Goal: Task Accomplishment & Management: Manage account settings

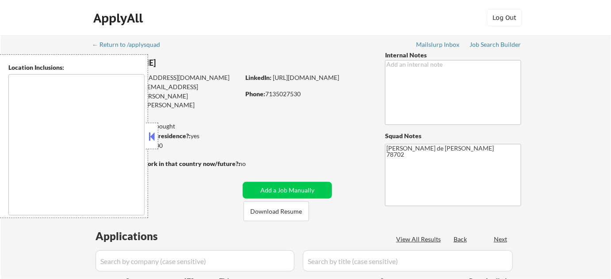
type textarea "Austin, TX West Lake Hills, TX Rollingwood, TX Sunset Valley, TX Lost Creek, TX…"
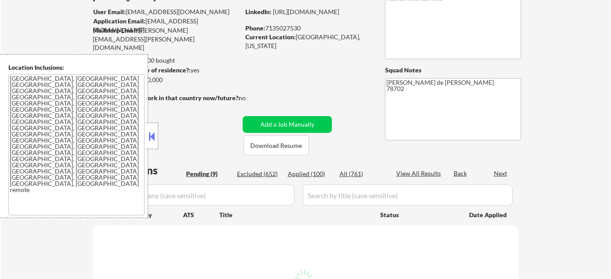
select select ""pending""
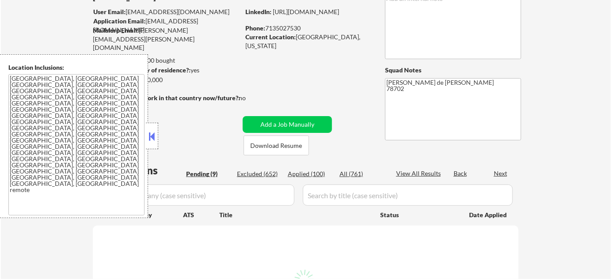
select select ""pending""
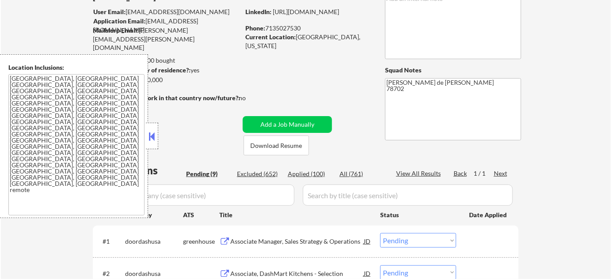
scroll to position [160, 0]
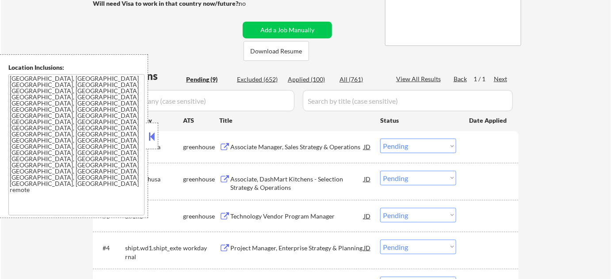
click at [152, 138] on button at bounding box center [152, 136] width 10 height 13
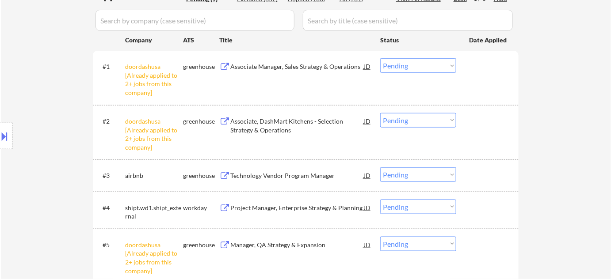
scroll to position [281, 0]
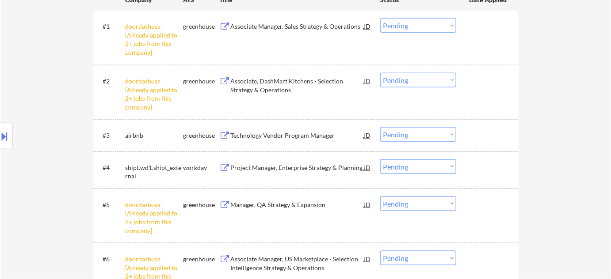
click at [294, 136] on div "Technology Vendor Program Manager" at bounding box center [296, 135] width 133 height 9
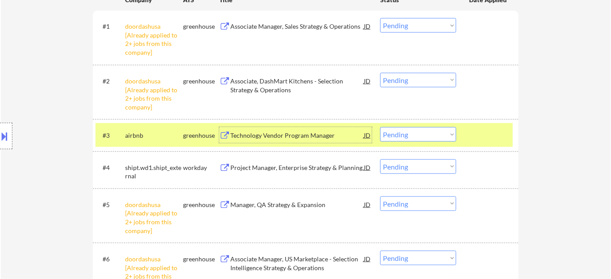
click at [413, 136] on select "Choose an option... Pending Applied Excluded (Questions) Excluded (Expired) Exc…" at bounding box center [418, 134] width 76 height 15
click at [380, 127] on select "Choose an option... Pending Applied Excluded (Questions) Excluded (Expired) Exc…" at bounding box center [418, 134] width 76 height 15
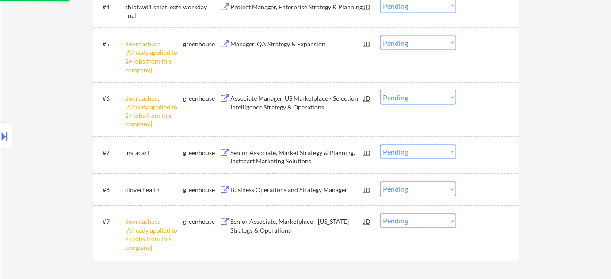
select select ""pending""
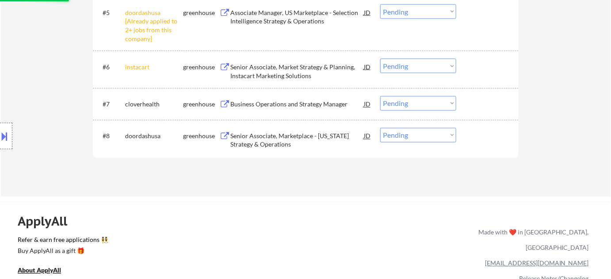
scroll to position [482, 0]
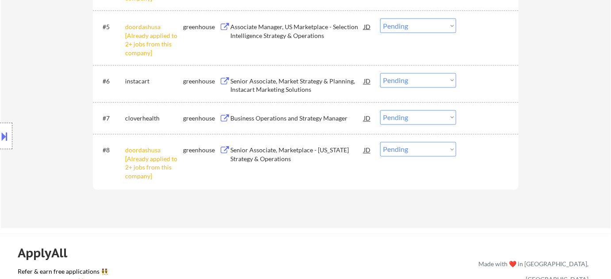
click at [294, 84] on div "Senior Associate, Market Strategy & Planning, Instacart Marketing Solutions" at bounding box center [296, 85] width 133 height 17
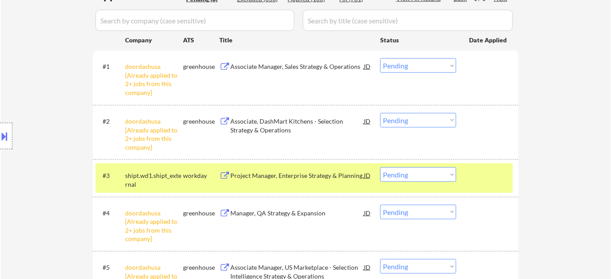
scroll to position [281, 0]
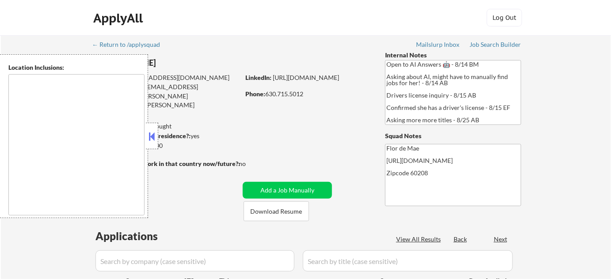
type textarea "Highland Park, IL Deerfield, IL Glencoe, IL Northbrook, IL Lake Forest, IL Bann…"
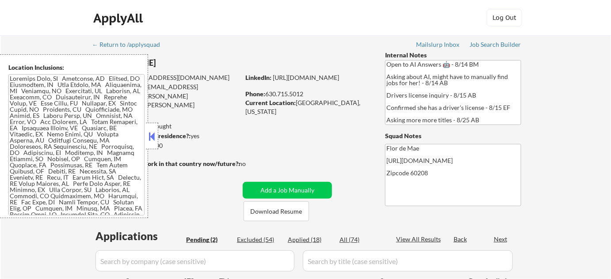
select select ""pending""
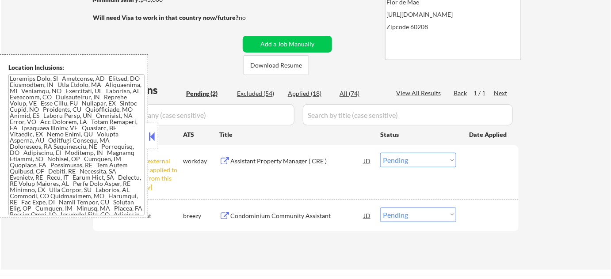
scroll to position [160, 0]
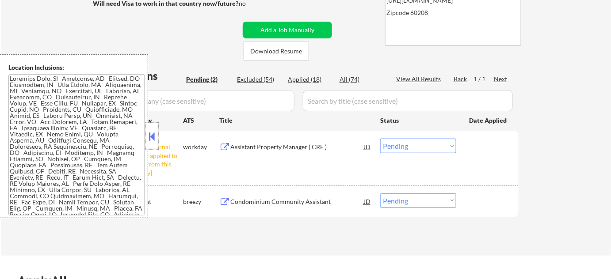
click at [146, 140] on div at bounding box center [152, 136] width 12 height 27
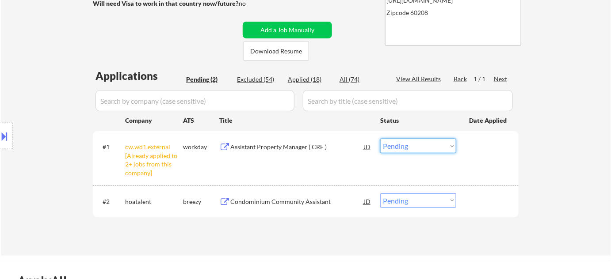
click at [408, 150] on select "Choose an option... Pending Applied Excluded (Questions) Excluded (Expired) Exc…" at bounding box center [418, 146] width 76 height 15
click at [380, 139] on select "Choose an option... Pending Applied Excluded (Questions) Excluded (Expired) Exc…" at bounding box center [418, 146] width 76 height 15
click at [315, 80] on div "Applied (18)" at bounding box center [310, 79] width 44 height 9
select select ""applied""
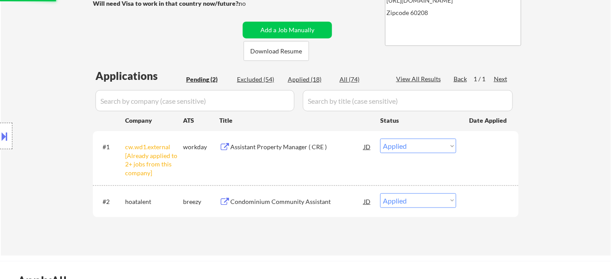
select select ""applied""
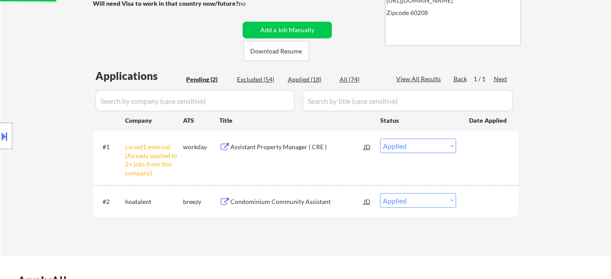
select select ""applied""
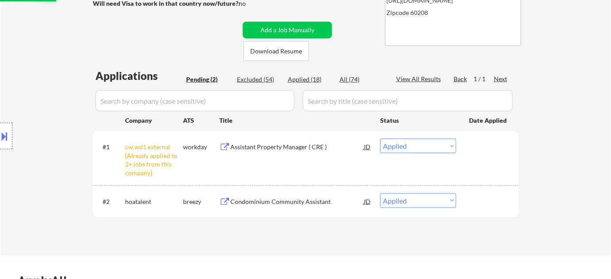
select select ""applied""
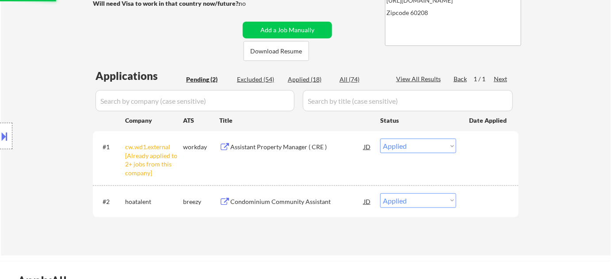
select select ""applied""
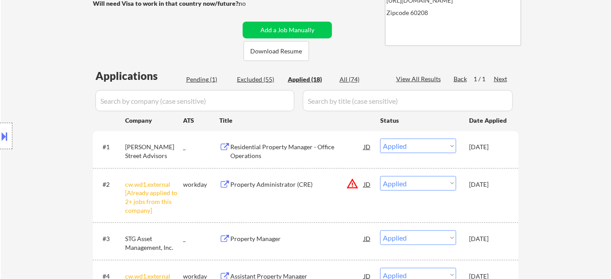
click at [213, 81] on div "Pending (1)" at bounding box center [208, 79] width 44 height 9
select select ""pending""
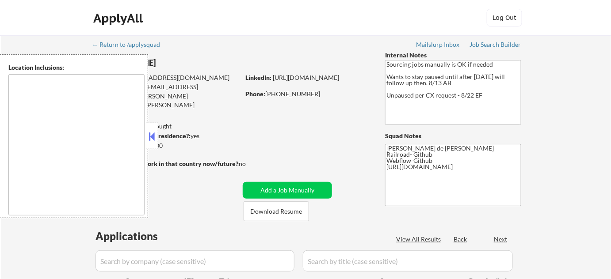
type textarea "San Francisco, CA Daly City, CA South San Francisco, CA Brisbane, CA Colma, CA …"
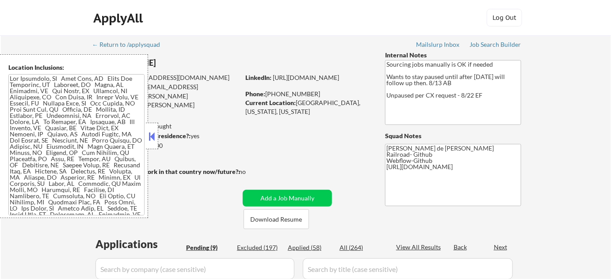
select select ""pending""
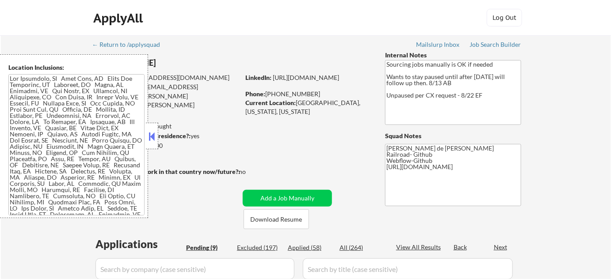
select select ""pending""
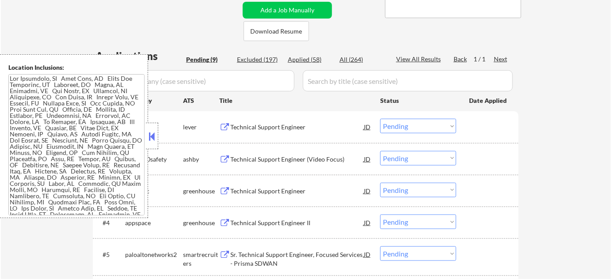
scroll to position [201, 0]
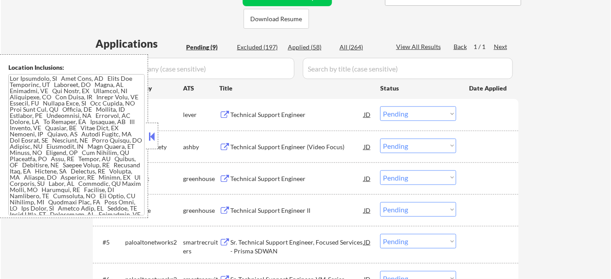
click at [151, 141] on button at bounding box center [152, 136] width 10 height 13
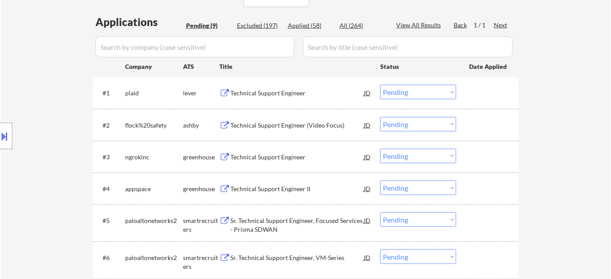
scroll to position [241, 0]
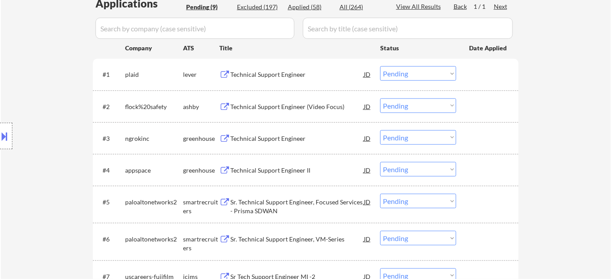
click at [267, 168] on div "Technical Support Engineer II" at bounding box center [296, 170] width 133 height 9
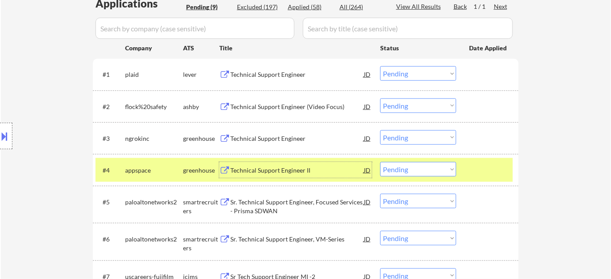
click at [408, 165] on select "Choose an option... Pending Applied Excluded (Questions) Excluded (Expired) Exc…" at bounding box center [418, 169] width 76 height 15
click at [380, 162] on select "Choose an option... Pending Applied Excluded (Questions) Excluded (Expired) Exc…" at bounding box center [418, 169] width 76 height 15
select select ""pending""
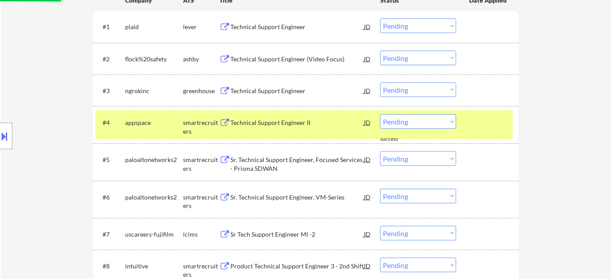
scroll to position [321, 0]
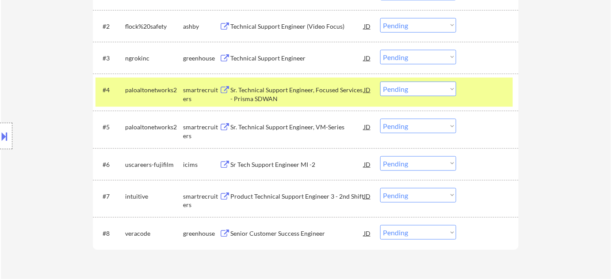
click at [272, 234] on div "Senior Customer Success Engineer" at bounding box center [296, 233] width 133 height 9
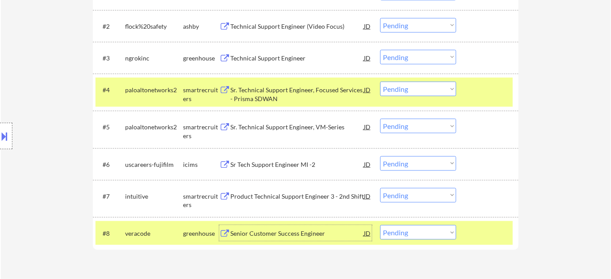
click at [445, 235] on select "Choose an option... Pending Applied Excluded (Questions) Excluded (Expired) Exc…" at bounding box center [418, 232] width 76 height 15
select select ""applied""
click at [380, 225] on select "Choose an option... Pending Applied Excluded (Questions) Excluded (Expired) Exc…" at bounding box center [418, 232] width 76 height 15
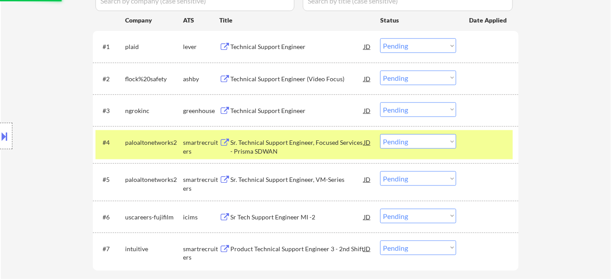
scroll to position [281, 0]
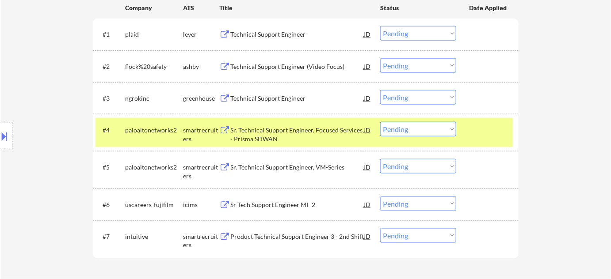
click at [290, 168] on div "Sr. Technical Support Engineer, VM-Series" at bounding box center [296, 167] width 133 height 9
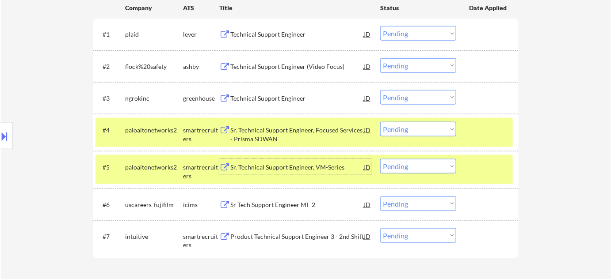
click at [419, 173] on select "Choose an option... Pending Applied Excluded (Questions) Excluded (Expired) Exc…" at bounding box center [418, 166] width 76 height 15
click at [380, 159] on select "Choose an option... Pending Applied Excluded (Questions) Excluded (Expired) Exc…" at bounding box center [418, 166] width 76 height 15
click at [255, 133] on div "Sr. Technical Support Engineer, Focused Services - Prisma SDWAN" at bounding box center [296, 134] width 133 height 17
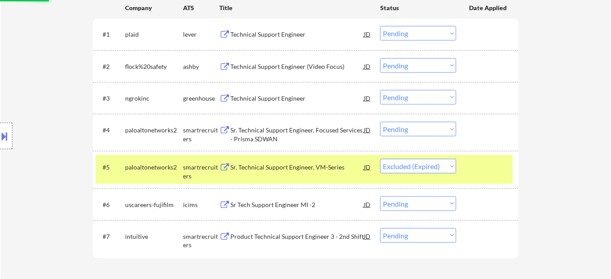
select select ""pending""
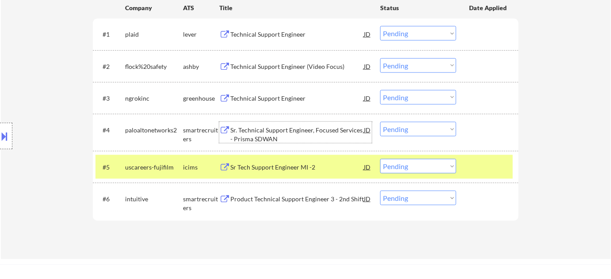
click at [408, 123] on select "Choose an option... Pending Applied Excluded (Questions) Excluded (Expired) Exc…" at bounding box center [418, 129] width 76 height 15
click at [380, 122] on select "Choose an option... Pending Applied Excluded (Questions) Excluded (Expired) Exc…" at bounding box center [418, 129] width 76 height 15
click at [276, 94] on div "Technical Support Engineer" at bounding box center [296, 98] width 133 height 9
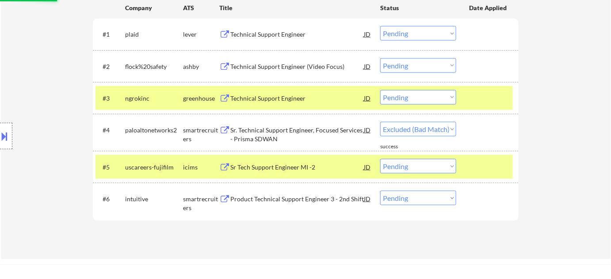
select select ""pending""
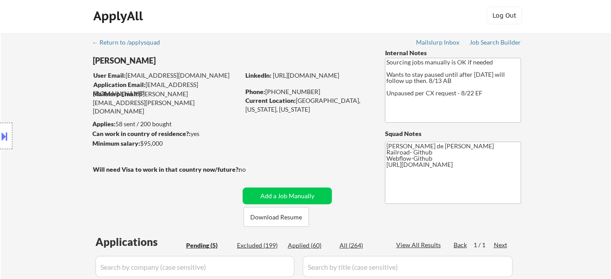
scroll to position [0, 0]
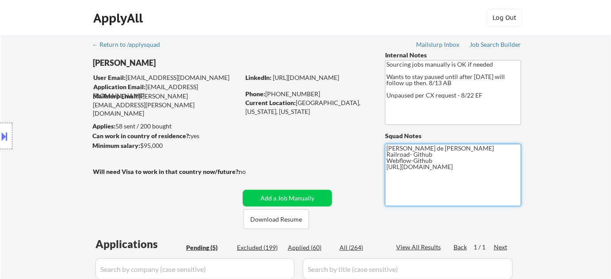
drag, startPoint x: 494, startPoint y: 168, endPoint x: 384, endPoint y: 181, distance: 110.5
click at [384, 181] on div "← Return to /applysquad Mailslurp Inbox Job Search Builder Julian Martinez User…" at bounding box center [305, 265] width 441 height 461
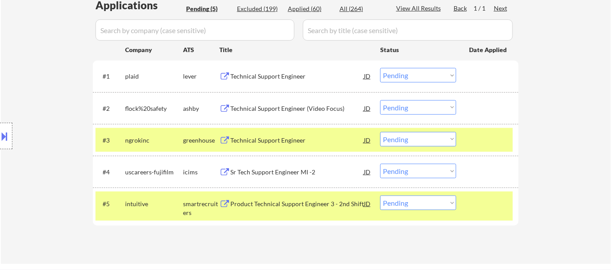
scroll to position [241, 0]
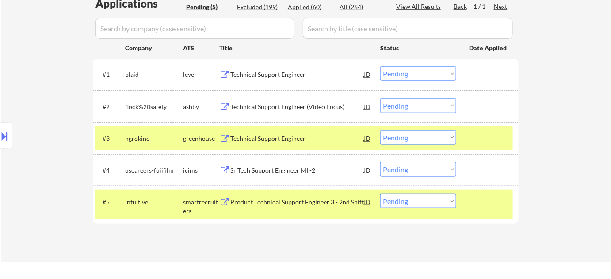
click at [417, 140] on select "Choose an option... Pending Applied Excluded (Questions) Excluded (Expired) Exc…" at bounding box center [418, 137] width 76 height 15
click at [380, 130] on select "Choose an option... Pending Applied Excluded (Questions) Excluded (Expired) Exc…" at bounding box center [418, 137] width 76 height 15
select select ""pending""
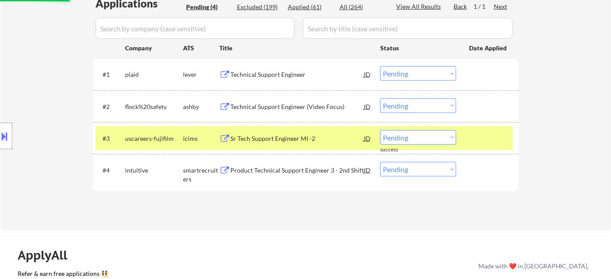
click at [257, 76] on div "Technical Support Engineer" at bounding box center [296, 74] width 133 height 9
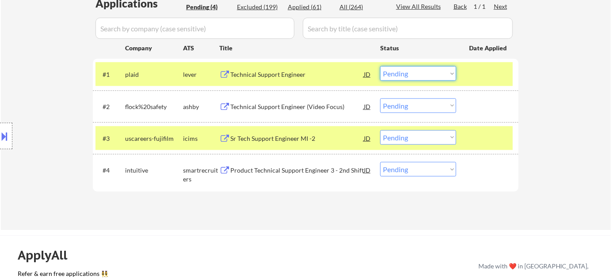
drag, startPoint x: 396, startPoint y: 73, endPoint x: 400, endPoint y: 79, distance: 6.5
click at [396, 73] on select "Choose an option... Pending Applied Excluded (Questions) Excluded (Expired) Exc…" at bounding box center [418, 73] width 76 height 15
click at [380, 66] on select "Choose an option... Pending Applied Excluded (Questions) Excluded (Expired) Exc…" at bounding box center [418, 73] width 76 height 15
select select ""pending""
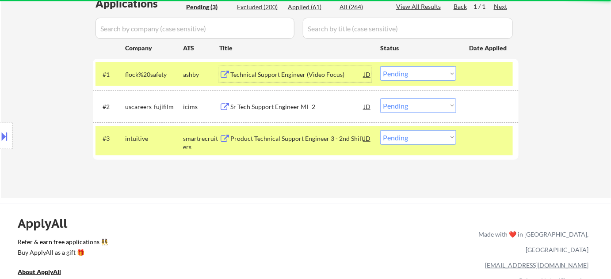
click at [286, 74] on div "Technical Support Engineer (Video Focus)" at bounding box center [296, 74] width 133 height 9
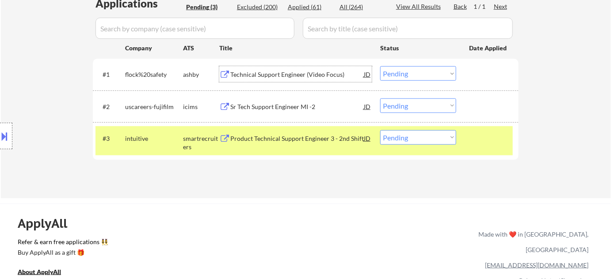
click at [294, 106] on div "Sr Tech Support Engineer MI -2" at bounding box center [296, 107] width 133 height 9
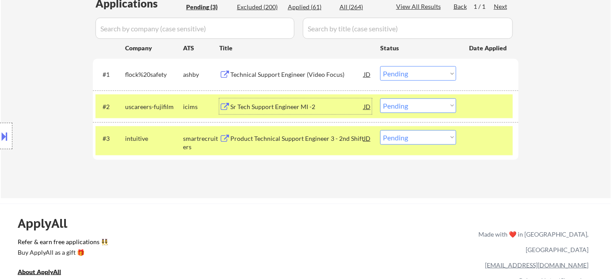
click at [398, 102] on select "Choose an option... Pending Applied Excluded (Questions) Excluded (Expired) Exc…" at bounding box center [418, 106] width 76 height 15
click at [380, 99] on select "Choose an option... Pending Applied Excluded (Questions) Excluded (Expired) Exc…" at bounding box center [418, 106] width 76 height 15
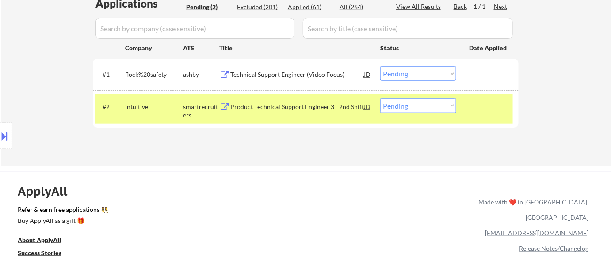
click at [311, 111] on div "Product Technical Support Engineer 3 - 2nd Shift" at bounding box center [296, 107] width 133 height 16
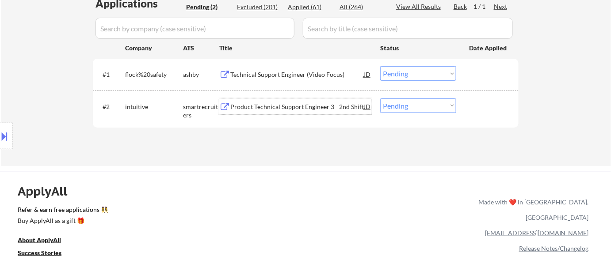
click at [416, 103] on select "Choose an option... Pending Applied Excluded (Questions) Excluded (Expired) Exc…" at bounding box center [418, 106] width 76 height 15
select select ""excluded__bad_match_""
click at [380, 99] on select "Choose an option... Pending Applied Excluded (Questions) Excluded (Expired) Exc…" at bounding box center [418, 106] width 76 height 15
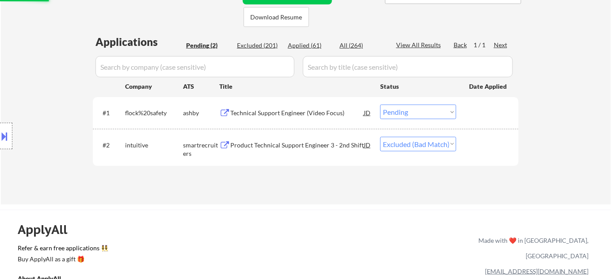
scroll to position [201, 0]
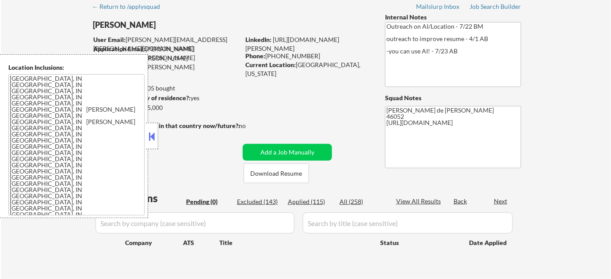
scroll to position [40, 0]
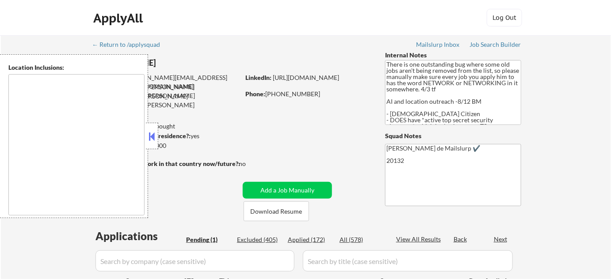
select select ""pending""
type textarea "[GEOGRAPHIC_DATA], [GEOGRAPHIC_DATA] [GEOGRAPHIC_DATA], [GEOGRAPHIC_DATA] [GEOG…"
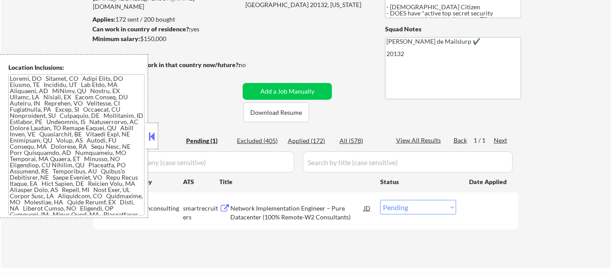
scroll to position [120, 0]
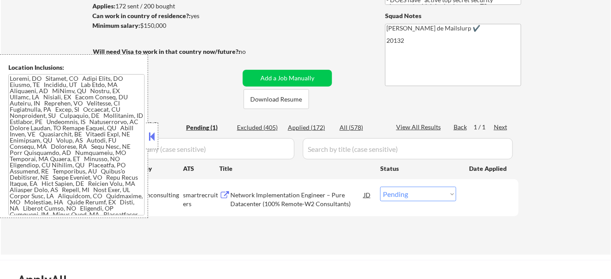
click at [152, 136] on button at bounding box center [152, 136] width 10 height 13
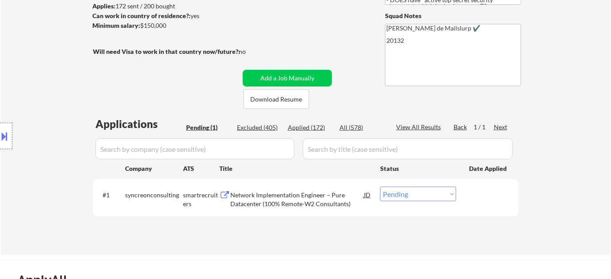
click at [301, 194] on div "Network Implementation Engineer – Pure Datacenter (100% Remote-W2 Consultants)" at bounding box center [296, 199] width 133 height 17
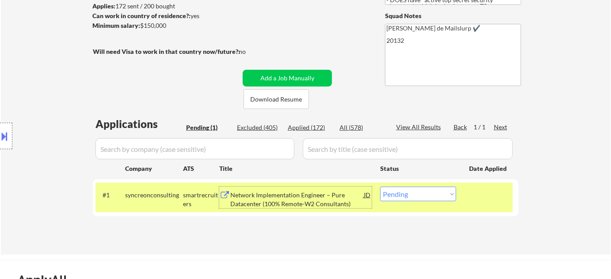
click at [417, 193] on select "Choose an option... Pending Applied Excluded (Questions) Excluded (Expired) Exc…" at bounding box center [418, 194] width 76 height 15
select select ""excluded__bad_match_""
click at [380, 187] on select "Choose an option... Pending Applied Excluded (Questions) Excluded (Expired) Exc…" at bounding box center [418, 194] width 76 height 15
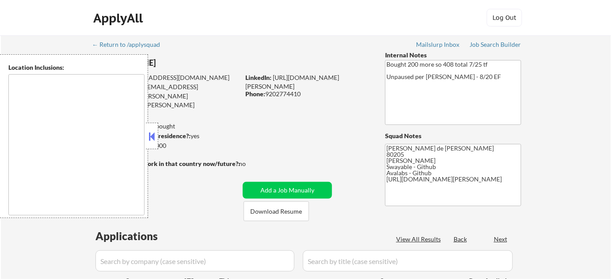
type textarea "[GEOGRAPHIC_DATA], [GEOGRAPHIC_DATA] [GEOGRAPHIC_DATA], [GEOGRAPHIC_DATA], [GEO…"
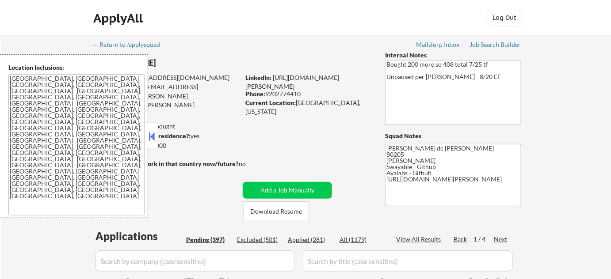
select select ""pending""
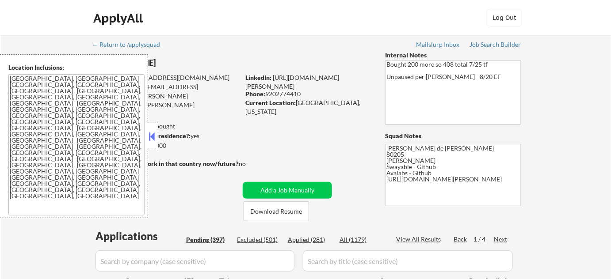
select select ""pending""
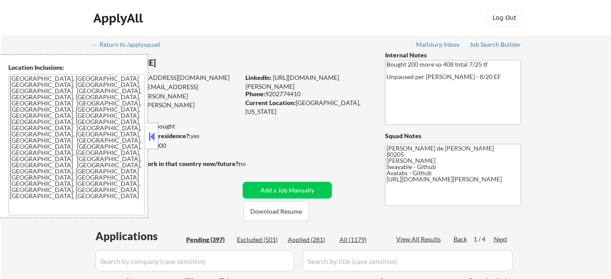
select select ""pending""
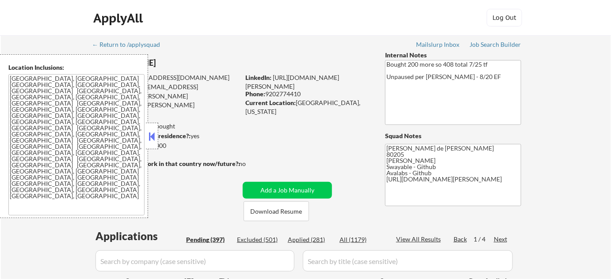
select select ""pending""
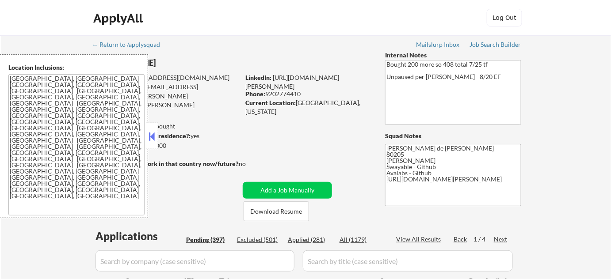
select select ""pending""
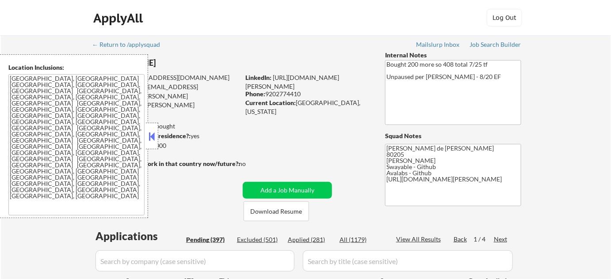
select select ""pending""
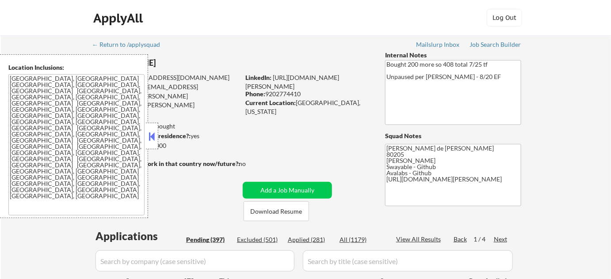
select select ""pending""
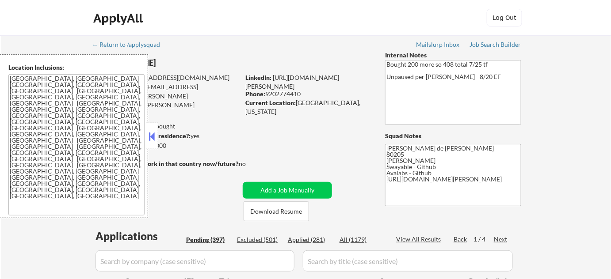
select select ""pending""
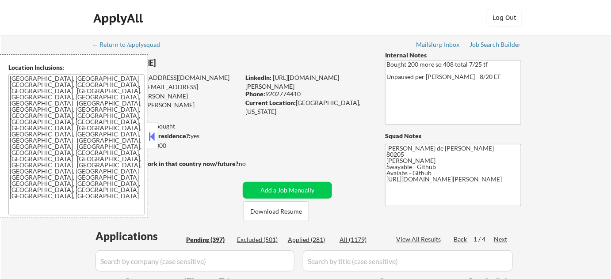
select select ""pending""
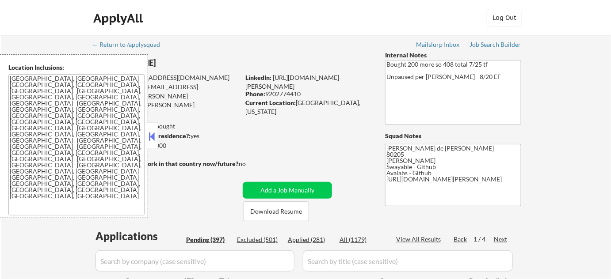
select select ""pending""
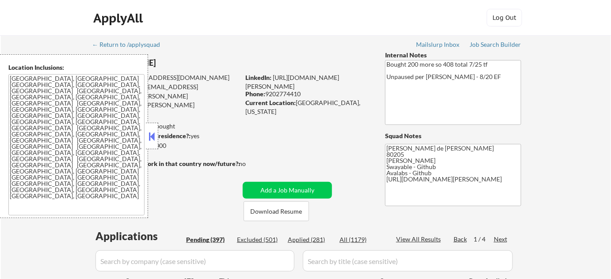
select select ""pending""
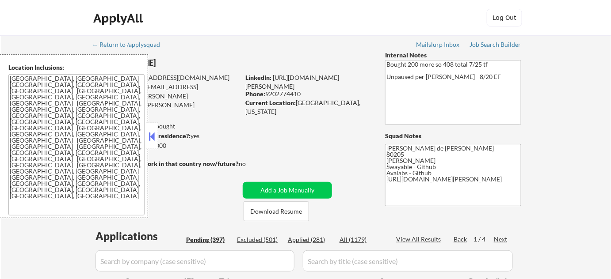
select select ""pending""
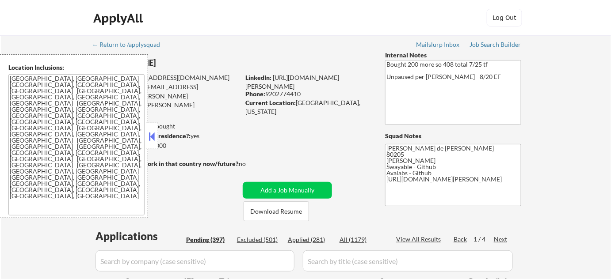
select select ""pending""
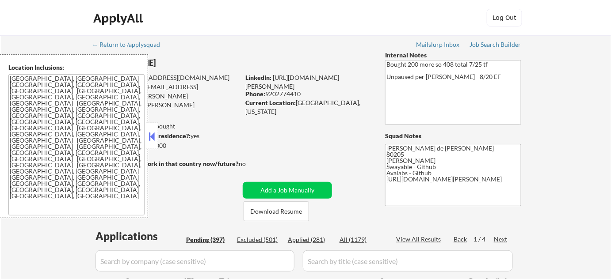
select select ""pending""
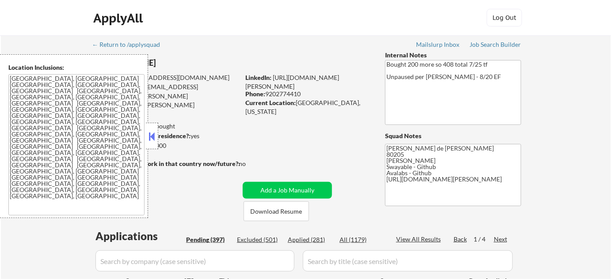
select select ""pending""
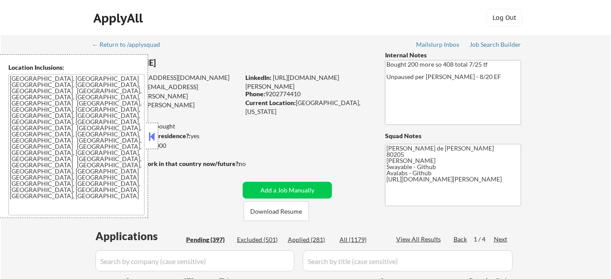
select select ""pending""
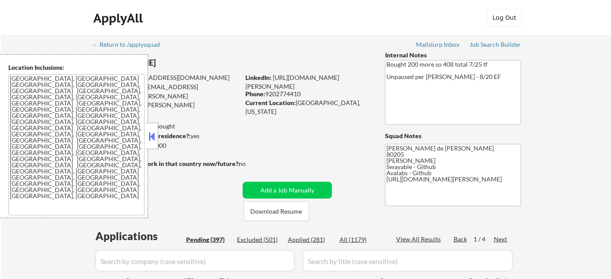
select select ""pending""
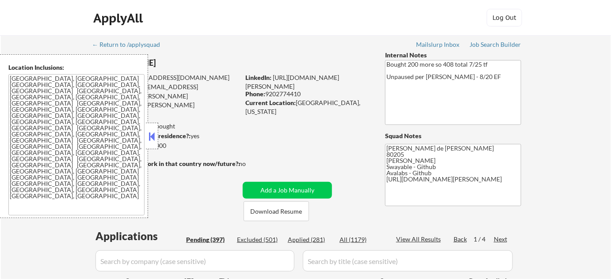
select select ""pending""
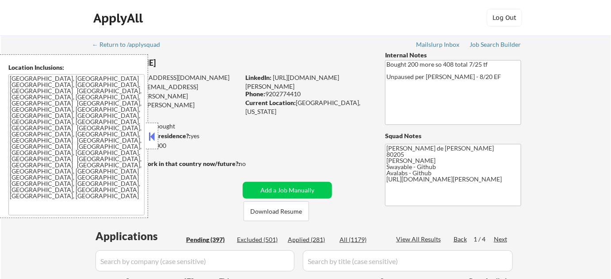
select select ""pending""
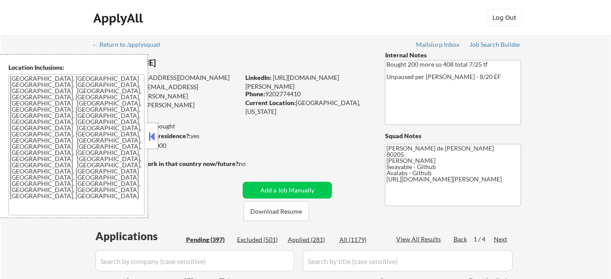
select select ""pending""
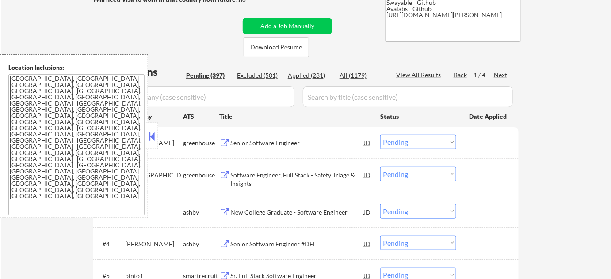
scroll to position [201, 0]
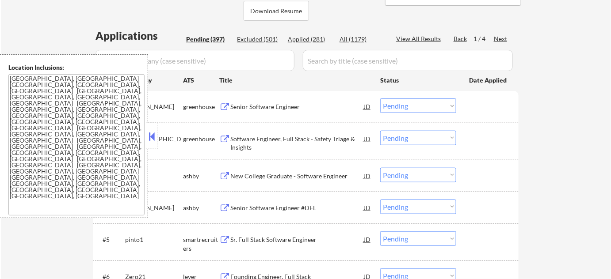
click at [153, 139] on button at bounding box center [152, 136] width 10 height 13
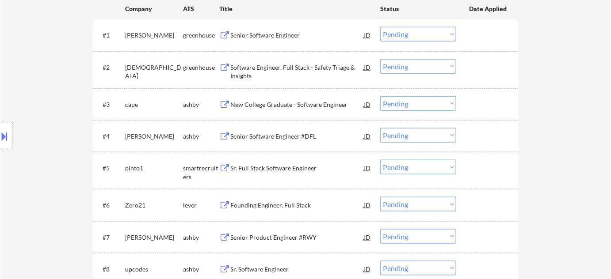
scroll to position [281, 0]
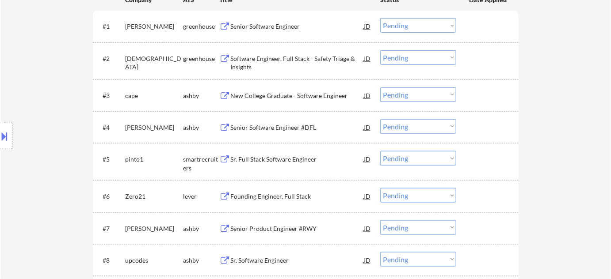
click at [316, 96] on div "New College Graduate - Software Engineer" at bounding box center [296, 95] width 133 height 9
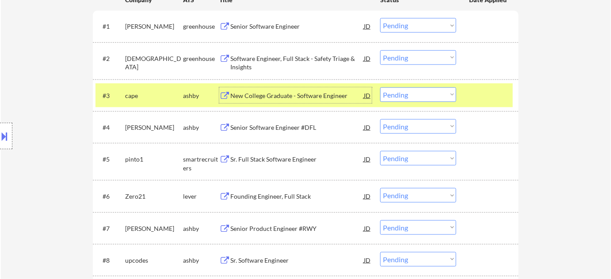
click at [433, 94] on select "Choose an option... Pending Applied Excluded (Questions) Excluded (Expired) Exc…" at bounding box center [418, 95] width 76 height 15
click at [380, 88] on select "Choose an option... Pending Applied Excluded (Questions) Excluded (Expired) Exc…" at bounding box center [418, 95] width 76 height 15
click at [273, 124] on div "Senior Software Engineer #DFL" at bounding box center [296, 127] width 133 height 9
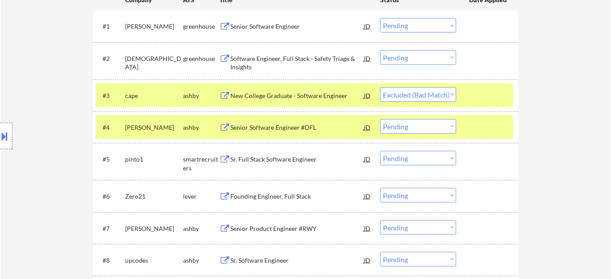
select select ""pending""
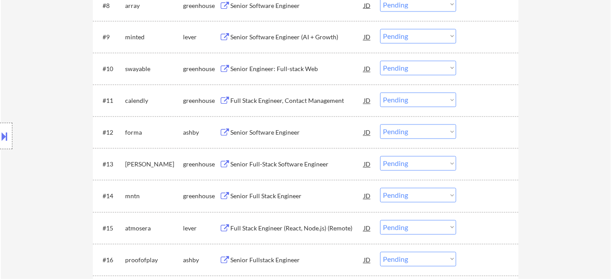
scroll to position [562, 0]
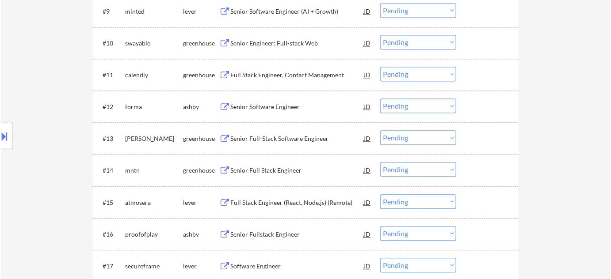
click at [268, 112] on div "Senior Software Engineer" at bounding box center [296, 107] width 133 height 16
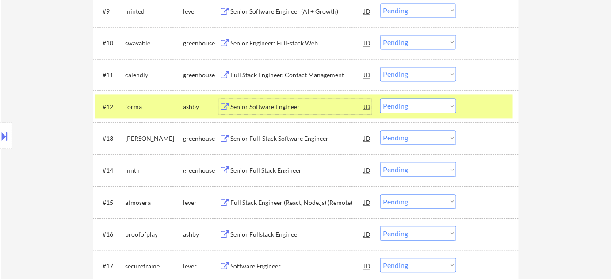
click at [393, 104] on select "Choose an option... Pending Applied Excluded (Questions) Excluded (Expired) Exc…" at bounding box center [418, 106] width 76 height 15
click at [380, 99] on select "Choose an option... Pending Applied Excluded (Questions) Excluded (Expired) Exc…" at bounding box center [418, 106] width 76 height 15
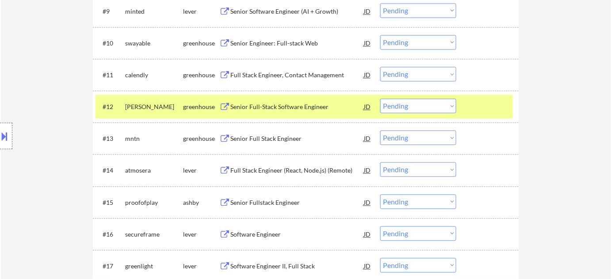
click at [305, 109] on div "Senior Full-Stack Software Engineer" at bounding box center [296, 107] width 133 height 9
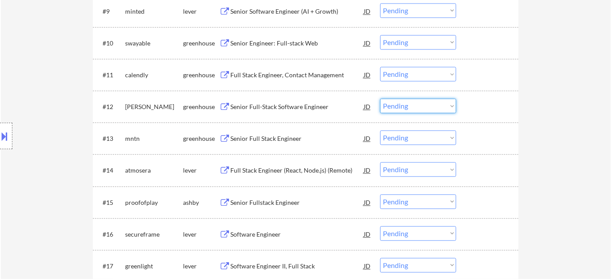
click at [418, 109] on select "Choose an option... Pending Applied Excluded (Questions) Excluded (Expired) Exc…" at bounding box center [418, 106] width 76 height 15
click at [380, 99] on select "Choose an option... Pending Applied Excluded (Questions) Excluded (Expired) Exc…" at bounding box center [418, 106] width 76 height 15
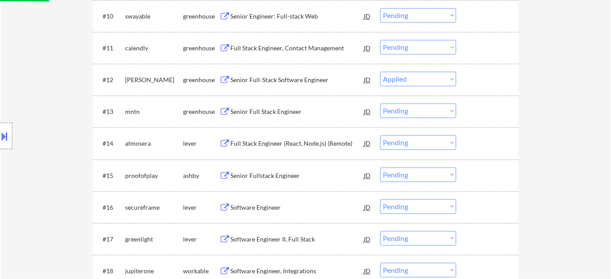
scroll to position [602, 0]
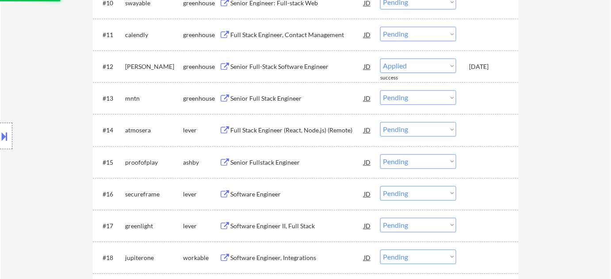
select select ""pending""
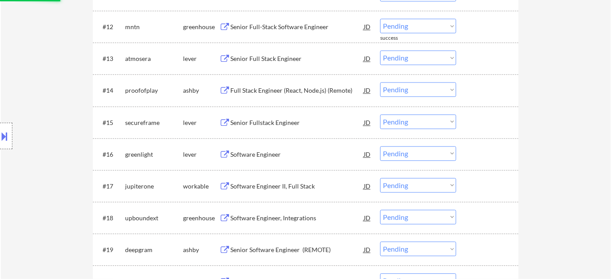
scroll to position [643, 0]
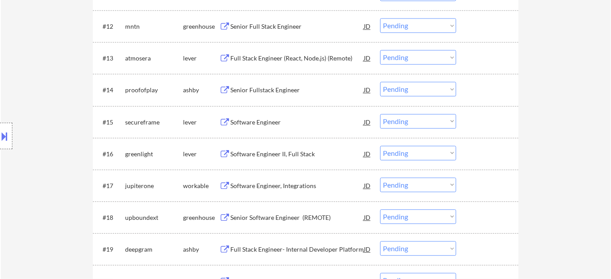
click at [271, 121] on div "Software Engineer" at bounding box center [296, 122] width 133 height 9
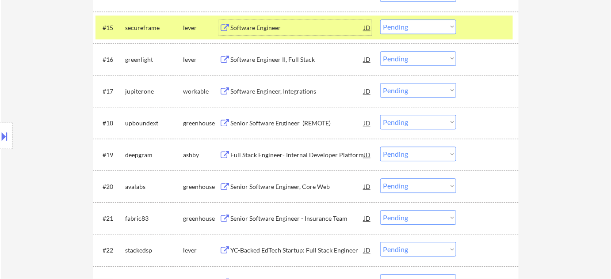
scroll to position [763, 0]
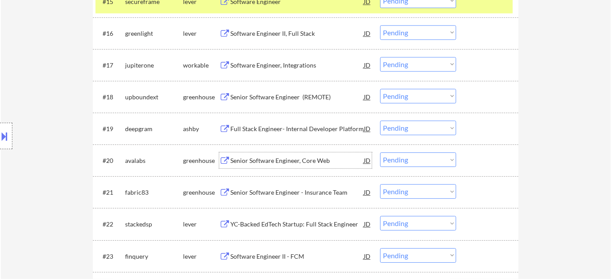
click at [260, 163] on div "Senior Software Engineer, Core Web" at bounding box center [296, 160] width 133 height 9
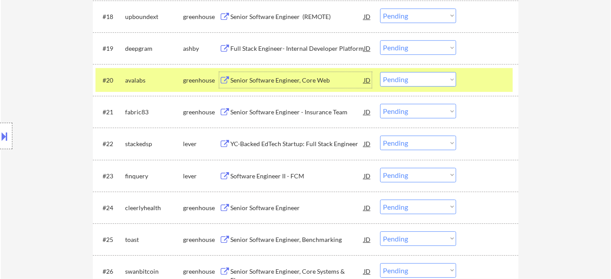
scroll to position [884, 0]
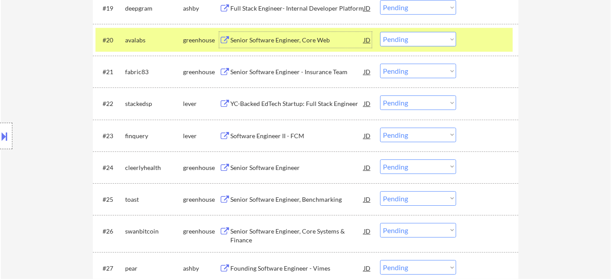
click at [292, 136] on div "Software Engineer II - FCM" at bounding box center [296, 136] width 133 height 9
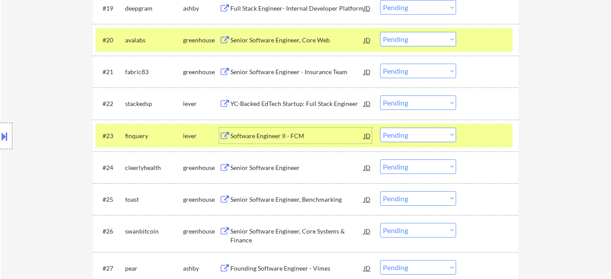
click at [429, 137] on select "Choose an option... Pending Applied Excluded (Questions) Excluded (Expired) Exc…" at bounding box center [418, 135] width 76 height 15
click at [380, 128] on select "Choose an option... Pending Applied Excluded (Questions) Excluded (Expired) Exc…" at bounding box center [418, 135] width 76 height 15
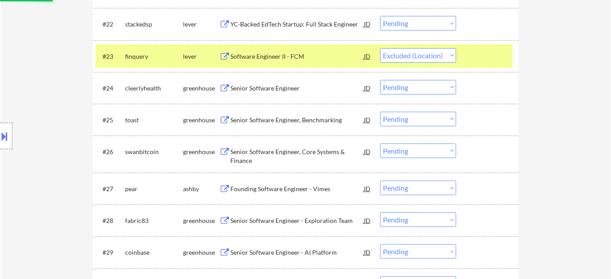
scroll to position [964, 0]
select select ""pending""
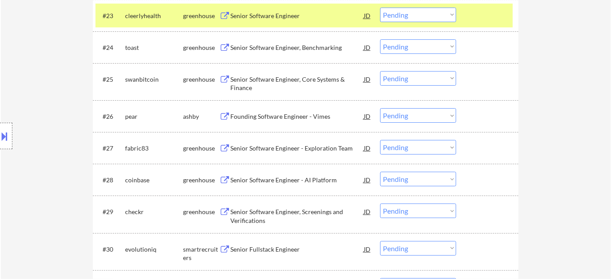
scroll to position [1044, 0]
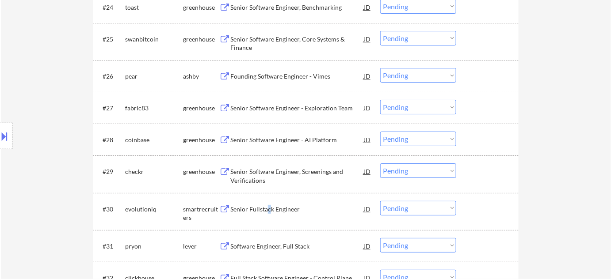
click at [268, 208] on div "Senior Fullstack Engineer" at bounding box center [296, 209] width 133 height 9
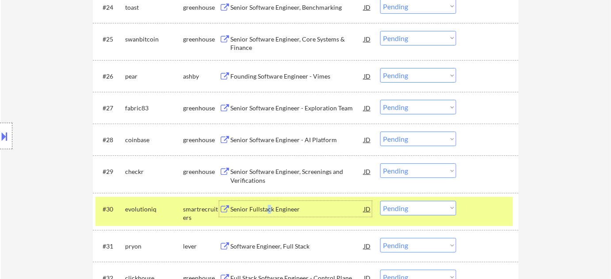
click at [399, 206] on select "Choose an option... Pending Applied Excluded (Questions) Excluded (Expired) Exc…" at bounding box center [418, 208] width 76 height 15
click at [380, 201] on select "Choose an option... Pending Applied Excluded (Questions) Excluded (Expired) Exc…" at bounding box center [418, 208] width 76 height 15
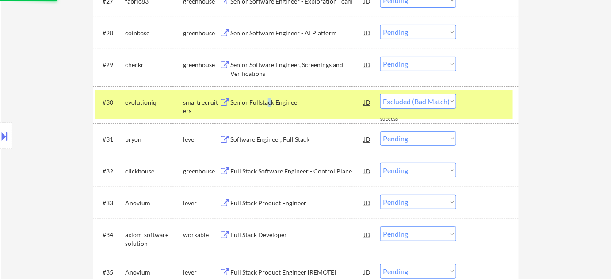
scroll to position [1165, 0]
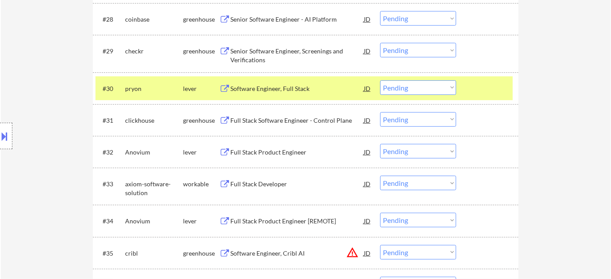
click at [267, 91] on div "Software Engineer, Full Stack" at bounding box center [296, 88] width 133 height 9
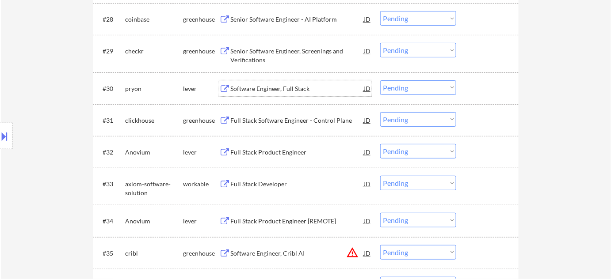
click at [405, 92] on select "Choose an option... Pending Applied Excluded (Questions) Excluded (Expired) Exc…" at bounding box center [418, 87] width 76 height 15
click at [380, 80] on select "Choose an option... Pending Applied Excluded (Questions) Excluded (Expired) Exc…" at bounding box center [418, 87] width 76 height 15
select select ""pending""
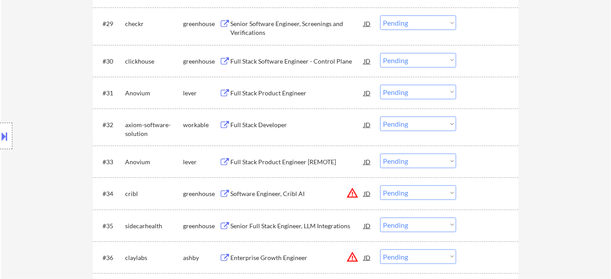
scroll to position [1205, 0]
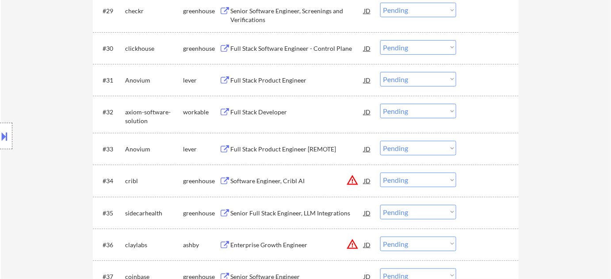
click at [286, 152] on div "Full Stack Product Engineer [REMOTE]" at bounding box center [296, 149] width 133 height 9
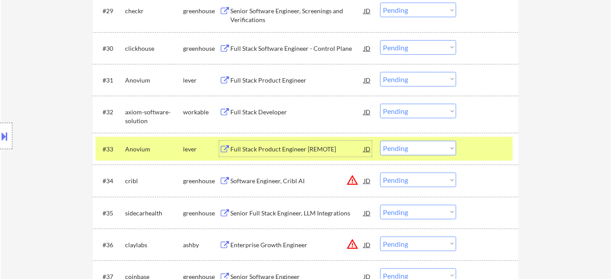
drag, startPoint x: 424, startPoint y: 149, endPoint x: 423, endPoint y: 154, distance: 4.5
click at [424, 150] on select "Choose an option... Pending Applied Excluded (Questions) Excluded (Expired) Exc…" at bounding box center [418, 148] width 76 height 15
click at [380, 141] on select "Choose an option... Pending Applied Excluded (Questions) Excluded (Expired) Exc…" at bounding box center [418, 148] width 76 height 15
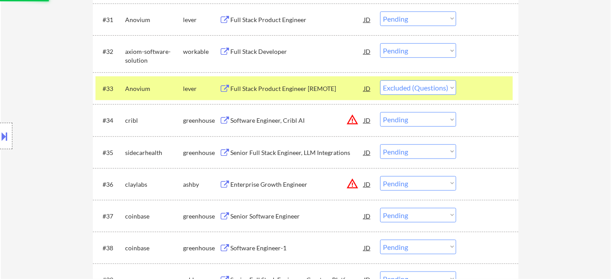
scroll to position [1286, 0]
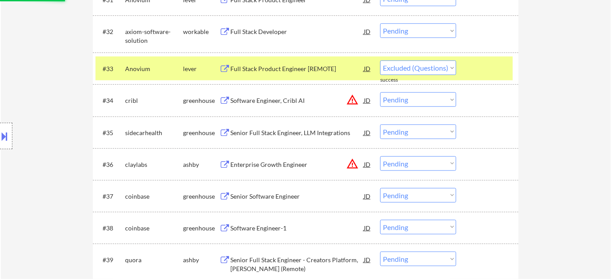
select select ""pending""
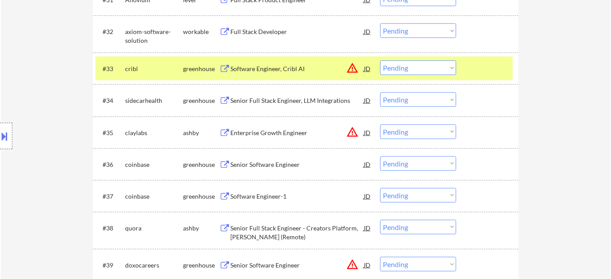
click at [353, 72] on button "warning_amber" at bounding box center [352, 68] width 12 height 12
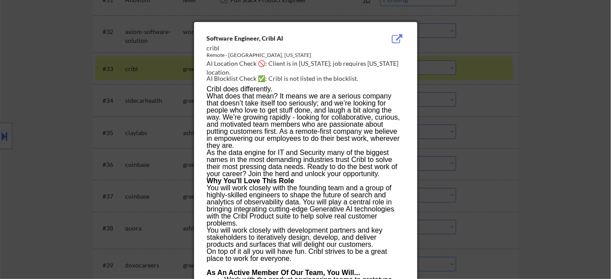
click at [524, 125] on div at bounding box center [305, 139] width 611 height 279
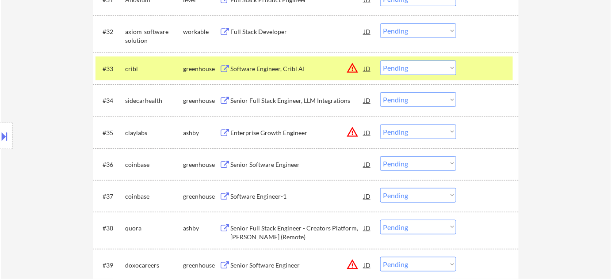
click at [255, 66] on div "Software Engineer, Cribl AI" at bounding box center [296, 69] width 133 height 9
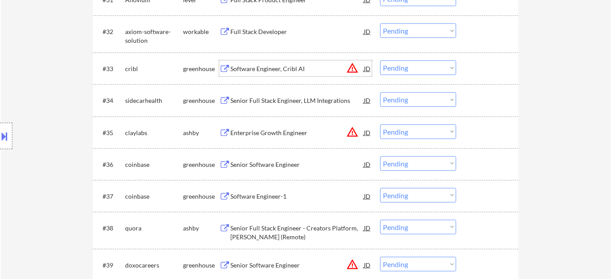
click at [354, 135] on button "warning_amber" at bounding box center [352, 132] width 12 height 12
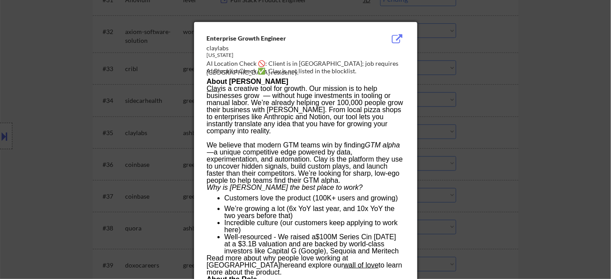
click at [482, 156] on div at bounding box center [305, 139] width 611 height 279
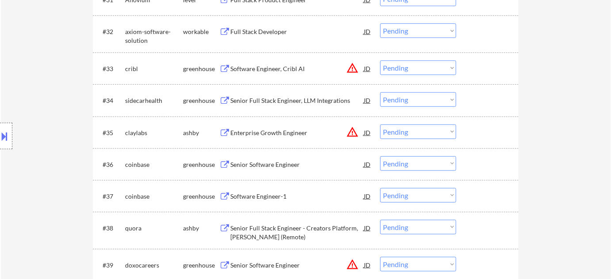
click at [442, 135] on select "Choose an option... Pending Applied Excluded (Questions) Excluded (Expired) Exc…" at bounding box center [418, 132] width 76 height 15
click at [380, 125] on select "Choose an option... Pending Applied Excluded (Questions) Excluded (Expired) Exc…" at bounding box center [418, 132] width 76 height 15
select select ""pending""
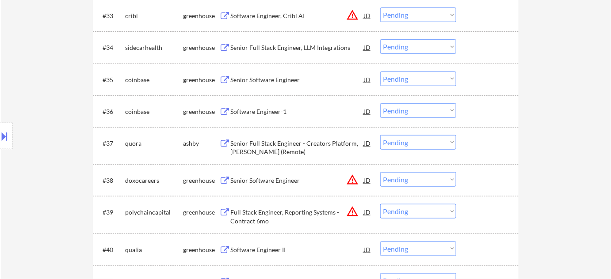
scroll to position [1326, 0]
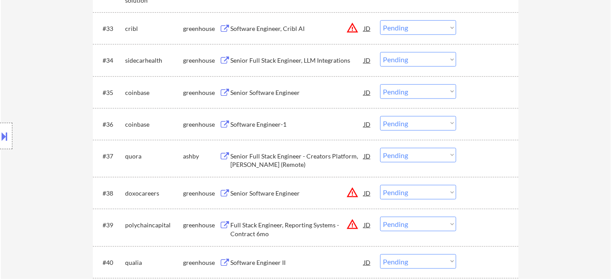
click at [282, 58] on div "Senior Full Stack Engineer, LLM Integrations" at bounding box center [296, 60] width 133 height 9
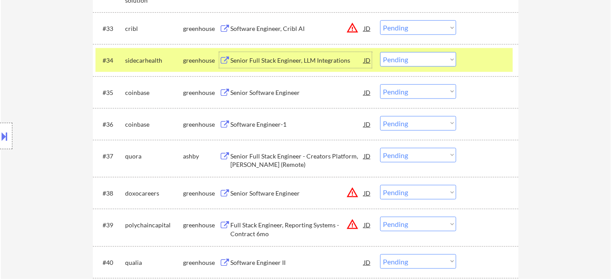
click at [411, 59] on select "Choose an option... Pending Applied Excluded (Questions) Excluded (Expired) Exc…" at bounding box center [418, 59] width 76 height 15
click at [380, 52] on select "Choose an option... Pending Applied Excluded (Questions) Excluded (Expired) Exc…" at bounding box center [418, 59] width 76 height 15
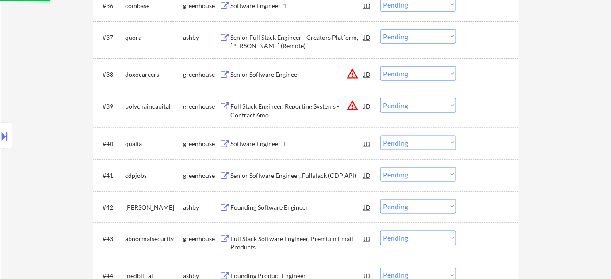
scroll to position [1446, 0]
select select ""pending""
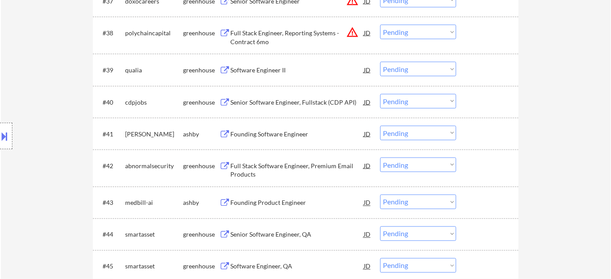
scroll to position [1527, 0]
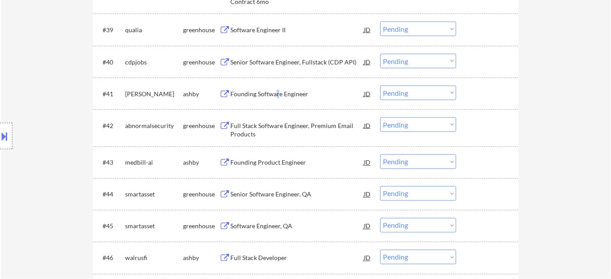
click at [277, 90] on div "Founding Software Engineer" at bounding box center [296, 94] width 133 height 9
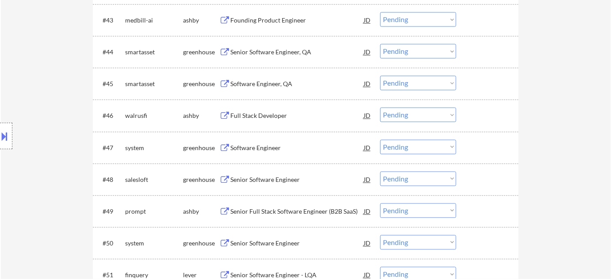
scroll to position [1688, 0]
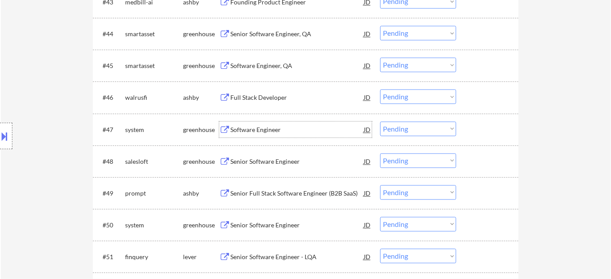
click at [253, 129] on div "Software Engineer" at bounding box center [296, 130] width 133 height 9
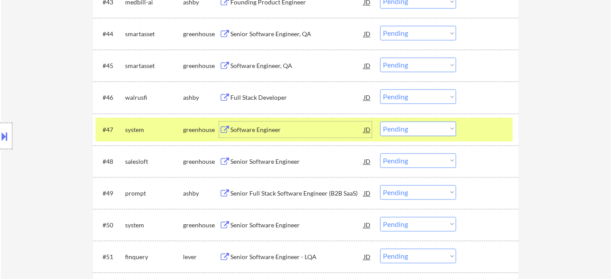
click at [399, 128] on select "Choose an option... Pending Applied Excluded (Questions) Excluded (Expired) Exc…" at bounding box center [418, 129] width 76 height 15
click at [380, 122] on select "Choose an option... Pending Applied Excluded (Questions) Excluded (Expired) Exc…" at bounding box center [418, 129] width 76 height 15
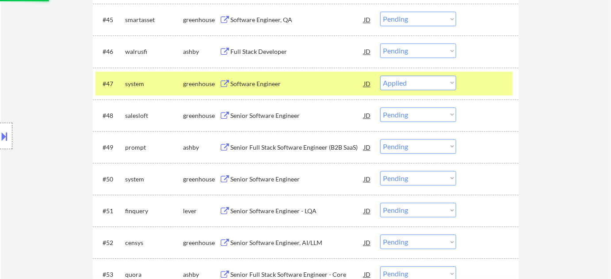
scroll to position [1768, 0]
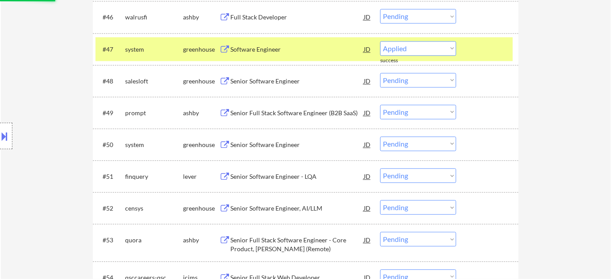
click at [275, 79] on div "Senior Software Engineer" at bounding box center [296, 81] width 133 height 9
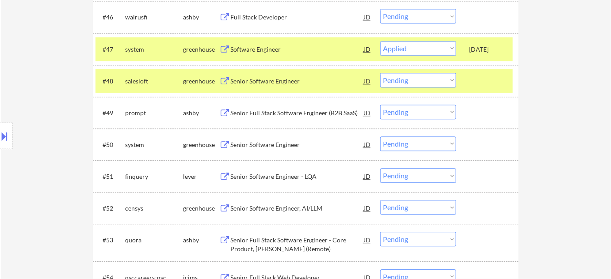
select select ""pending""
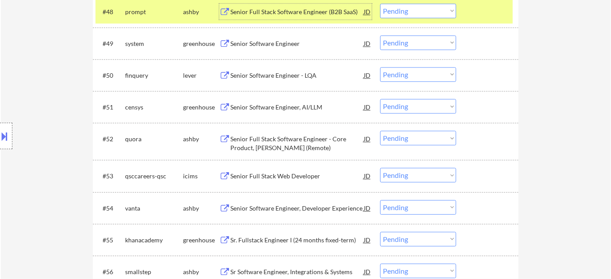
scroll to position [1888, 0]
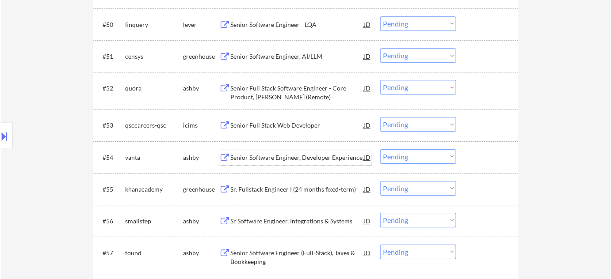
click at [282, 160] on div "Senior Software Engineer, Developer Experience" at bounding box center [296, 157] width 133 height 9
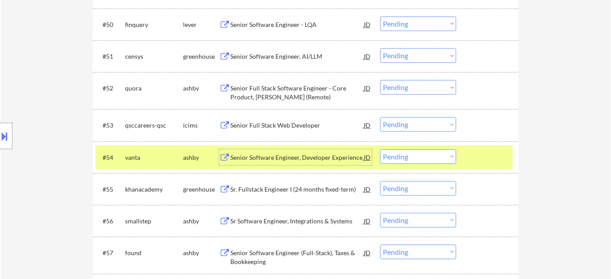
click at [405, 162] on select "Choose an option... Pending Applied Excluded (Questions) Excluded (Expired) Exc…" at bounding box center [418, 156] width 76 height 15
click at [380, 149] on select "Choose an option... Pending Applied Excluded (Questions) Excluded (Expired) Exc…" at bounding box center [418, 156] width 76 height 15
select select ""pending""
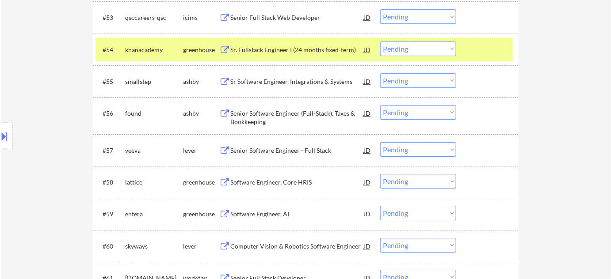
scroll to position [2009, 0]
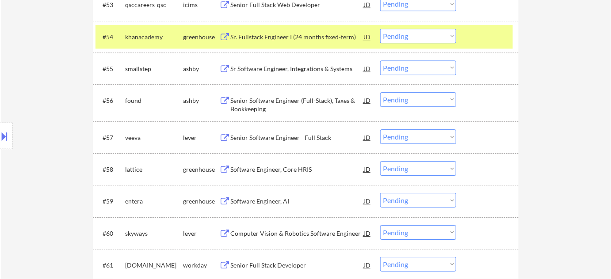
click at [280, 198] on div "Software Engineer, AI" at bounding box center [296, 201] width 133 height 9
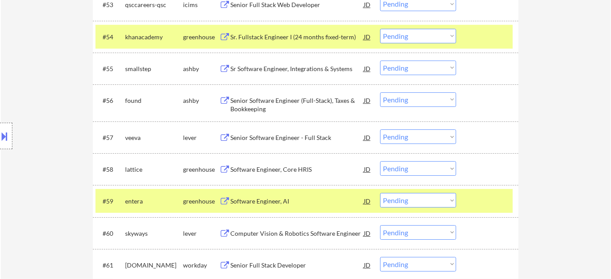
scroll to position [1677, 0]
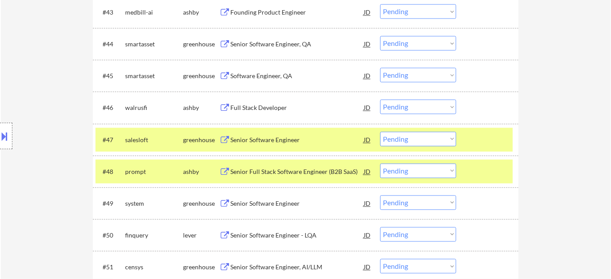
click at [411, 145] on select "Choose an option... Pending Applied Excluded (Questions) Excluded (Expired) Exc…" at bounding box center [418, 139] width 76 height 15
click at [380, 132] on select "Choose an option... Pending Applied Excluded (Questions) Excluded (Expired) Exc…" at bounding box center [418, 139] width 76 height 15
select select ""pending""
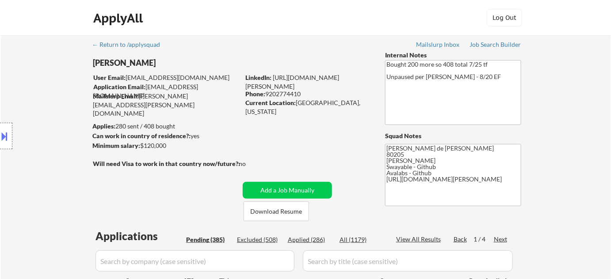
scroll to position [2039, 0]
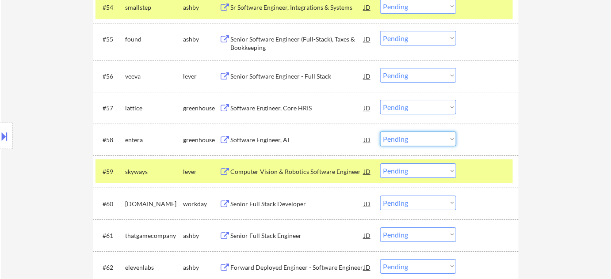
click at [412, 142] on select "Choose an option... Pending Applied Excluded (Questions) Excluded (Expired) Exc…" at bounding box center [418, 139] width 76 height 15
click at [380, 132] on select "Choose an option... Pending Applied Excluded (Questions) Excluded (Expired) Exc…" at bounding box center [418, 139] width 76 height 15
select select ""pending""
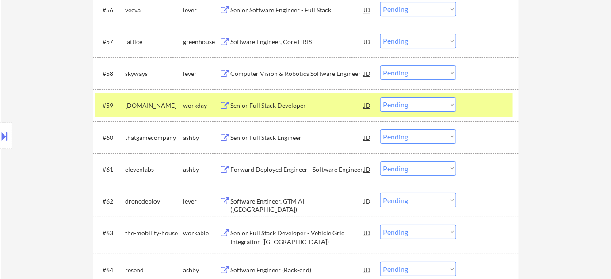
scroll to position [2119, 0]
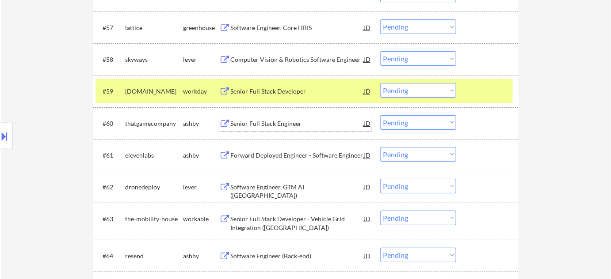
click at [277, 126] on div "Senior Full Stack Engineer" at bounding box center [296, 123] width 133 height 9
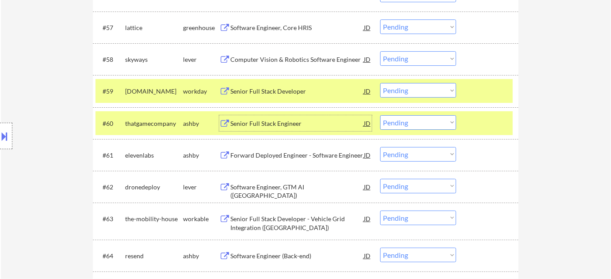
click at [408, 123] on select "Choose an option... Pending Applied Excluded (Questions) Excluded (Expired) Exc…" at bounding box center [418, 122] width 76 height 15
click at [380, 115] on select "Choose an option... Pending Applied Excluded (Questions) Excluded (Expired) Exc…" at bounding box center [418, 122] width 76 height 15
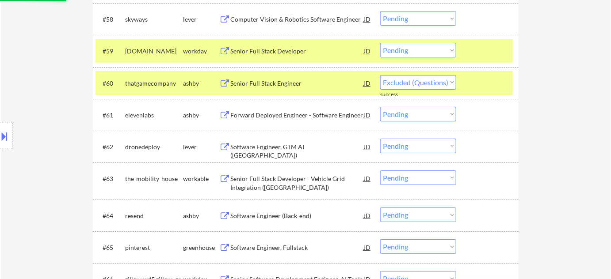
select select ""pending""
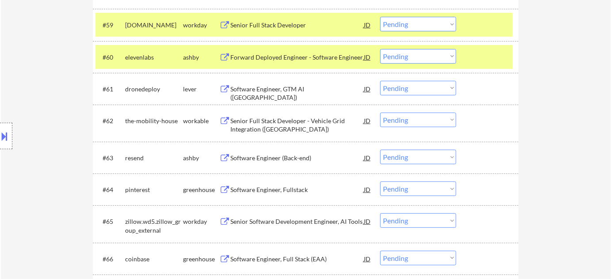
scroll to position [2199, 0]
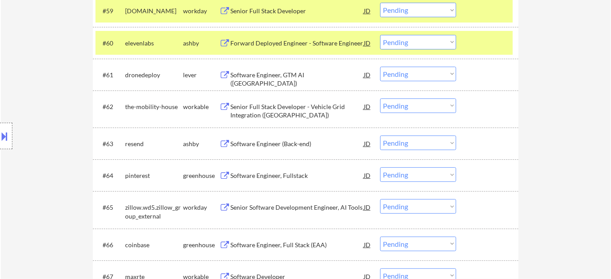
click at [289, 143] on div "Software Engineer (Back-end)" at bounding box center [296, 144] width 133 height 9
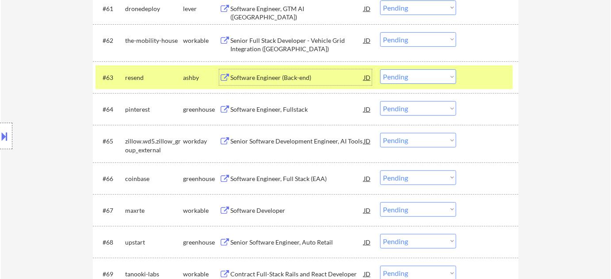
scroll to position [2279, 0]
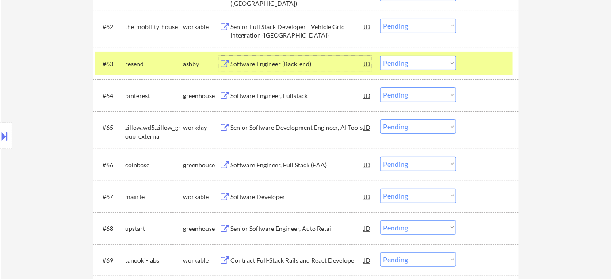
click at [255, 127] on div "Senior Software Development Engineer, AI Tools" at bounding box center [296, 127] width 133 height 9
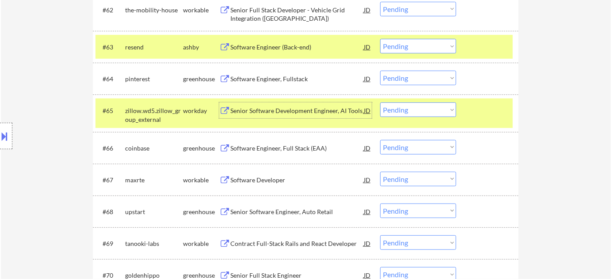
scroll to position [2320, 0]
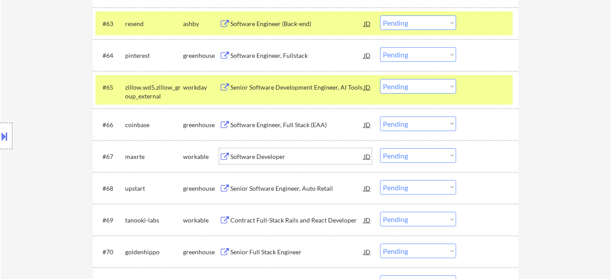
click at [248, 157] on div "Software Developer" at bounding box center [296, 156] width 133 height 9
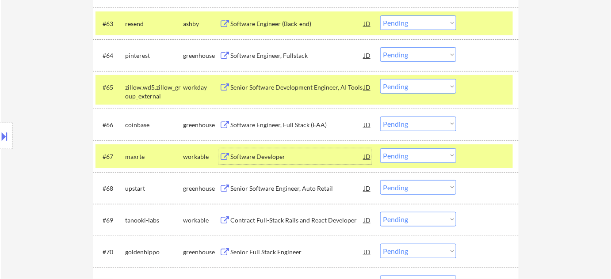
drag, startPoint x: 412, startPoint y: 156, endPoint x: 414, endPoint y: 160, distance: 4.8
click at [412, 156] on select "Choose an option... Pending Applied Excluded (Questions) Excluded (Expired) Exc…" at bounding box center [418, 156] width 76 height 15
click at [380, 149] on select "Choose an option... Pending Applied Excluded (Questions) Excluded (Expired) Exc…" at bounding box center [418, 156] width 76 height 15
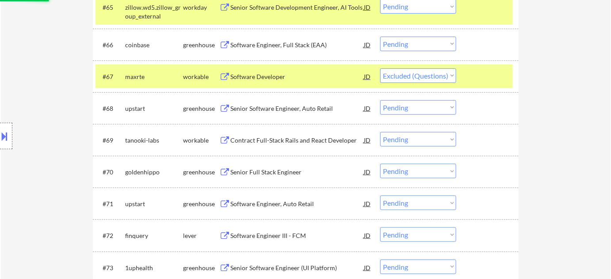
scroll to position [2400, 0]
select select ""pending""
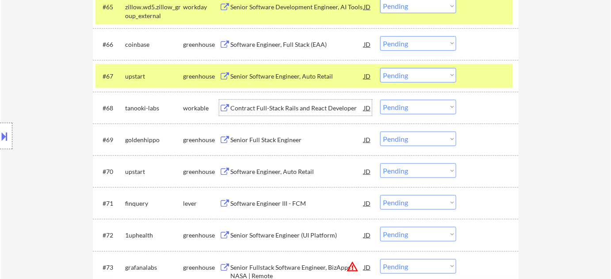
click at [292, 107] on div "Contract Full-Stack Rails and React Developer" at bounding box center [296, 108] width 133 height 9
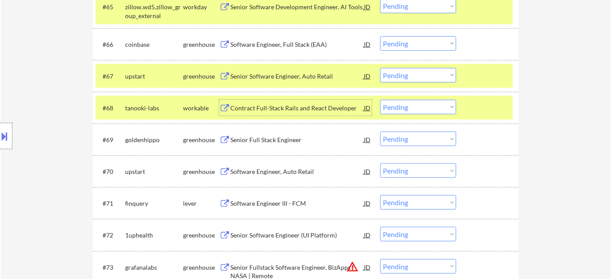
click at [438, 100] on select "Choose an option... Pending Applied Excluded (Questions) Excluded (Expired) Exc…" at bounding box center [418, 107] width 76 height 15
click at [380, 100] on select "Choose an option... Pending Applied Excluded (Questions) Excluded (Expired) Exc…" at bounding box center [418, 107] width 76 height 15
select select ""pending""
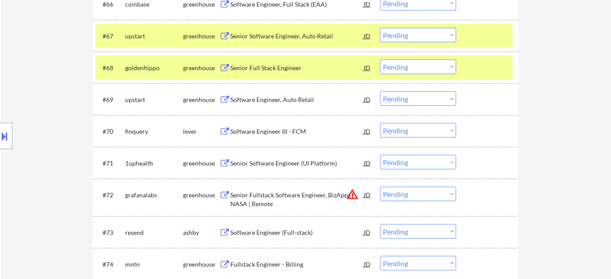
scroll to position [2480, 0]
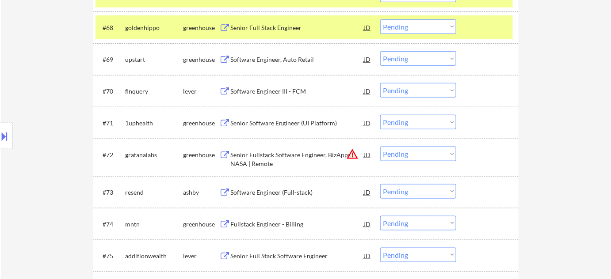
click at [263, 191] on div "Software Engineer (Full-stack)" at bounding box center [296, 192] width 133 height 9
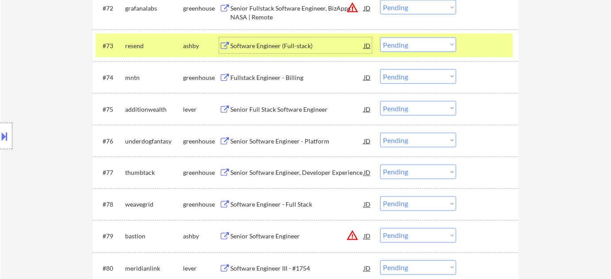
scroll to position [2641, 0]
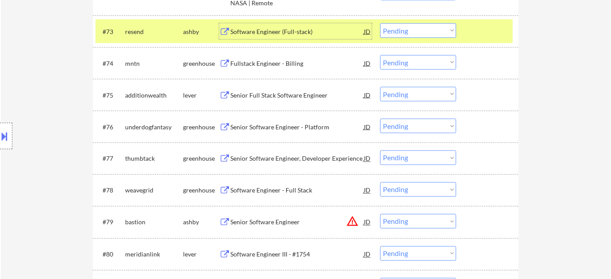
click at [290, 123] on div "Senior Software Engineer - Platform" at bounding box center [296, 127] width 133 height 9
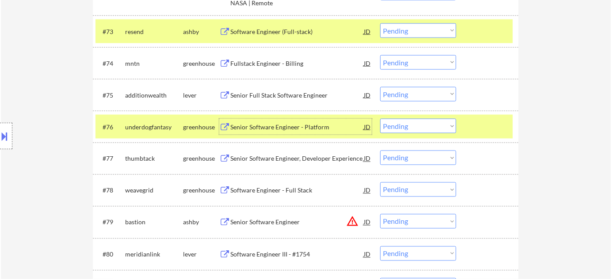
click at [399, 122] on select "Choose an option... Pending Applied Excluded (Questions) Excluded (Expired) Exc…" at bounding box center [418, 126] width 76 height 15
click at [380, 119] on select "Choose an option... Pending Applied Excluded (Questions) Excluded (Expired) Exc…" at bounding box center [418, 126] width 76 height 15
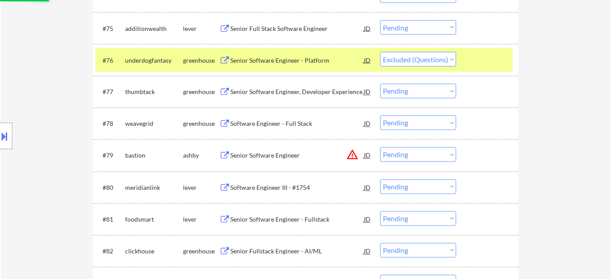
scroll to position [2721, 0]
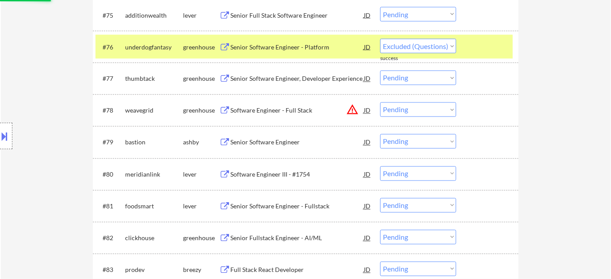
select select ""pending""
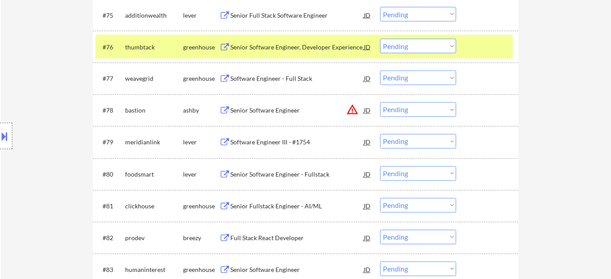
click at [278, 73] on div "Software Engineer - Full Stack" at bounding box center [296, 79] width 133 height 16
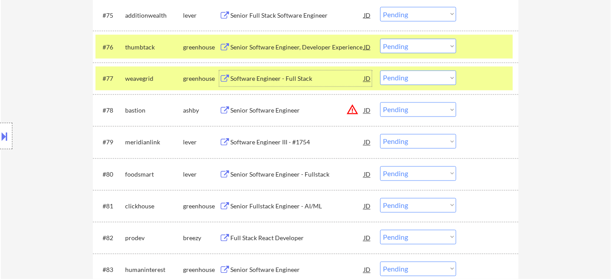
drag, startPoint x: 413, startPoint y: 72, endPoint x: 413, endPoint y: 78, distance: 6.2
click at [413, 72] on select "Choose an option... Pending Applied Excluded (Questions) Excluded (Expired) Exc…" at bounding box center [418, 78] width 76 height 15
click at [380, 71] on select "Choose an option... Pending Applied Excluded (Questions) Excluded (Expired) Exc…" at bounding box center [418, 78] width 76 height 15
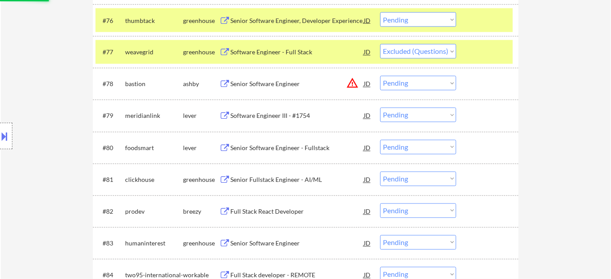
scroll to position [2762, 0]
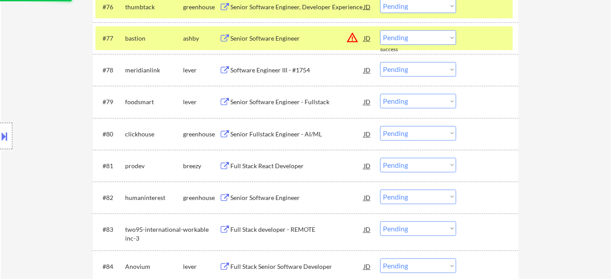
click at [349, 35] on button "warning_amber" at bounding box center [352, 38] width 12 height 12
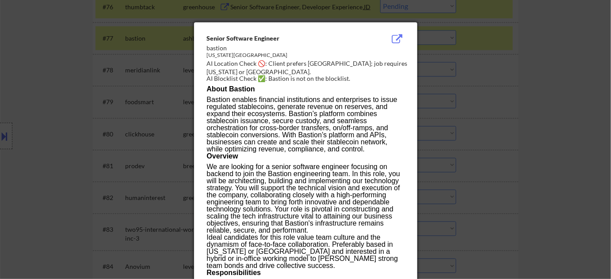
click at [514, 114] on div at bounding box center [305, 139] width 611 height 279
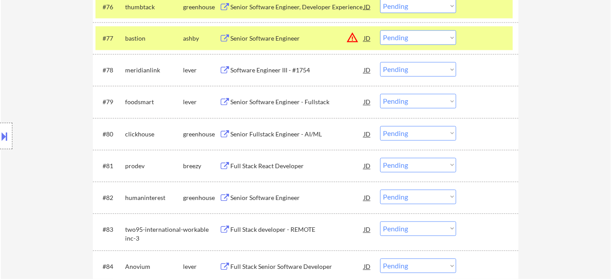
click at [415, 33] on select "Choose an option... Pending Applied Excluded (Questions) Excluded (Expired) Exc…" at bounding box center [418, 37] width 76 height 15
click at [380, 30] on select "Choose an option... Pending Applied Excluded (Questions) Excluded (Expired) Exc…" at bounding box center [418, 37] width 76 height 15
select select ""pending""
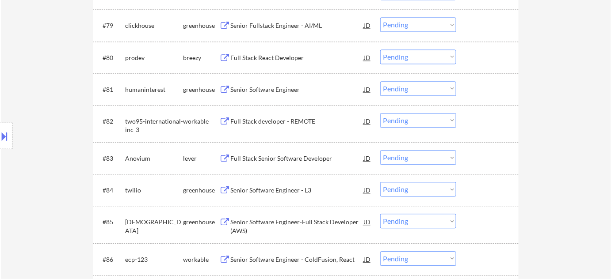
scroll to position [2842, 0]
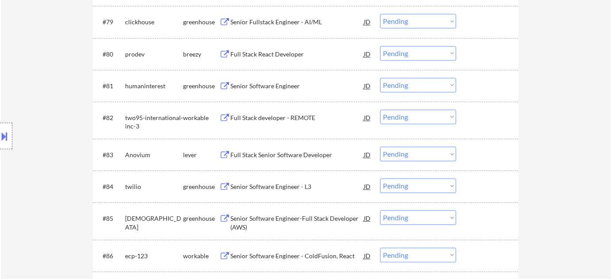
click at [271, 54] on div "Full Stack React Developer" at bounding box center [296, 54] width 133 height 9
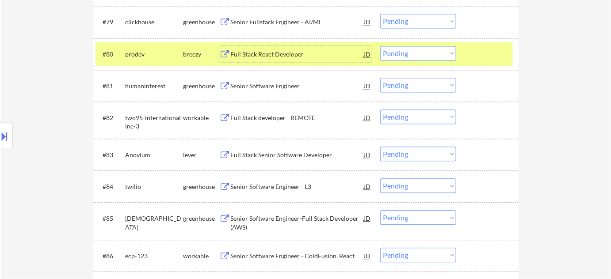
click at [393, 52] on select "Choose an option... Pending Applied Excluded (Questions) Excluded (Expired) Exc…" at bounding box center [418, 53] width 76 height 15
click at [380, 46] on select "Choose an option... Pending Applied Excluded (Questions) Excluded (Expired) Exc…" at bounding box center [418, 53] width 76 height 15
click at [274, 118] on div "Full Stack developer - REMOTE" at bounding box center [296, 118] width 133 height 9
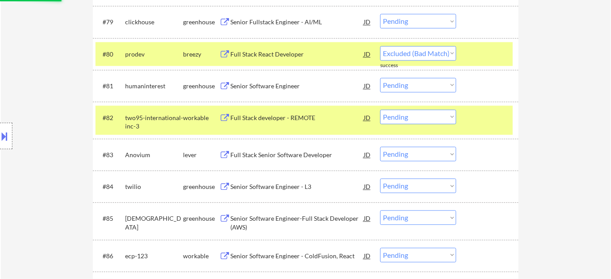
select select ""pending""
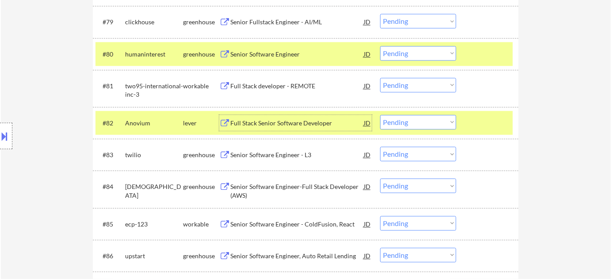
scroll to position [2882, 0]
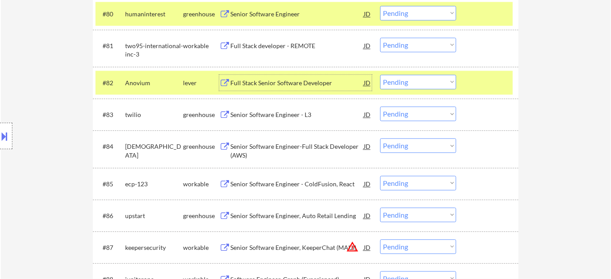
click at [276, 120] on div "Senior Software Engineer - L3" at bounding box center [296, 115] width 133 height 16
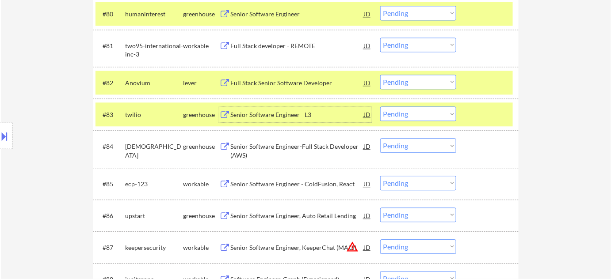
click at [446, 115] on select "Choose an option... Pending Applied Excluded (Questions) Excluded (Expired) Exc…" at bounding box center [418, 114] width 76 height 15
click at [380, 107] on select "Choose an option... Pending Applied Excluded (Questions) Excluded (Expired) Exc…" at bounding box center [418, 114] width 76 height 15
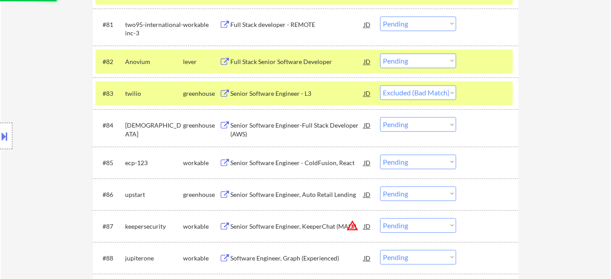
scroll to position [2922, 0]
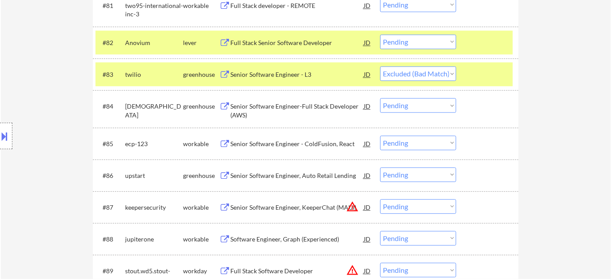
click at [292, 143] on div "Senior Software Engineer - ColdFusion, React" at bounding box center [296, 144] width 133 height 9
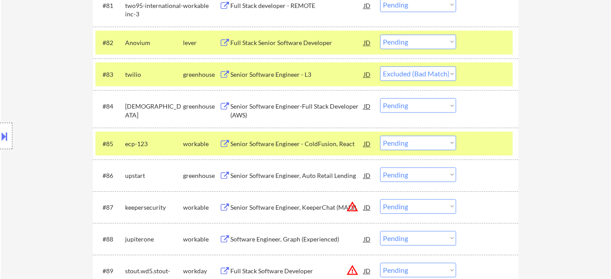
select select ""pending""
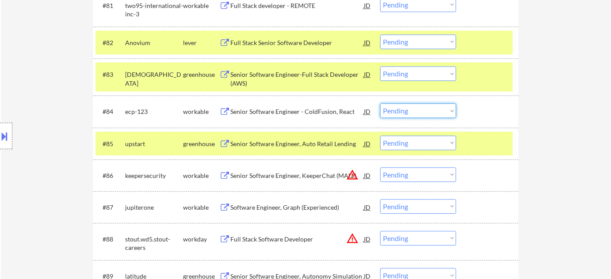
drag, startPoint x: 408, startPoint y: 111, endPoint x: 409, endPoint y: 116, distance: 5.4
click at [408, 111] on select "Choose an option... Pending Applied Excluded (Questions) Excluded (Expired) Exc…" at bounding box center [418, 110] width 76 height 15
click at [380, 103] on select "Choose an option... Pending Applied Excluded (Questions) Excluded (Expired) Exc…" at bounding box center [418, 110] width 76 height 15
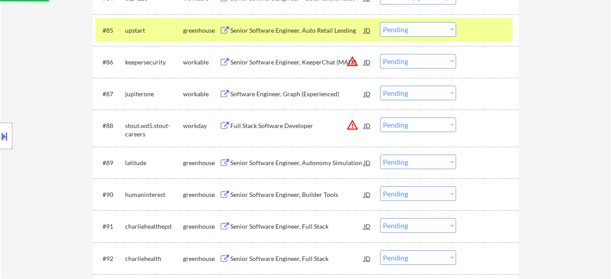
scroll to position [3043, 0]
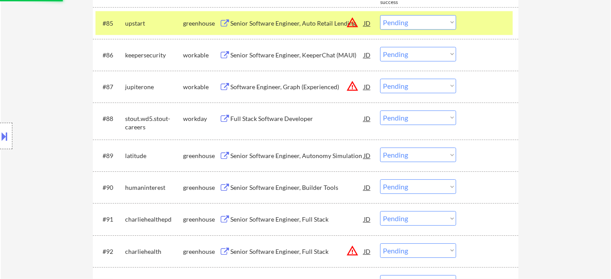
select select ""pending""
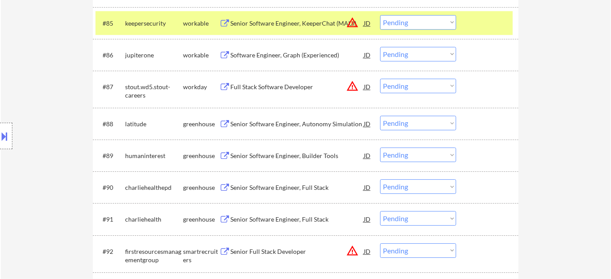
click at [285, 55] on div "Software Engineer, Graph (Experienced)" at bounding box center [296, 55] width 133 height 9
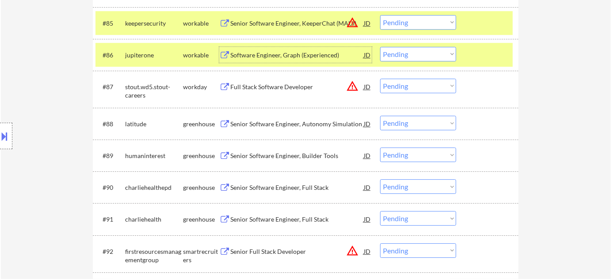
click at [425, 56] on select "Choose an option... Pending Applied Excluded (Questions) Excluded (Expired) Exc…" at bounding box center [418, 54] width 76 height 15
click at [380, 47] on select "Choose an option... Pending Applied Excluded (Questions) Excluded (Expired) Exc…" at bounding box center [418, 54] width 76 height 15
select select ""pending""
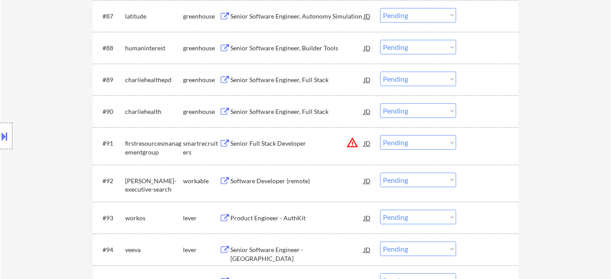
scroll to position [3123, 0]
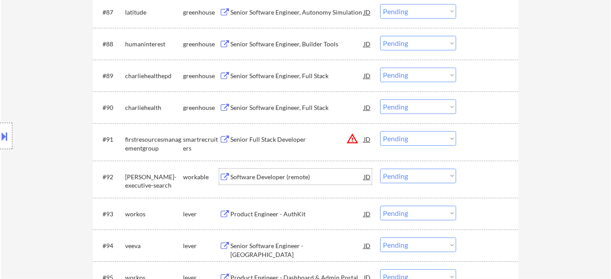
click at [282, 179] on div "Software Developer (remote)" at bounding box center [296, 177] width 133 height 9
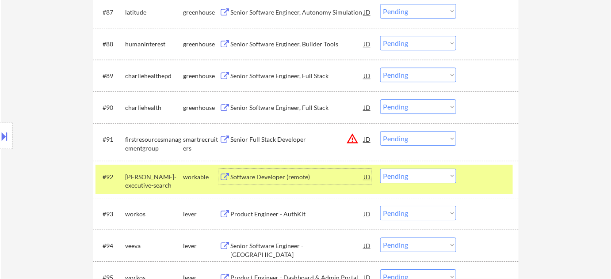
click at [450, 174] on select "Choose an option... Pending Applied Excluded (Questions) Excluded (Expired) Exc…" at bounding box center [418, 176] width 76 height 15
click at [380, 169] on select "Choose an option... Pending Applied Excluded (Questions) Excluded (Expired) Exc…" at bounding box center [418, 176] width 76 height 15
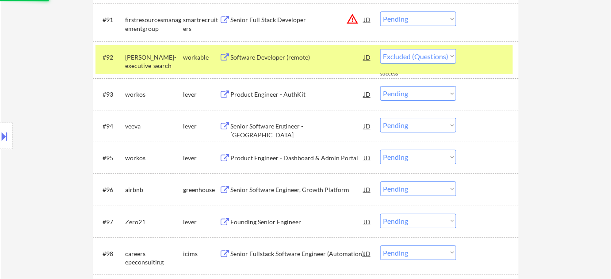
scroll to position [3244, 0]
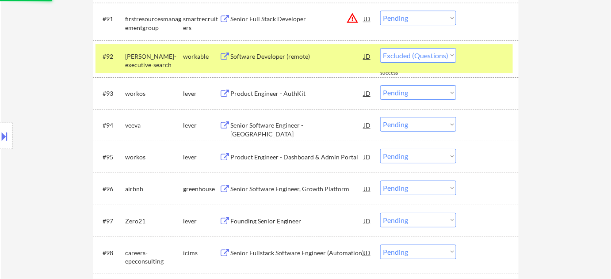
select select ""pending""
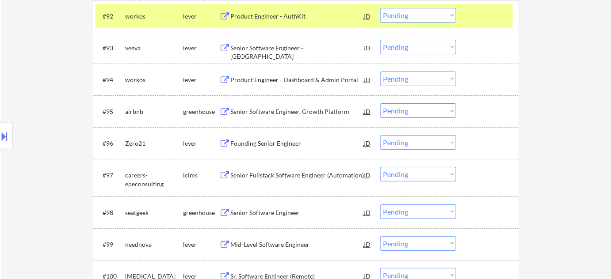
scroll to position [3324, 0]
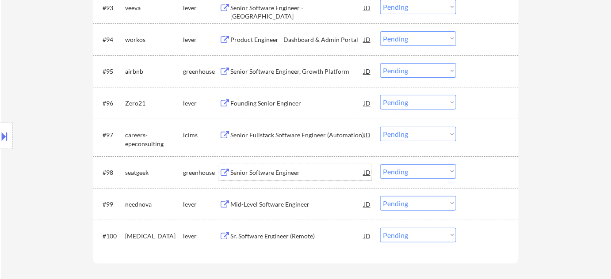
click at [292, 170] on div "Senior Software Engineer" at bounding box center [296, 172] width 133 height 9
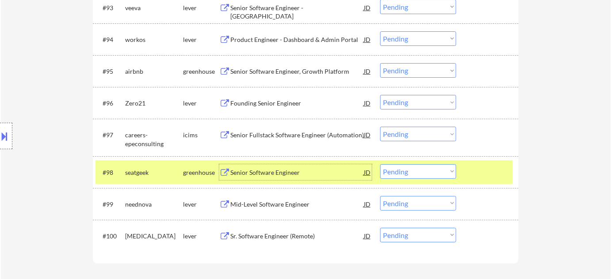
click at [403, 172] on select "Choose an option... Pending Applied Excluded (Questions) Excluded (Expired) Exc…" at bounding box center [418, 171] width 76 height 15
click at [380, 164] on select "Choose an option... Pending Applied Excluded (Questions) Excluded (Expired) Exc…" at bounding box center [418, 171] width 76 height 15
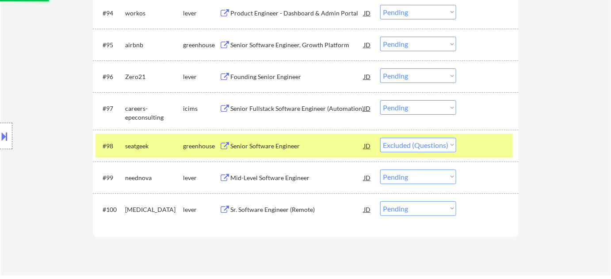
scroll to position [3364, 0]
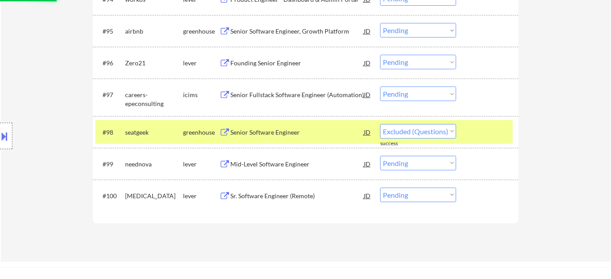
click at [291, 164] on div "Mid-Level Software Engineer" at bounding box center [296, 164] width 133 height 9
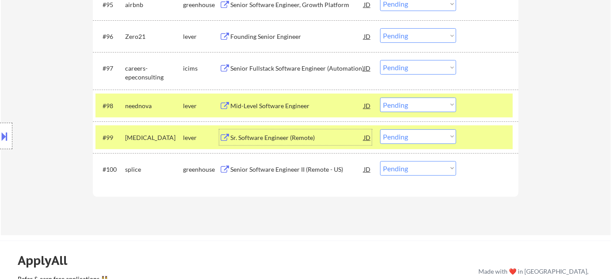
scroll to position [3405, 0]
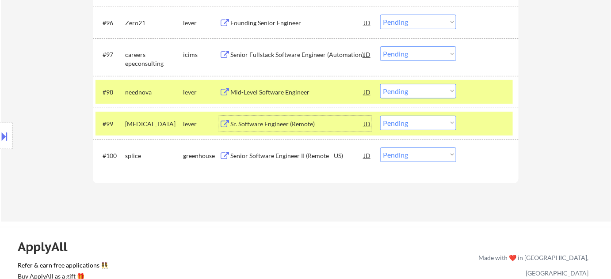
click at [419, 91] on select "Choose an option... Pending Applied Excluded (Questions) Excluded (Expired) Exc…" at bounding box center [418, 91] width 76 height 15
click at [380, 84] on select "Choose an option... Pending Applied Excluded (Questions) Excluded (Expired) Exc…" at bounding box center [418, 91] width 76 height 15
click at [289, 125] on div "Sr. Software Engineer (Remote)" at bounding box center [296, 124] width 133 height 9
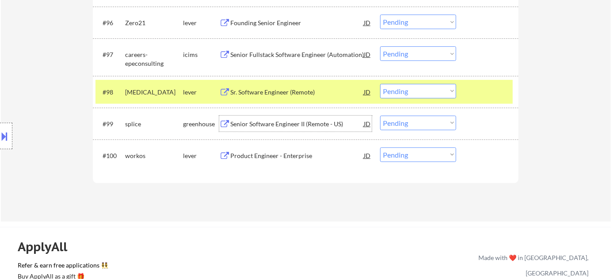
click at [443, 93] on select "Choose an option... Pending Applied Excluded (Questions) Excluded (Expired) Exc…" at bounding box center [418, 91] width 76 height 15
click at [380, 84] on select "Choose an option... Pending Applied Excluded (Questions) Excluded (Expired) Exc…" at bounding box center [418, 91] width 76 height 15
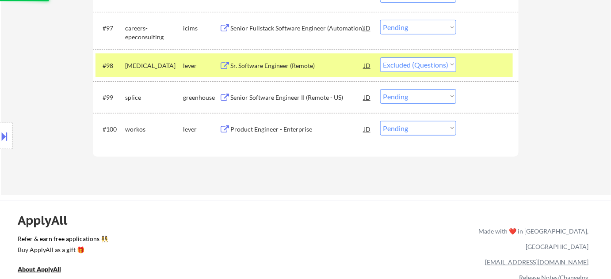
scroll to position [3445, 0]
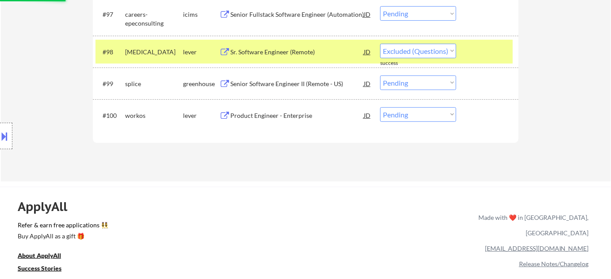
select select ""pending""
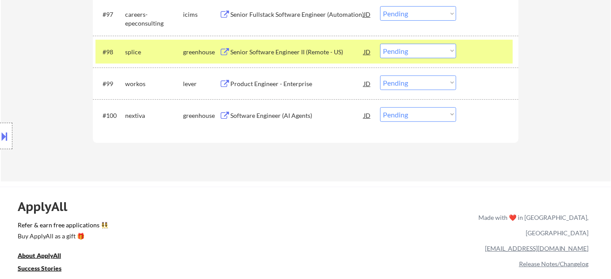
click at [291, 114] on div "Software Engineer (AI Agents)" at bounding box center [296, 115] width 133 height 9
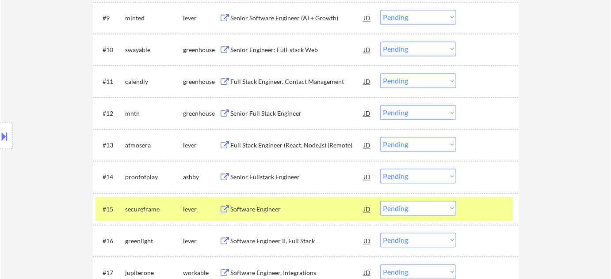
scroll to position [552, 0]
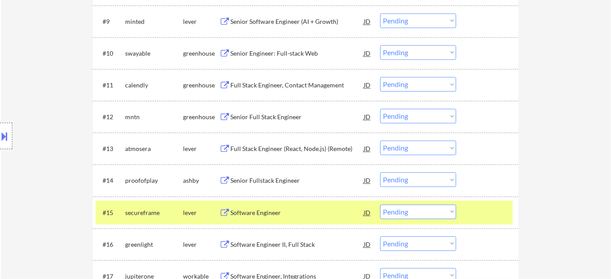
click at [255, 84] on div "Full Stack Engineer, Contact Management" at bounding box center [296, 85] width 133 height 9
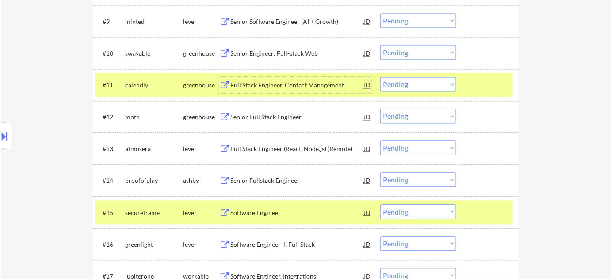
click at [290, 53] on div "Senior Engineer: Full-stack Web" at bounding box center [296, 54] width 133 height 9
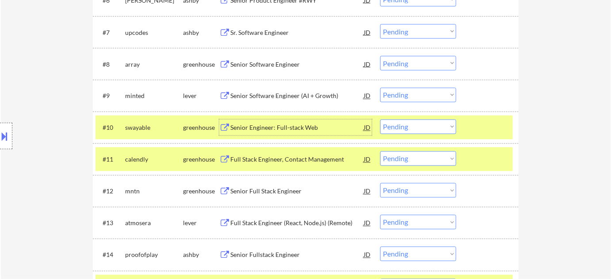
scroll to position [471, 0]
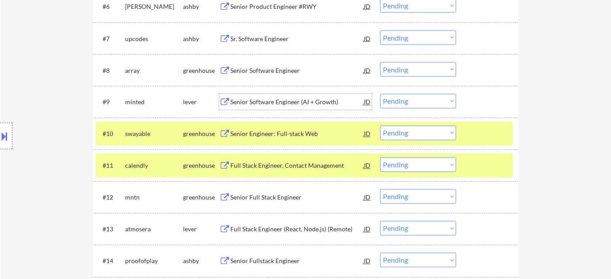
click at [290, 98] on div "Senior Software Engineer (AI + Growth)" at bounding box center [296, 102] width 133 height 9
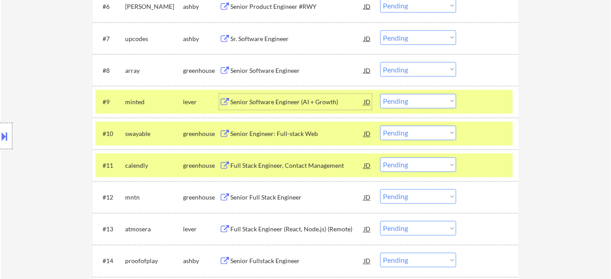
click at [261, 98] on div "Senior Software Engineer (AI + Growth)" at bounding box center [296, 102] width 133 height 9
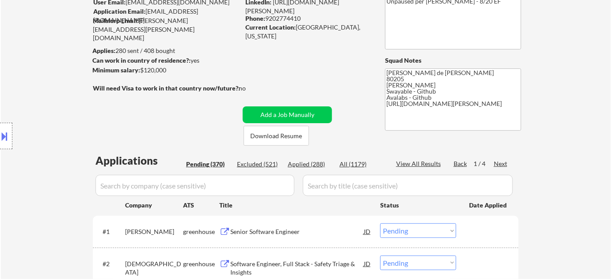
scroll to position [80, 0]
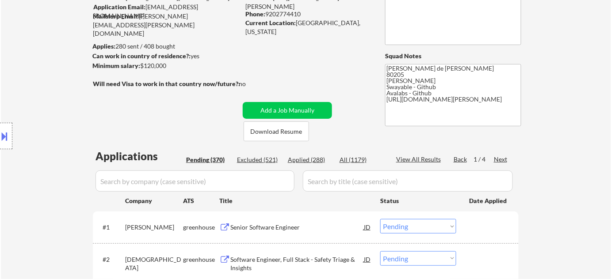
click at [501, 161] on div "Next" at bounding box center [501, 159] width 14 height 9
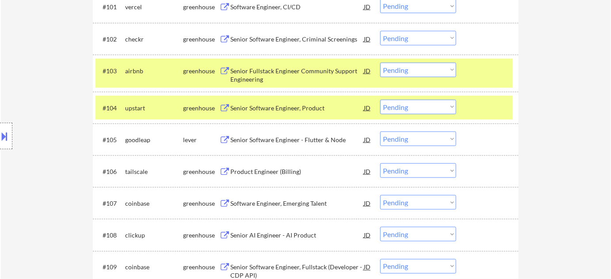
scroll to position [321, 0]
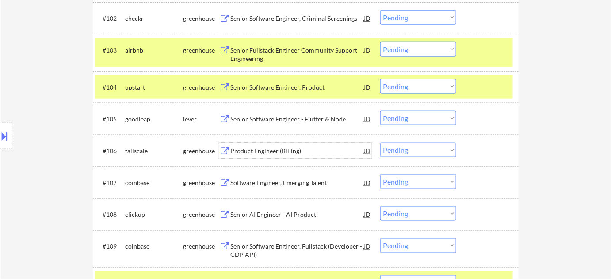
click at [266, 148] on div "Product Engineer (Billing)" at bounding box center [296, 151] width 133 height 9
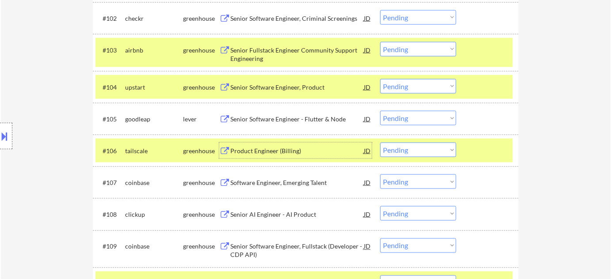
click at [418, 150] on select "Choose an option... Pending Applied Excluded (Questions) Excluded (Expired) Exc…" at bounding box center [418, 150] width 76 height 15
click at [380, 143] on select "Choose an option... Pending Applied Excluded (Questions) Excluded (Expired) Exc…" at bounding box center [418, 150] width 76 height 15
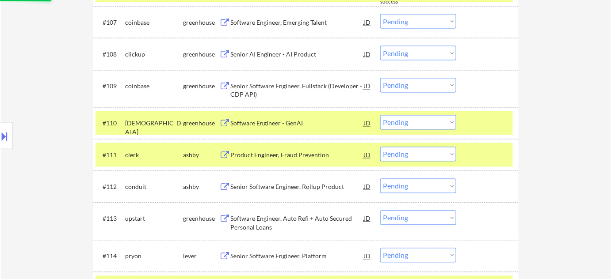
scroll to position [522, 0]
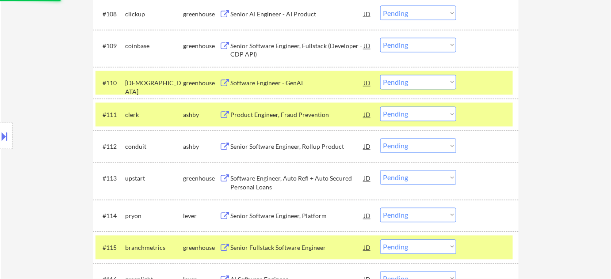
select select ""pending""
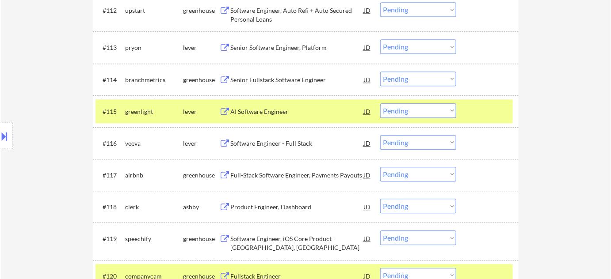
scroll to position [683, 0]
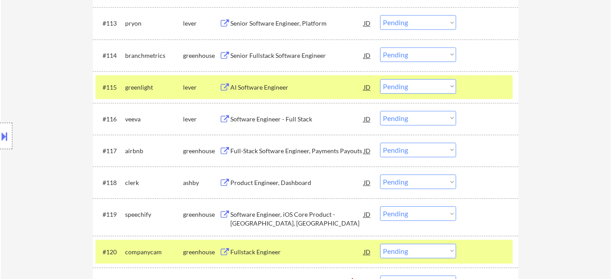
click at [292, 119] on div "Software Engineer - Full Stack" at bounding box center [296, 119] width 133 height 9
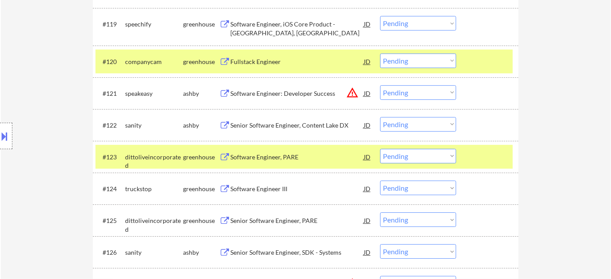
scroll to position [884, 0]
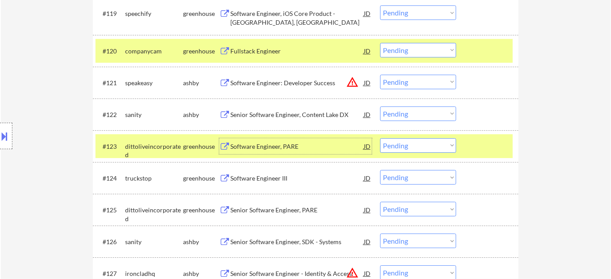
click at [274, 147] on div "Software Engineer, PARE" at bounding box center [296, 146] width 133 height 9
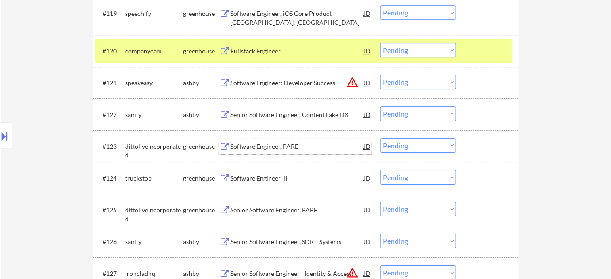
click at [383, 140] on select "Choose an option... Pending Applied Excluded (Questions) Excluded (Expired) Exc…" at bounding box center [418, 145] width 76 height 15
click at [380, 138] on select "Choose an option... Pending Applied Excluded (Questions) Excluded (Expired) Exc…" at bounding box center [418, 145] width 76 height 15
click at [355, 83] on button "warning_amber" at bounding box center [352, 82] width 12 height 12
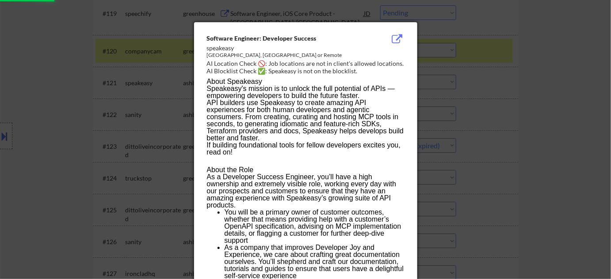
select select ""pending""
click at [542, 107] on div at bounding box center [305, 139] width 611 height 279
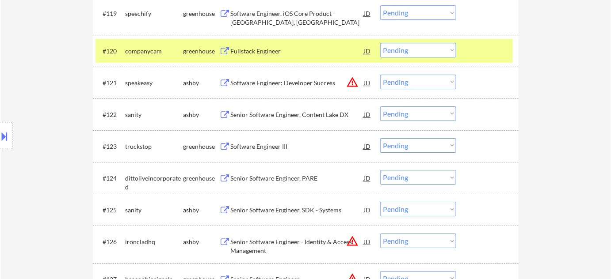
click at [318, 85] on div "Software Engineer: Developer Success" at bounding box center [296, 83] width 133 height 9
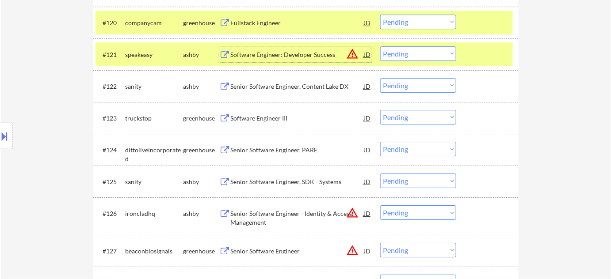
scroll to position [924, 0]
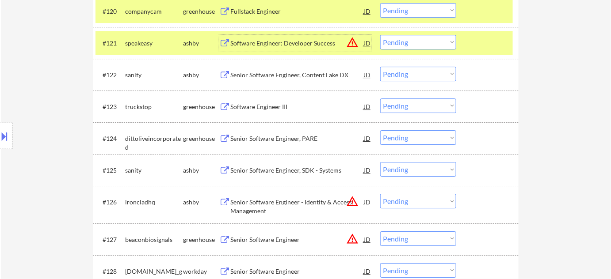
click at [287, 72] on div "Senior Software Engineer, Content Lake DX" at bounding box center [296, 75] width 133 height 9
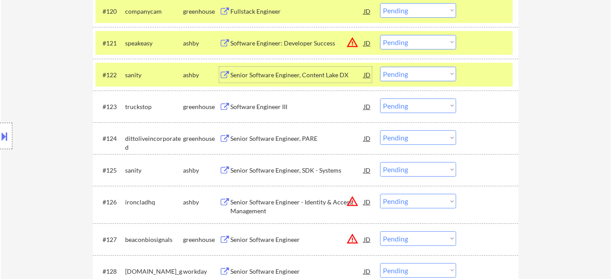
click at [413, 72] on select "Choose an option... Pending Applied Excluded (Questions) Excluded (Expired) Exc…" at bounding box center [418, 74] width 76 height 15
click at [380, 67] on select "Choose an option... Pending Applied Excluded (Questions) Excluded (Expired) Exc…" at bounding box center [418, 74] width 76 height 15
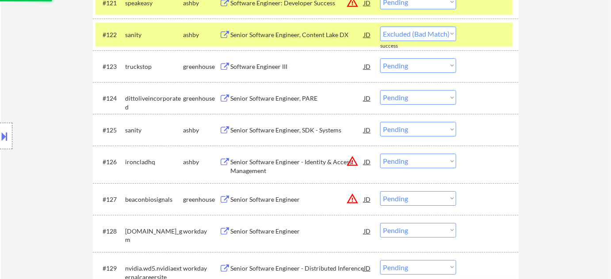
select select ""pending""
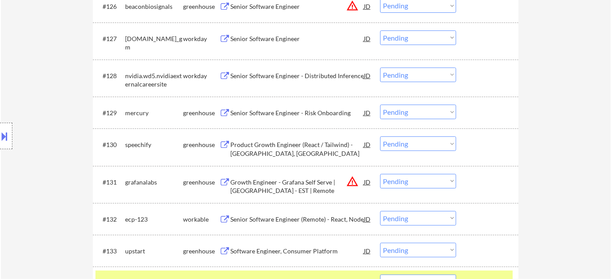
scroll to position [1165, 0]
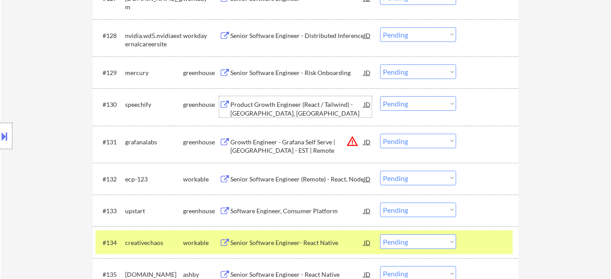
click at [243, 111] on div "Product Growth Engineer (React / Tailwind) - Denver, USA" at bounding box center [296, 108] width 133 height 17
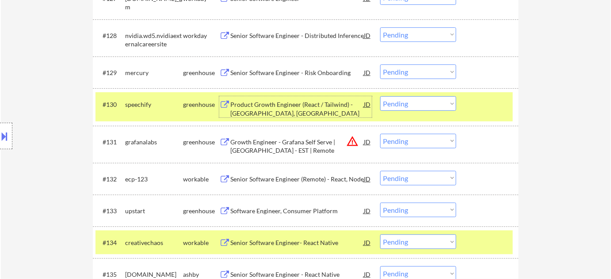
drag, startPoint x: 402, startPoint y: 100, endPoint x: 407, endPoint y: 108, distance: 9.3
click at [402, 100] on select "Choose an option... Pending Applied Excluded (Questions) Excluded (Expired) Exc…" at bounding box center [418, 103] width 76 height 15
click at [380, 96] on select "Choose an option... Pending Applied Excluded (Questions) Excluded (Expired) Exc…" at bounding box center [418, 103] width 76 height 15
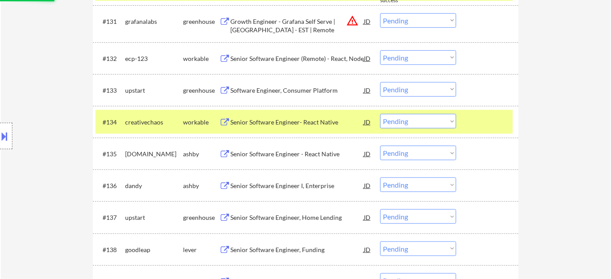
select select ""pending""
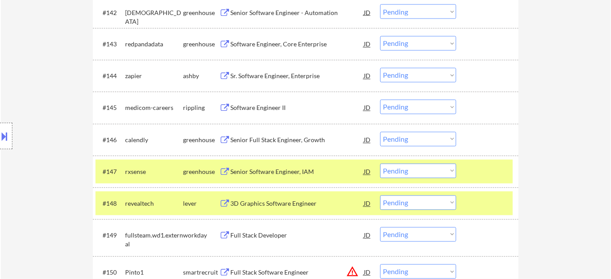
scroll to position [1688, 0]
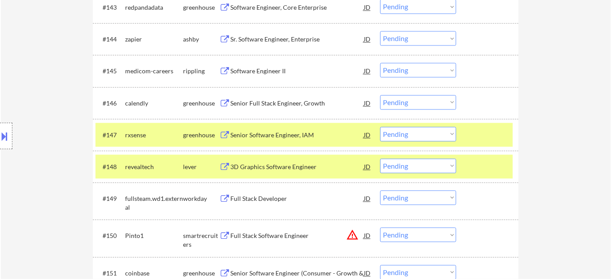
click at [267, 206] on div "Full Stack Developer" at bounding box center [296, 199] width 133 height 16
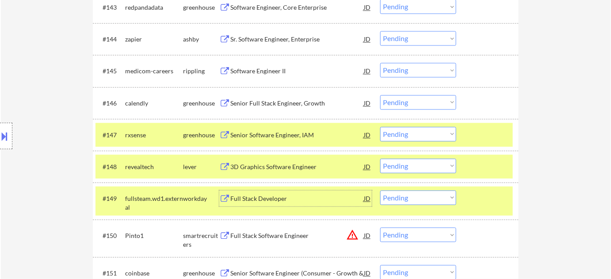
click at [409, 192] on select "Choose an option... Pending Applied Excluded (Questions) Excluded (Expired) Exc…" at bounding box center [418, 198] width 76 height 15
click at [380, 191] on select "Choose an option... Pending Applied Excluded (Questions) Excluded (Expired) Exc…" at bounding box center [418, 198] width 76 height 15
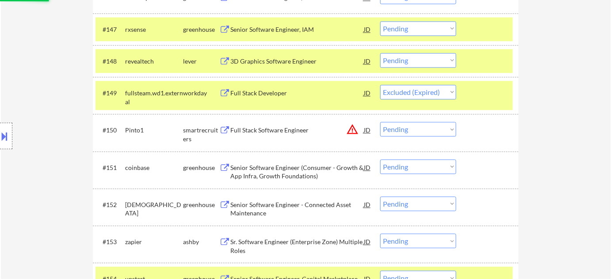
scroll to position [1808, 0]
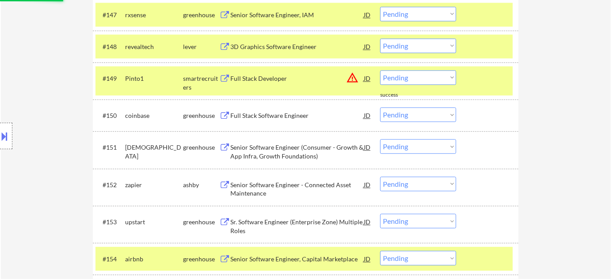
click at [419, 80] on select "Choose an option... Pending Applied Excluded (Questions) Excluded (Expired) Exc…" at bounding box center [418, 77] width 76 height 15
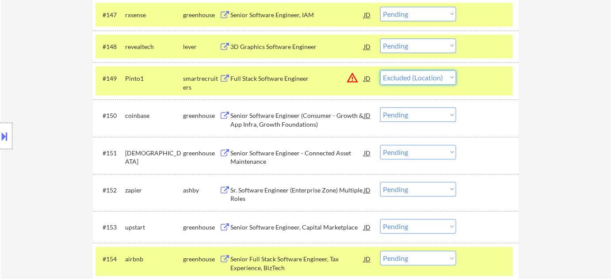
click at [380, 70] on select "Choose an option... Pending Applied Excluded (Questions) Excluded (Expired) Exc…" at bounding box center [418, 77] width 76 height 15
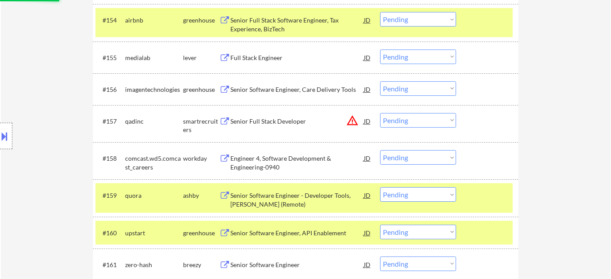
scroll to position [2049, 0]
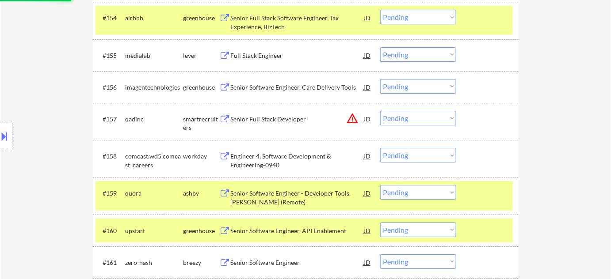
select select ""pending""
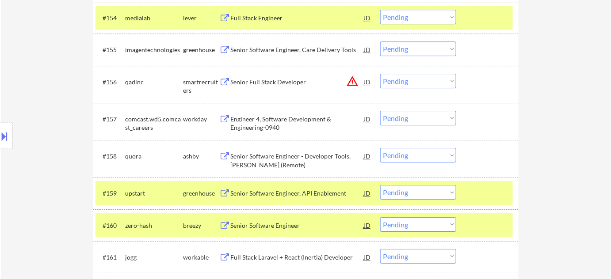
click at [267, 16] on div "Full Stack Engineer" at bounding box center [296, 18] width 133 height 9
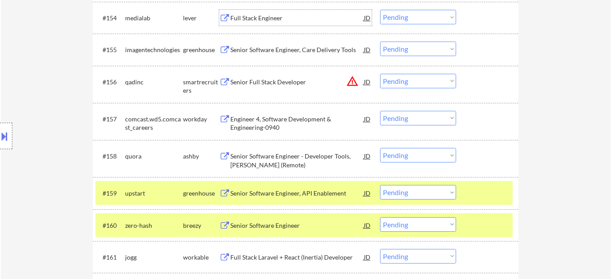
click at [269, 11] on div "Full Stack Engineer" at bounding box center [296, 18] width 133 height 16
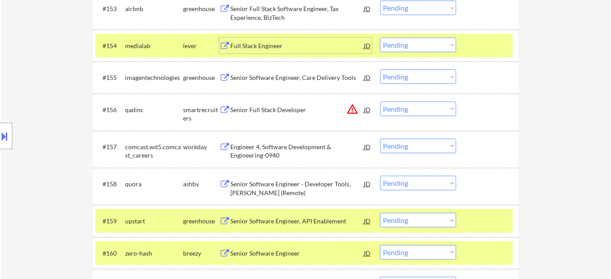
scroll to position [1969, 0]
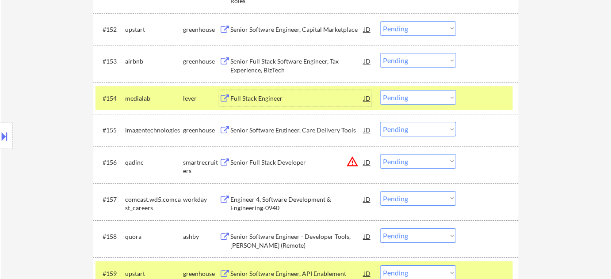
click at [409, 96] on select "Choose an option... Pending Applied Excluded (Questions) Excluded (Expired) Exc…" at bounding box center [418, 97] width 76 height 15
click at [380, 90] on select "Choose an option... Pending Applied Excluded (Questions) Excluded (Expired) Exc…" at bounding box center [418, 97] width 76 height 15
select select ""pending""
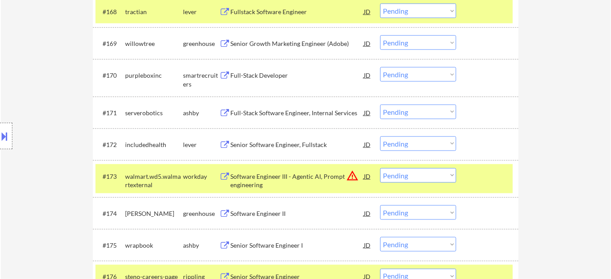
scroll to position [2572, 0]
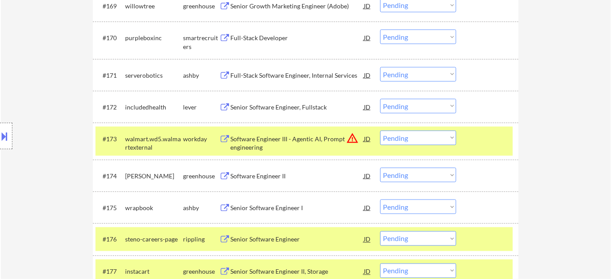
click at [427, 133] on select "Choose an option... Pending Applied Excluded (Questions) Excluded (Expired) Exc…" at bounding box center [418, 138] width 76 height 15
click at [380, 131] on select "Choose an option... Pending Applied Excluded (Questions) Excluded (Expired) Exc…" at bounding box center [418, 138] width 76 height 15
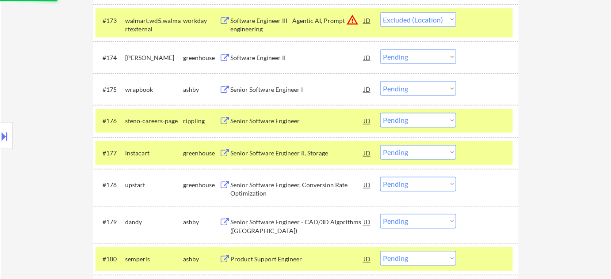
scroll to position [2692, 0]
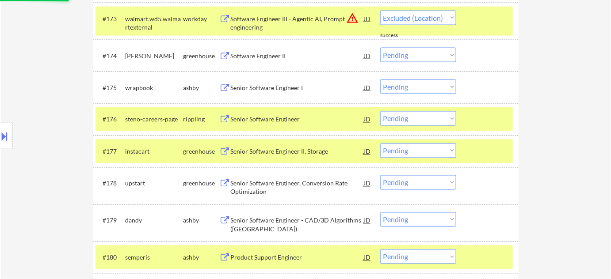
select select ""pending""
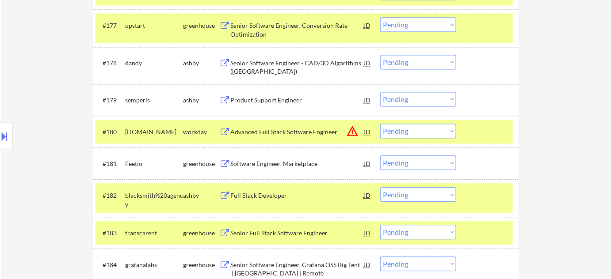
scroll to position [2853, 0]
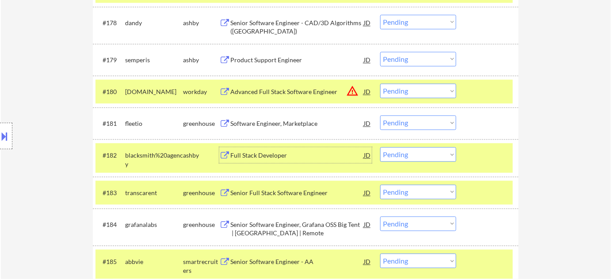
click at [276, 156] on div "Full Stack Developer" at bounding box center [296, 155] width 133 height 9
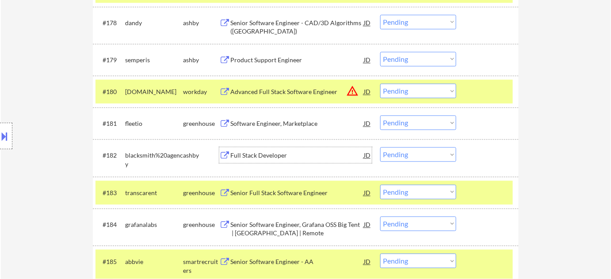
click at [410, 154] on select "Choose an option... Pending Applied Excluded (Questions) Excluded (Expired) Exc…" at bounding box center [418, 154] width 76 height 15
click at [380, 147] on select "Choose an option... Pending Applied Excluded (Questions) Excluded (Expired) Exc…" at bounding box center [418, 154] width 76 height 15
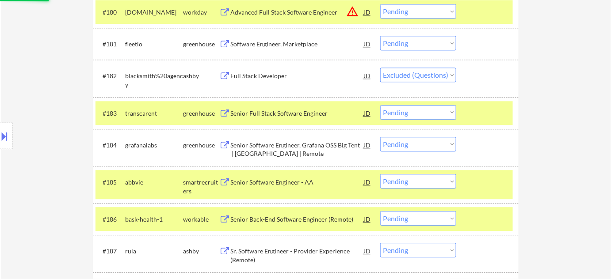
scroll to position [2973, 0]
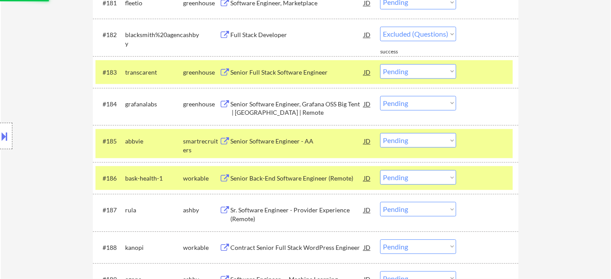
click at [296, 73] on div "Senior Full Stack Software Engineer" at bounding box center [296, 72] width 133 height 9
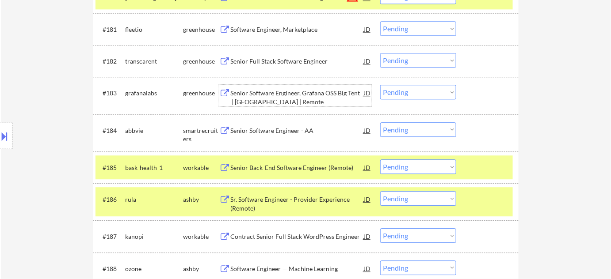
scroll to position [2933, 0]
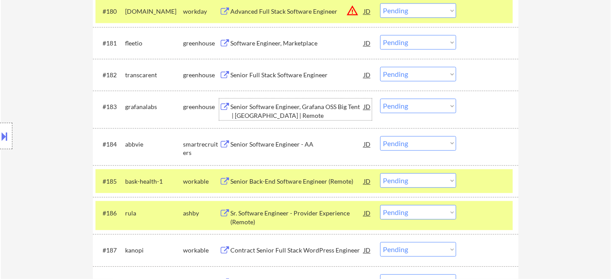
click at [391, 72] on select "Choose an option... Pending Applied Excluded (Questions) Excluded (Expired) Exc…" at bounding box center [418, 74] width 76 height 15
click at [380, 67] on select "Choose an option... Pending Applied Excluded (Questions) Excluded (Expired) Exc…" at bounding box center [418, 74] width 76 height 15
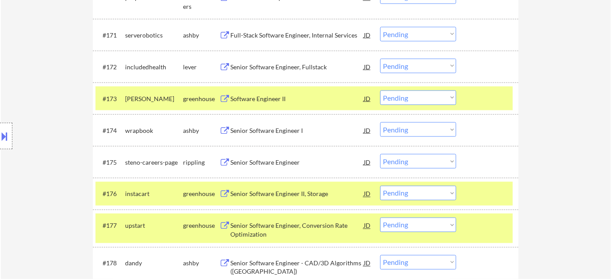
select select ""pending""
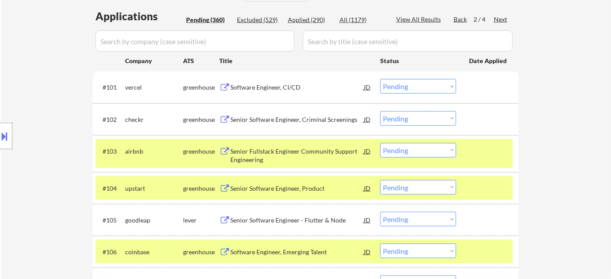
scroll to position [0, 0]
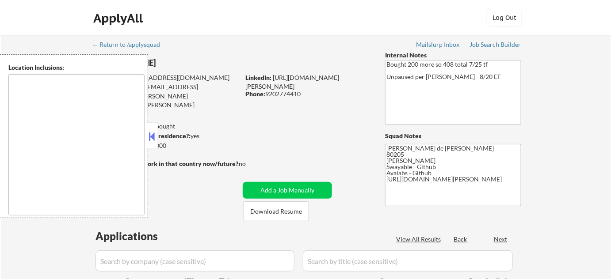
type textarea "Denver, CO Glendale, CO Edgewater, CO Wheat Ridge, CO Commerce City, CO Englewo…"
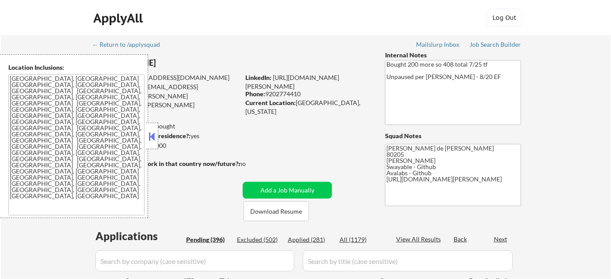
select select ""pending""
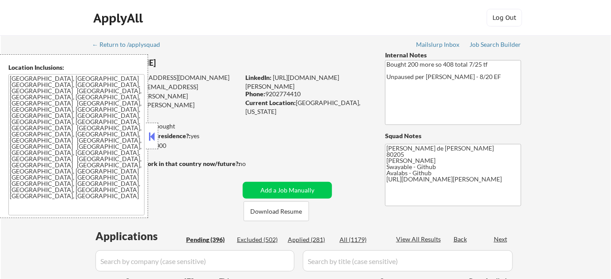
select select ""pending""
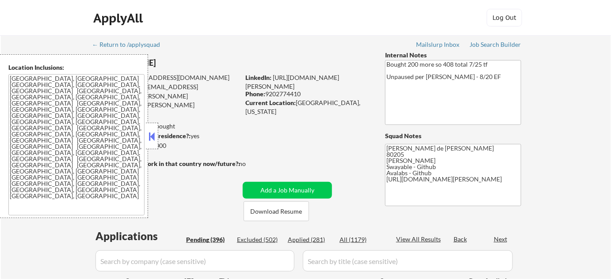
select select ""pending""
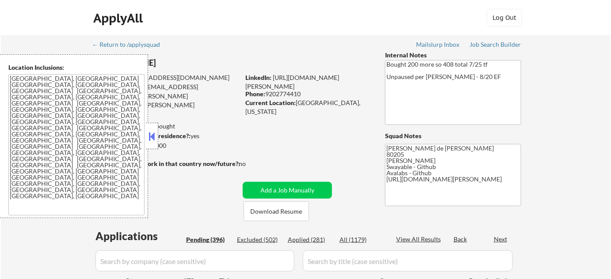
select select ""pending""
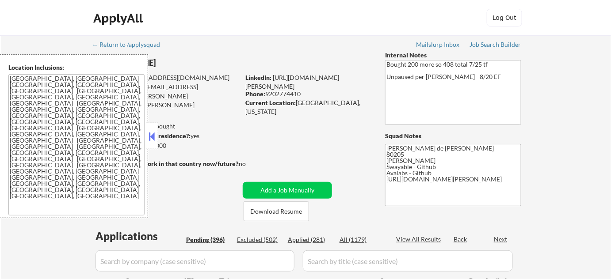
select select ""pending""
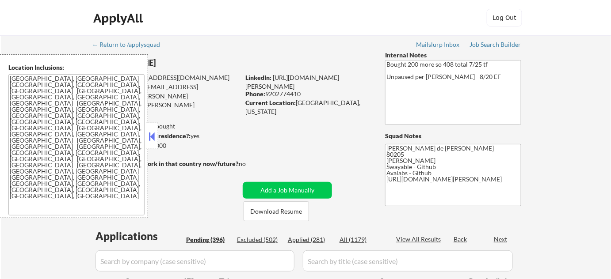
select select ""pending""
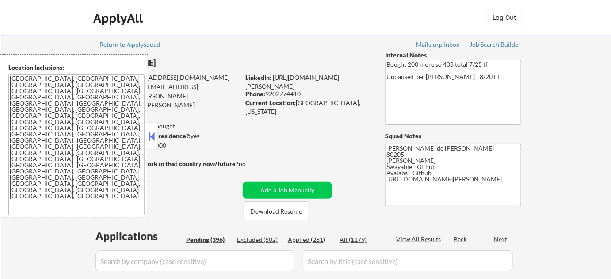
select select ""pending""
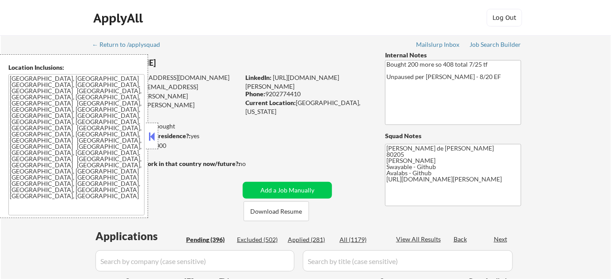
select select ""pending""
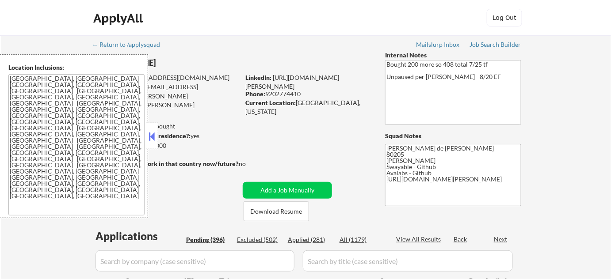
select select ""pending""
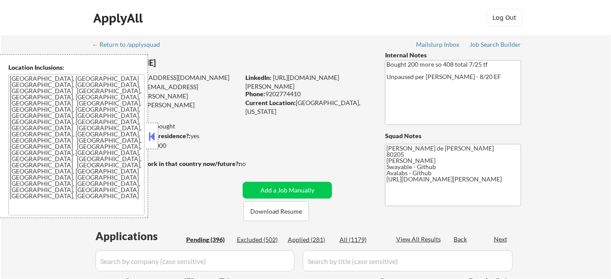
select select ""pending""
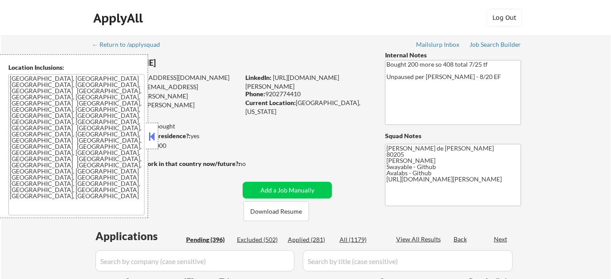
select select ""pending""
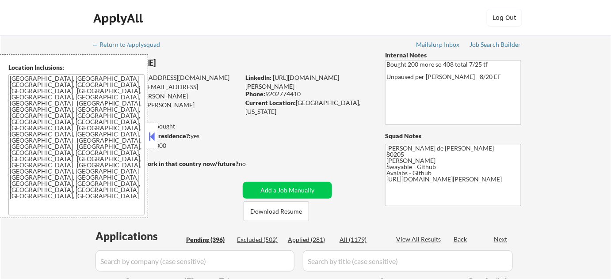
select select ""pending""
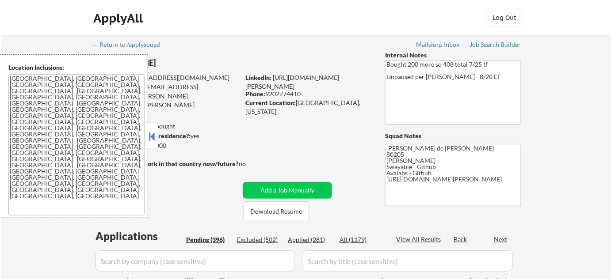
select select ""pending""
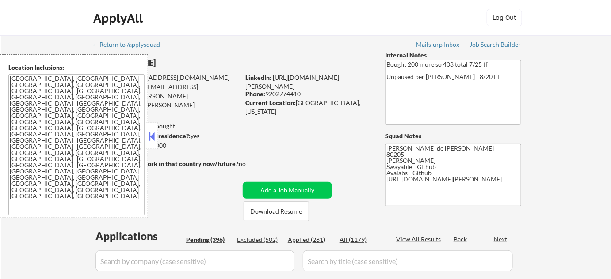
select select ""pending""
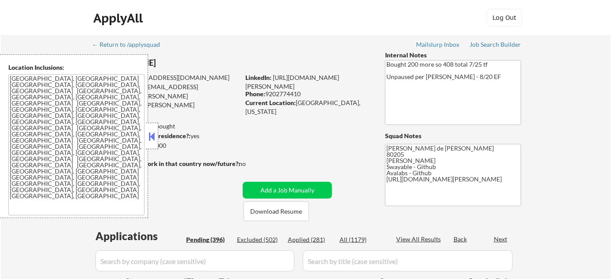
select select ""pending""
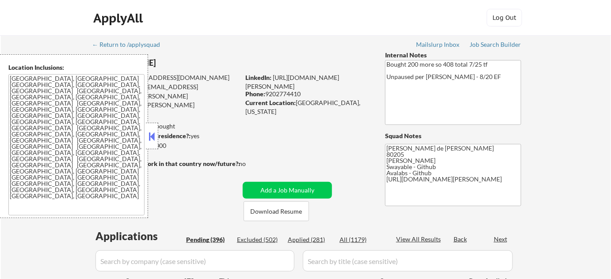
select select ""pending""
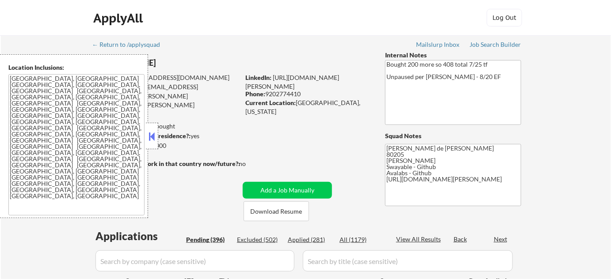
select select ""pending""
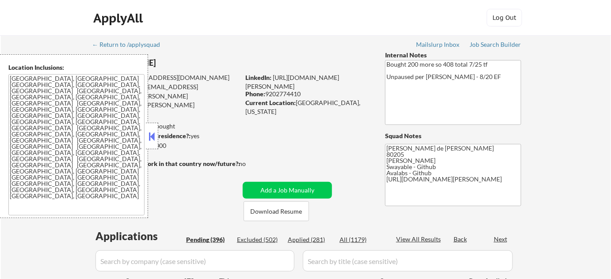
select select ""pending""
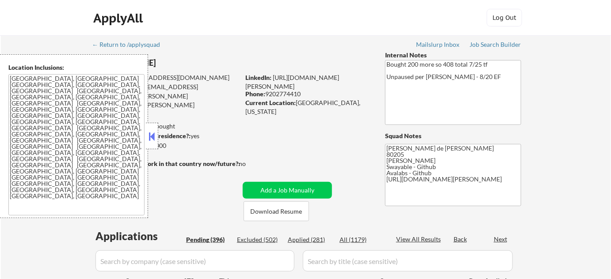
select select ""pending""
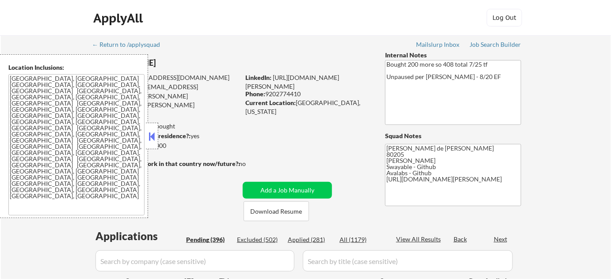
select select ""pending""
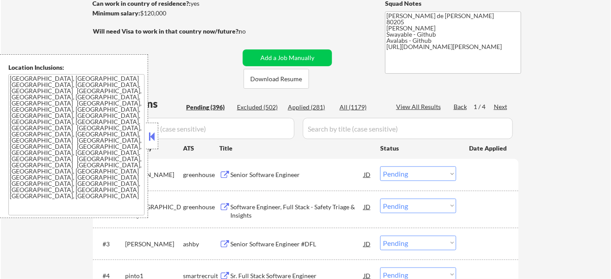
scroll to position [160, 0]
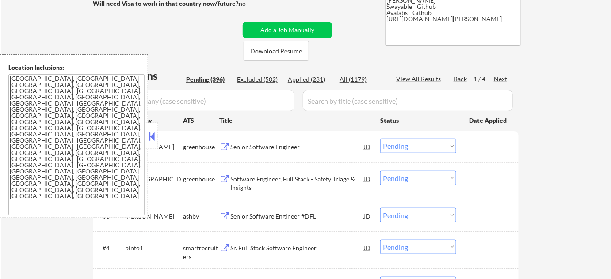
click at [158, 138] on div at bounding box center [152, 136] width 12 height 27
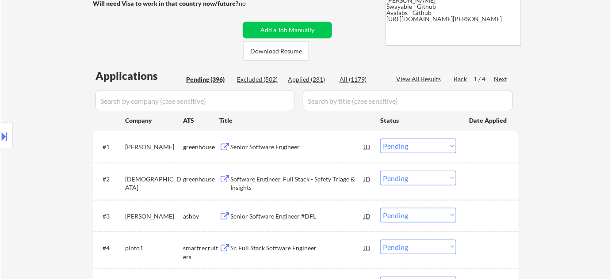
click at [316, 79] on div "Applied (281)" at bounding box center [310, 79] width 44 height 9
click at [263, 106] on input "input" at bounding box center [194, 100] width 199 height 21
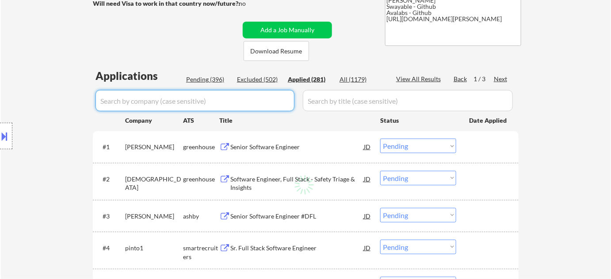
select select ""applied""
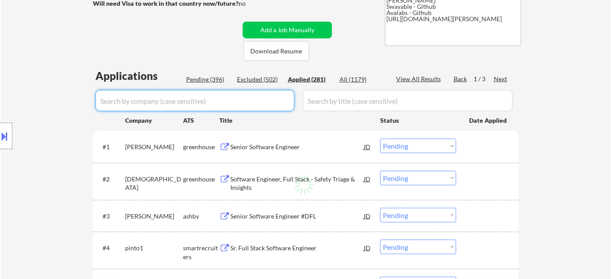
select select ""applied""
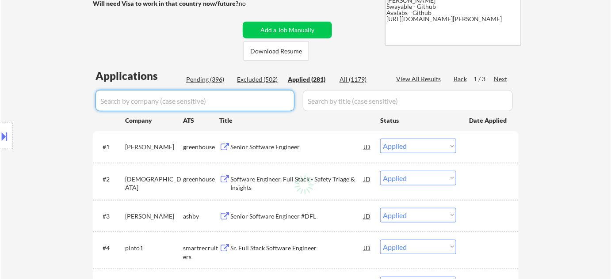
select select ""applied""
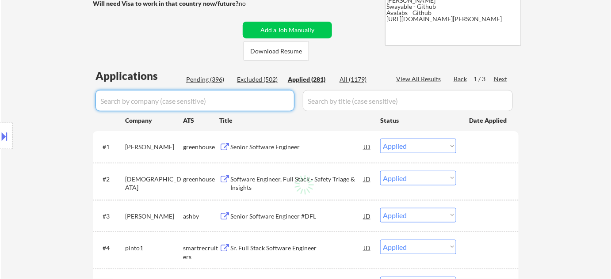
select select ""applied""
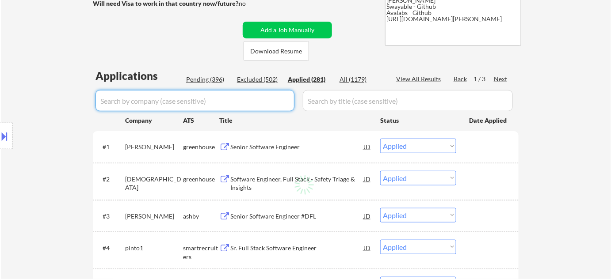
select select ""applied""
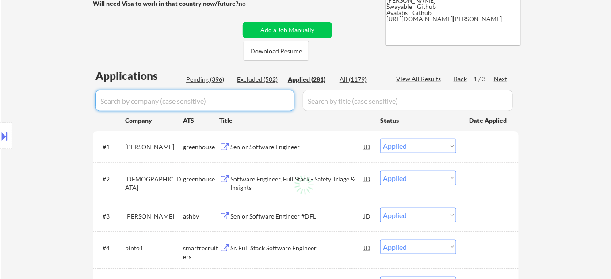
select select ""applied""
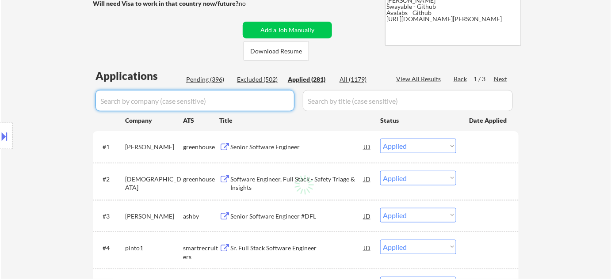
select select ""applied""
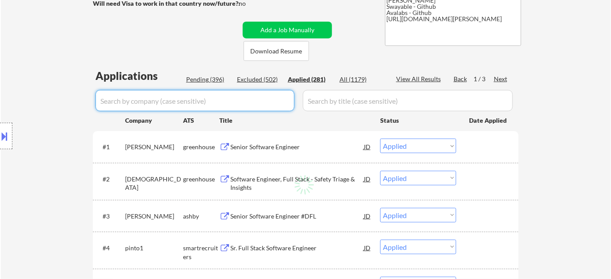
select select ""applied""
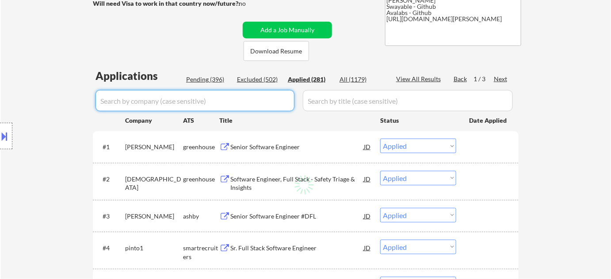
select select ""applied""
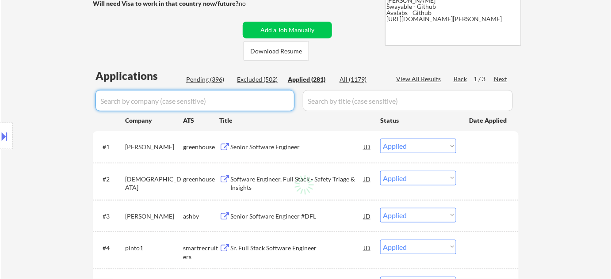
select select ""applied""
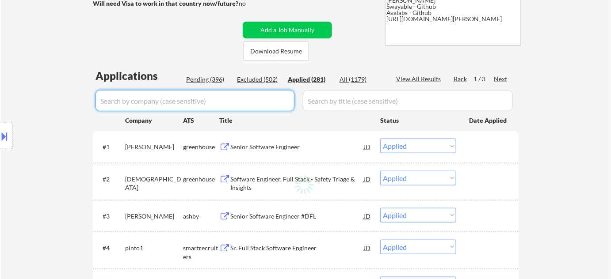
select select ""applied""
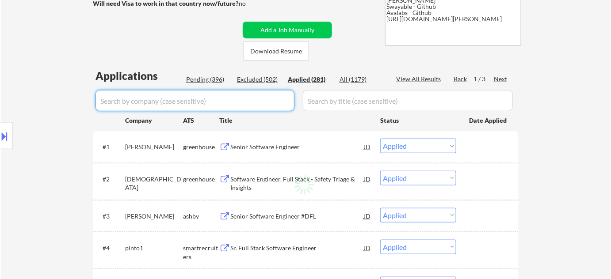
select select ""applied""
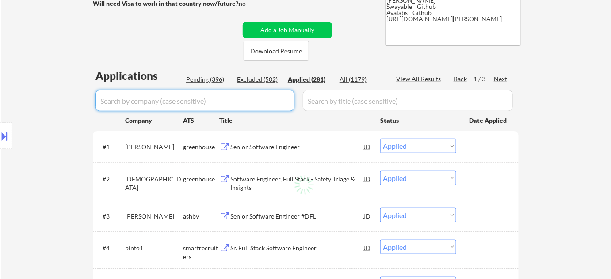
select select ""applied""
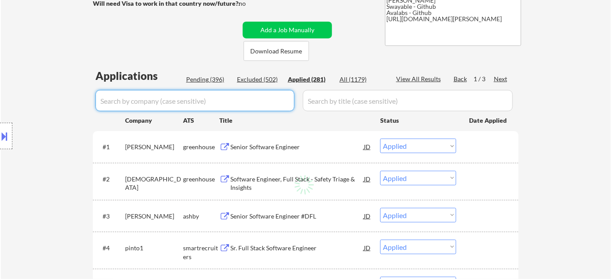
select select ""applied""
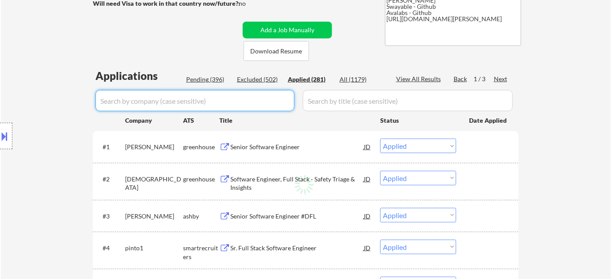
select select ""applied""
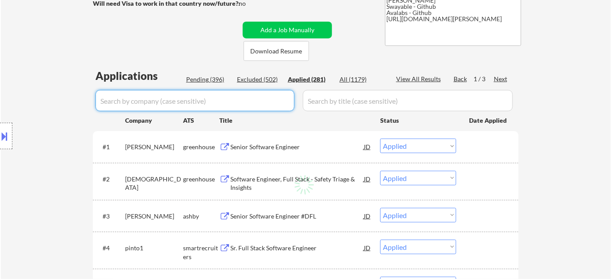
select select ""applied""
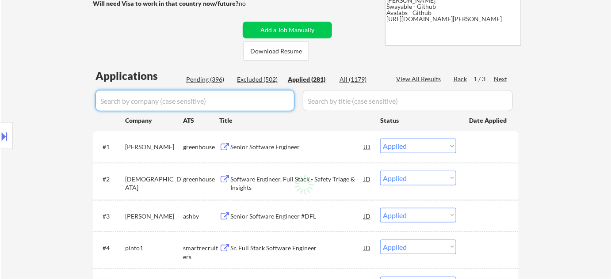
select select ""applied""
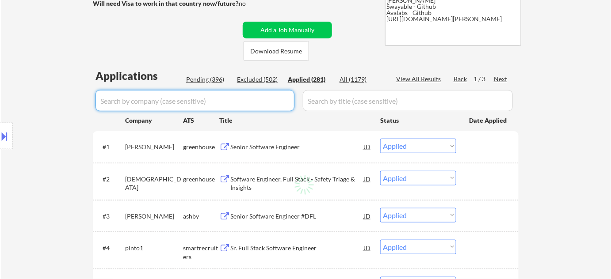
select select ""applied""
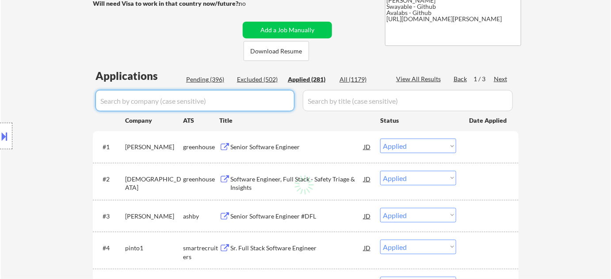
select select ""applied""
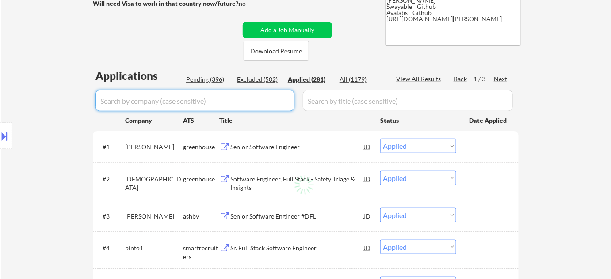
select select ""applied""
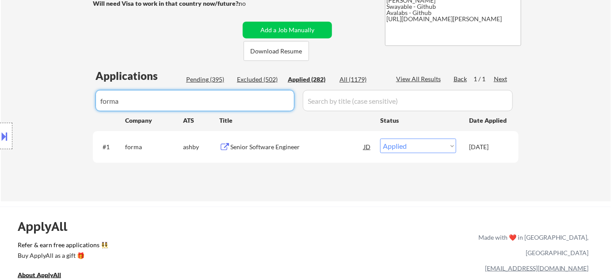
drag, startPoint x: 105, startPoint y: 98, endPoint x: 18, endPoint y: 94, distance: 86.7
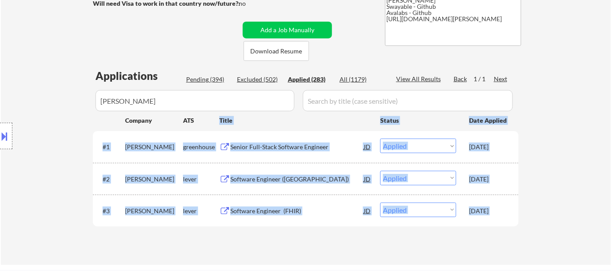
drag, startPoint x: 164, startPoint y: 114, endPoint x: 55, endPoint y: 114, distance: 109.6
click at [135, 101] on div "Location Inclusions: Denver, CO Glendale, CO Edgewater, CO Wheat Ridge, CO Comm…" at bounding box center [79, 136] width 158 height 164
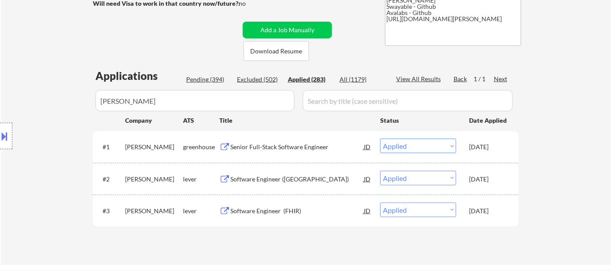
click at [0, 107] on div "Location Inclusions: Denver, CO Glendale, CO Edgewater, CO Wheat Ridge, CO Comm…" at bounding box center [79, 136] width 158 height 164
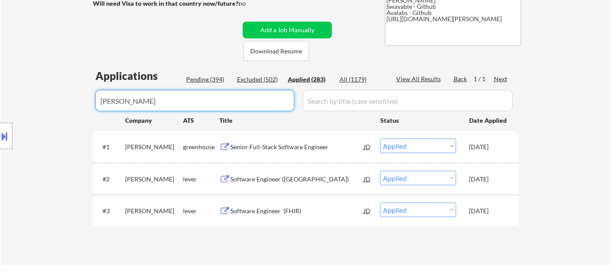
drag, startPoint x: 161, startPoint y: 102, endPoint x: 27, endPoint y: 103, distance: 133.9
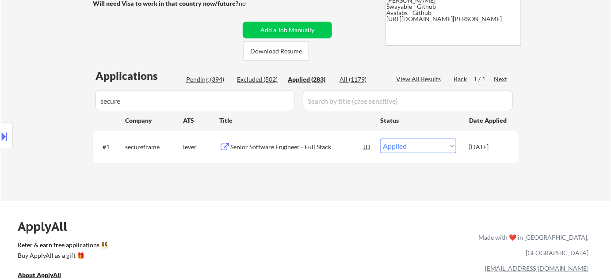
drag, startPoint x: 146, startPoint y: 96, endPoint x: 61, endPoint y: 103, distance: 84.6
click at [61, 103] on div "Location Inclusions: Denver, CO Glendale, CO Edgewater, CO Wheat Ridge, CO Comm…" at bounding box center [79, 136] width 158 height 164
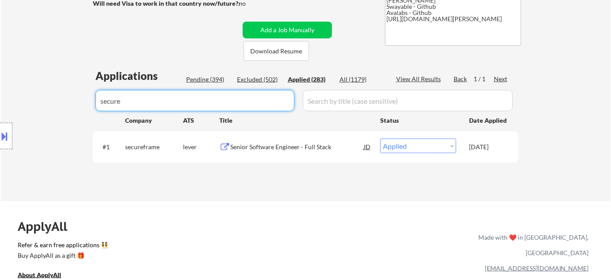
drag, startPoint x: 181, startPoint y: 101, endPoint x: 72, endPoint y: 109, distance: 109.1
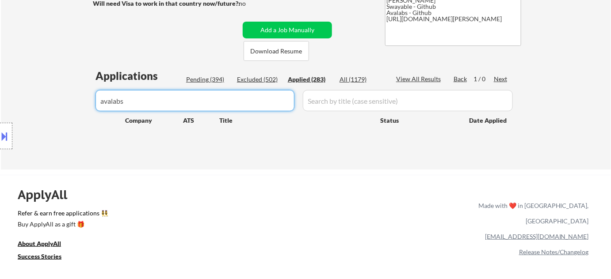
drag, startPoint x: 139, startPoint y: 93, endPoint x: 25, endPoint y: 99, distance: 113.8
click at [26, 99] on div "Location Inclusions: Denver, CO Glendale, CO Edgewater, CO Wheat Ridge, CO Comm…" at bounding box center [79, 136] width 158 height 164
drag, startPoint x: 192, startPoint y: 110, endPoint x: 0, endPoint y: 109, distance: 191.8
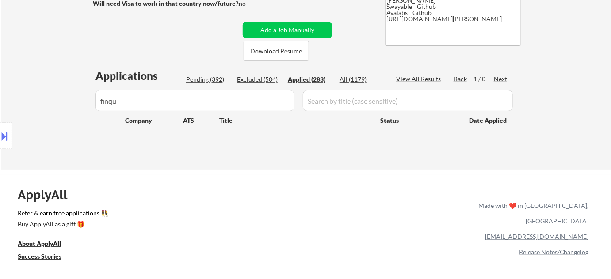
drag, startPoint x: 189, startPoint y: 95, endPoint x: 28, endPoint y: 92, distance: 160.5
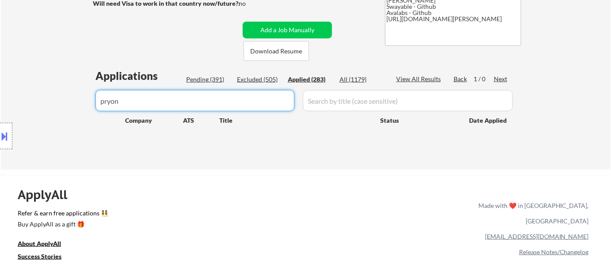
drag, startPoint x: 174, startPoint y: 103, endPoint x: 54, endPoint y: 102, distance: 119.8
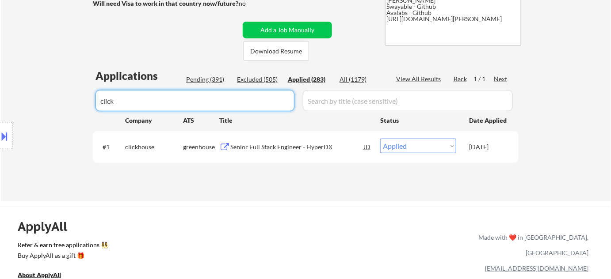
drag, startPoint x: 179, startPoint y: 106, endPoint x: 30, endPoint y: 102, distance: 149.0
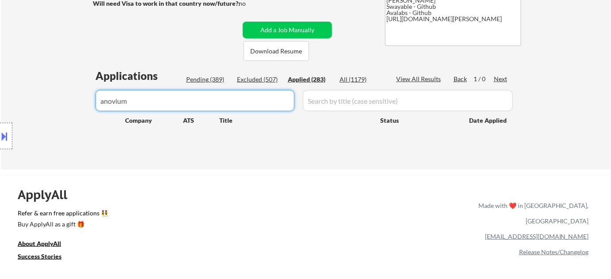
drag, startPoint x: 183, startPoint y: 99, endPoint x: 17, endPoint y: 99, distance: 165.8
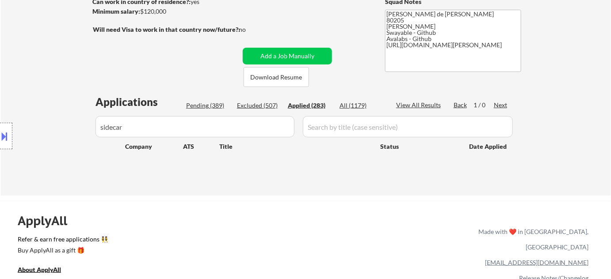
scroll to position [120, 0]
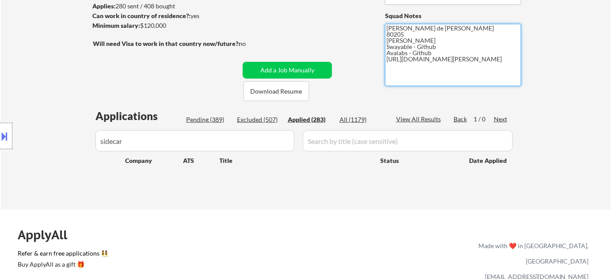
drag, startPoint x: 386, startPoint y: 60, endPoint x: 424, endPoint y: 65, distance: 37.8
click at [424, 65] on textarea "Flor de Mae 80205 Vivian- Github Swayable - Github Avalabs - Github https://www…" at bounding box center [453, 55] width 136 height 62
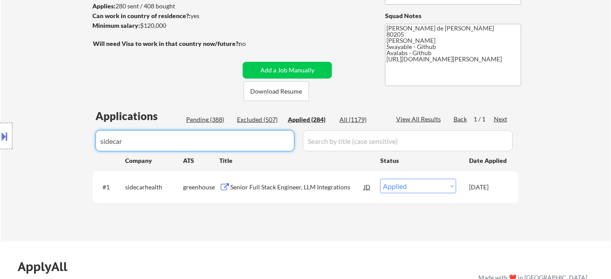
drag, startPoint x: 170, startPoint y: 144, endPoint x: 85, endPoint y: 144, distance: 84.4
click at [85, 144] on body "← Return to /applysquad Mailslurp Inbox Job Search Builder Adam Gusky User Emai…" at bounding box center [305, 19] width 611 height 279
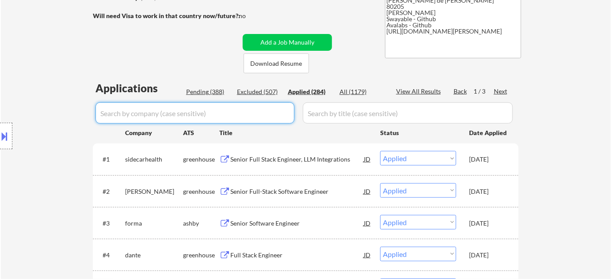
scroll to position [160, 0]
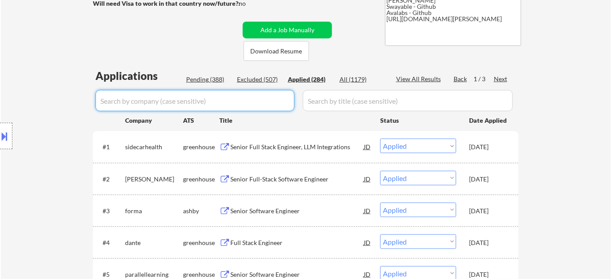
drag, startPoint x: 179, startPoint y: 104, endPoint x: 173, endPoint y: 103, distance: 6.4
click at [173, 103] on input "input" at bounding box center [194, 100] width 199 height 21
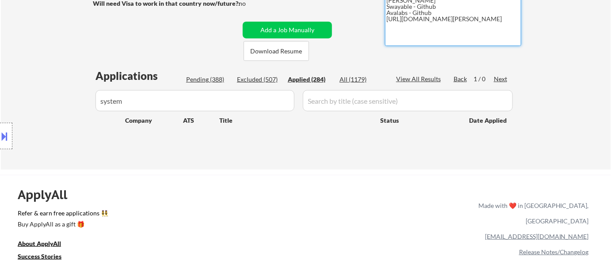
drag, startPoint x: 388, startPoint y: 21, endPoint x: 419, endPoint y: 23, distance: 31.9
click at [408, 23] on textarea "Flor de Mae 80205 Vivian- Github Swayable - Github Avalabs - Github https://www…" at bounding box center [453, 15] width 136 height 62
drag, startPoint x: 419, startPoint y: 23, endPoint x: 426, endPoint y: 25, distance: 6.6
click at [426, 25] on textarea "Flor de Mae 80205 Vivian- Github Swayable - Github Avalabs - Github https://www…" at bounding box center [453, 15] width 136 height 62
click at [342, 37] on div "← Return to /applysquad Mailslurp Inbox Job Search Builder Adam Gusky User Emai…" at bounding box center [305, 19] width 441 height 288
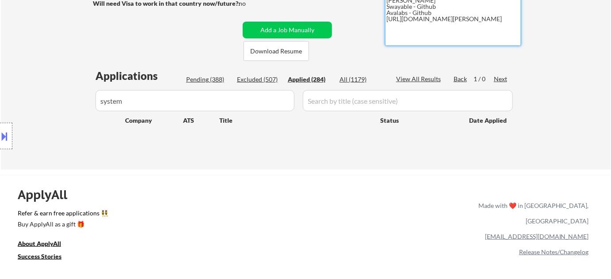
drag, startPoint x: 421, startPoint y: 27, endPoint x: 378, endPoint y: 19, distance: 43.5
click at [378, 19] on div "← Return to /applysquad Mailslurp Inbox Job Search Builder Adam Gusky User Emai…" at bounding box center [305, 19] width 441 height 288
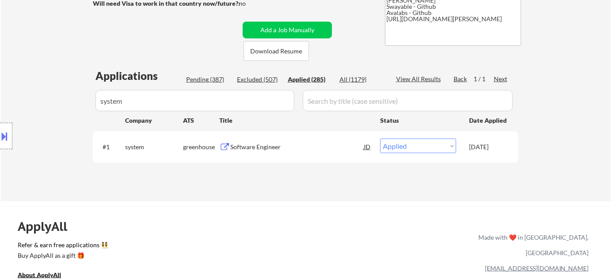
drag, startPoint x: 141, startPoint y: 99, endPoint x: 86, endPoint y: 105, distance: 55.2
click at [86, 105] on div "Location Inclusions: Denver, CO Glendale, CO Edgewater, CO Wheat Ridge, CO Comm…" at bounding box center [79, 136] width 158 height 164
drag, startPoint x: 216, startPoint y: 110, endPoint x: 67, endPoint y: 109, distance: 148.5
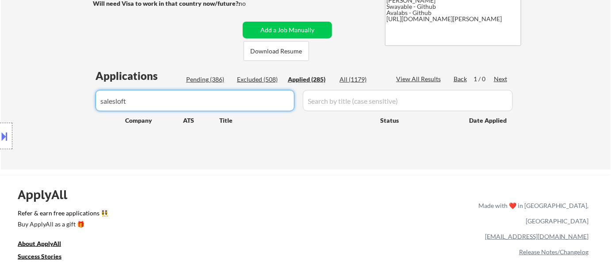
drag, startPoint x: 165, startPoint y: 100, endPoint x: 54, endPoint y: 99, distance: 111.0
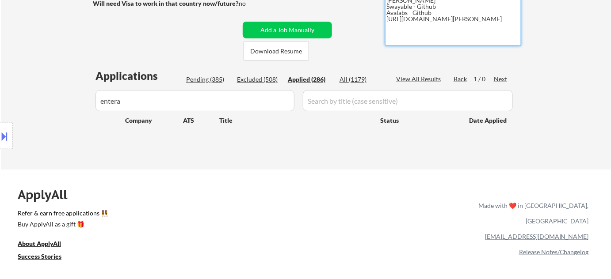
drag, startPoint x: 387, startPoint y: 21, endPoint x: 424, endPoint y: 26, distance: 37.1
click at [424, 26] on textarea "Flor de Mae 80205 Vivian- Github Swayable - Github Avalabs - Github https://www…" at bounding box center [453, 15] width 136 height 62
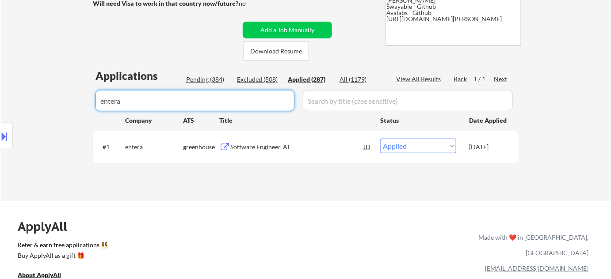
drag, startPoint x: 140, startPoint y: 98, endPoint x: 121, endPoint y: 98, distance: 19.0
drag, startPoint x: 173, startPoint y: 104, endPoint x: 0, endPoint y: 95, distance: 173.0
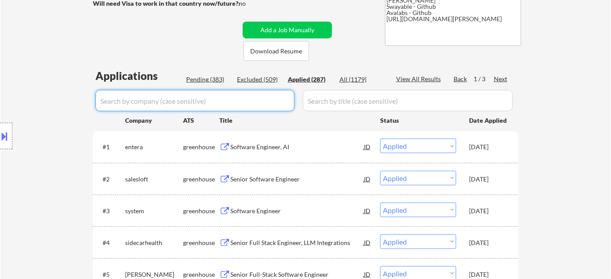
click at [171, 102] on input "input" at bounding box center [194, 100] width 199 height 21
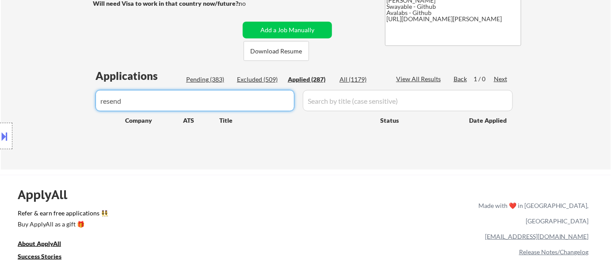
drag, startPoint x: 167, startPoint y: 100, endPoint x: 11, endPoint y: 95, distance: 156.1
drag, startPoint x: 166, startPoint y: 100, endPoint x: 88, endPoint y: 99, distance: 78.2
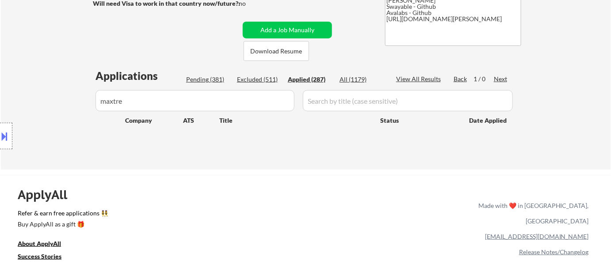
drag, startPoint x: 151, startPoint y: 99, endPoint x: 61, endPoint y: 99, distance: 89.7
click at [62, 99] on div "Location Inclusions: Denver, CO Glendale, CO Edgewater, CO Wheat Ridge, CO Comm…" at bounding box center [79, 136] width 158 height 164
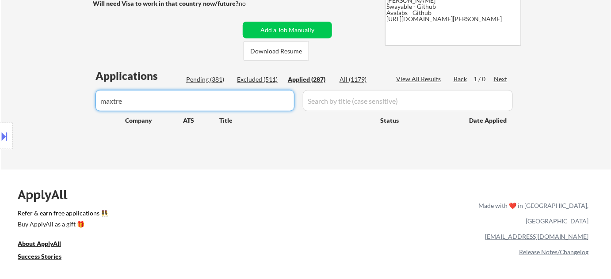
drag, startPoint x: 174, startPoint y: 107, endPoint x: 88, endPoint y: 107, distance: 86.6
drag, startPoint x: 139, startPoint y: 99, endPoint x: 20, endPoint y: 100, distance: 118.9
click at [20, 100] on div "Location Inclusions: Denver, CO Glendale, CO Edgewater, CO Wheat Ridge, CO Comm…" at bounding box center [79, 136] width 158 height 164
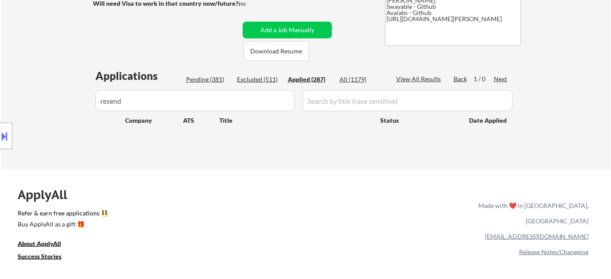
drag, startPoint x: 124, startPoint y: 97, endPoint x: 0, endPoint y: 95, distance: 124.2
click at [0, 95] on div "Location Inclusions: Denver, CO Glendale, CO Edgewater, CO Wheat Ridge, CO Comm…" at bounding box center [79, 136] width 158 height 164
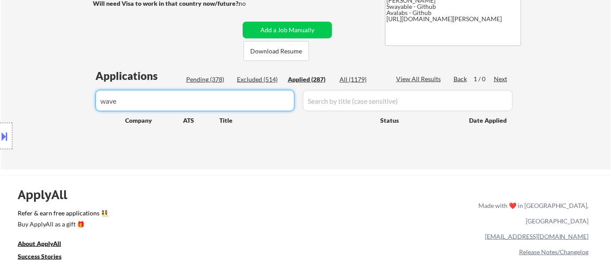
drag, startPoint x: 137, startPoint y: 102, endPoint x: 0, endPoint y: 103, distance: 137.0
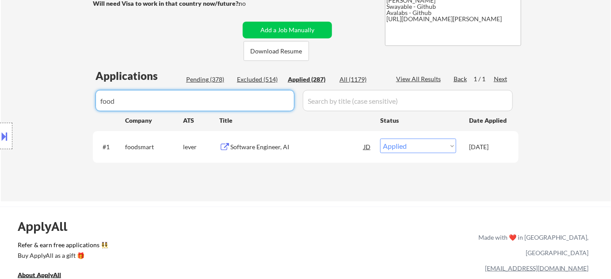
drag, startPoint x: 103, startPoint y: 99, endPoint x: 72, endPoint y: 98, distance: 30.9
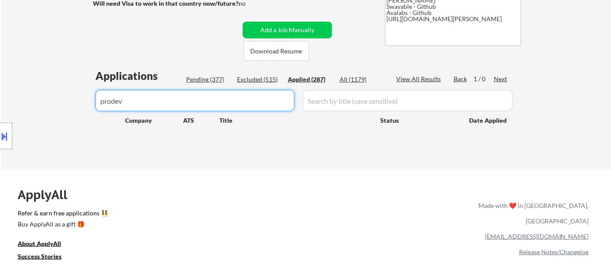
drag, startPoint x: 81, startPoint y: 110, endPoint x: 46, endPoint y: 112, distance: 34.9
click at [46, 112] on div "Location Inclusions: Denver, CO Glendale, CO Edgewater, CO Wheat Ridge, CO Comm…" at bounding box center [79, 136] width 158 height 164
drag, startPoint x: 168, startPoint y: 95, endPoint x: 70, endPoint y: 110, distance: 99.6
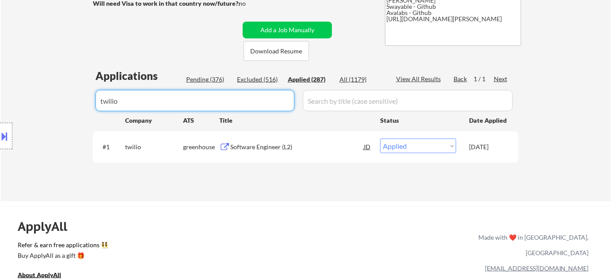
drag, startPoint x: 103, startPoint y: 102, endPoint x: 60, endPoint y: 98, distance: 43.1
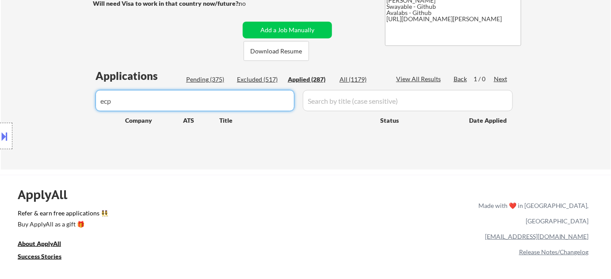
drag, startPoint x: 191, startPoint y: 99, endPoint x: 84, endPoint y: 93, distance: 107.1
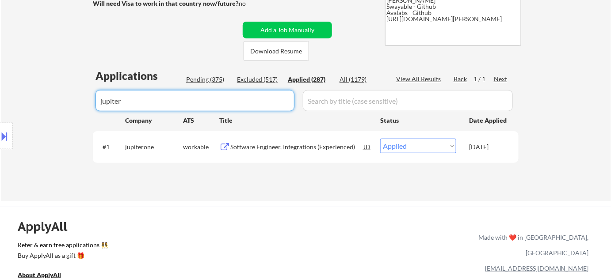
click at [322, 147] on div "Software Engineer, Integrations (Experienced)" at bounding box center [296, 147] width 133 height 9
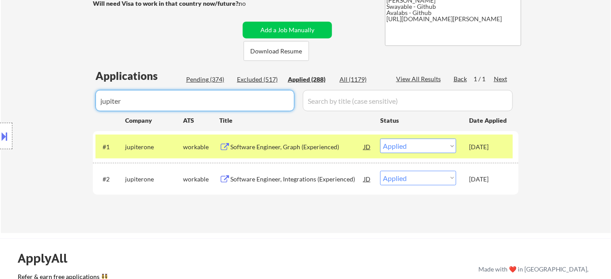
drag, startPoint x: 149, startPoint y: 98, endPoint x: 56, endPoint y: 101, distance: 93.8
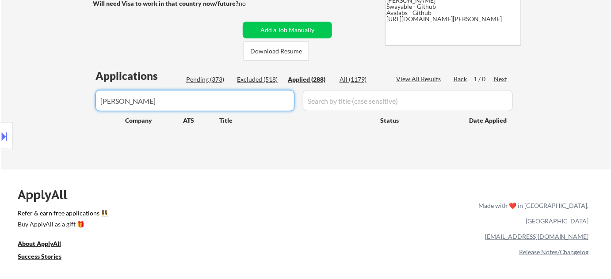
drag, startPoint x: 182, startPoint y: 99, endPoint x: 71, endPoint y: 96, distance: 111.0
drag, startPoint x: 128, startPoint y: 95, endPoint x: 68, endPoint y: 89, distance: 59.9
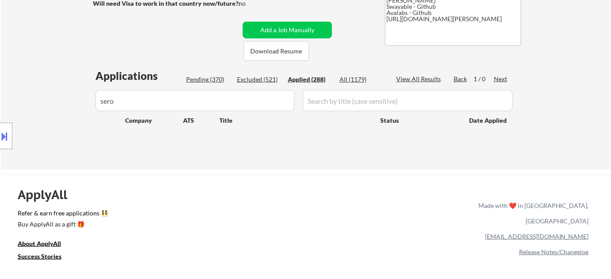
drag, startPoint x: 151, startPoint y: 100, endPoint x: 61, endPoint y: 102, distance: 89.7
click at [61, 102] on div "Location Inclusions: Denver, CO Glendale, CO Edgewater, CO Wheat Ridge, CO Comm…" at bounding box center [79, 136] width 158 height 164
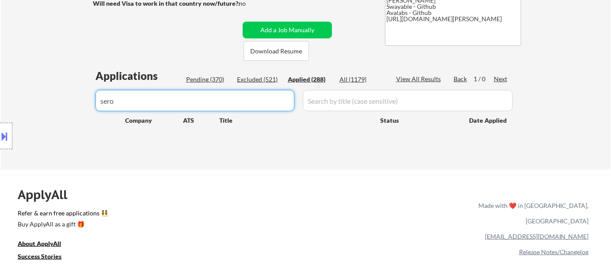
drag, startPoint x: 153, startPoint y: 107, endPoint x: 39, endPoint y: 113, distance: 113.8
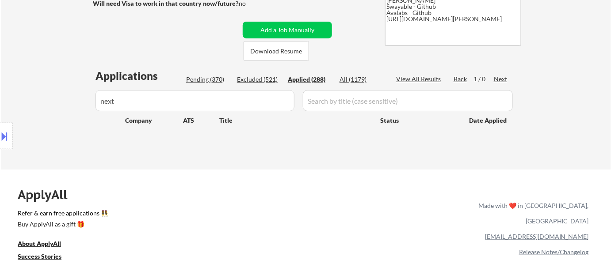
drag, startPoint x: 138, startPoint y: 97, endPoint x: 77, endPoint y: 101, distance: 61.1
click at [77, 101] on div "Location Inclusions: Denver, CO Glendale, CO Edgewater, CO Wheat Ridge, CO Comm…" at bounding box center [79, 136] width 158 height 164
drag, startPoint x: 96, startPoint y: 109, endPoint x: 62, endPoint y: 107, distance: 34.1
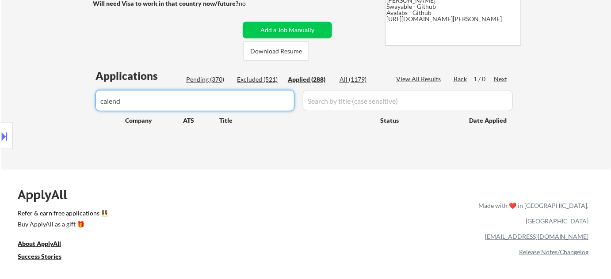
drag, startPoint x: 123, startPoint y: 100, endPoint x: 82, endPoint y: 102, distance: 41.1
drag, startPoint x: 120, startPoint y: 101, endPoint x: 92, endPoint y: 99, distance: 28.4
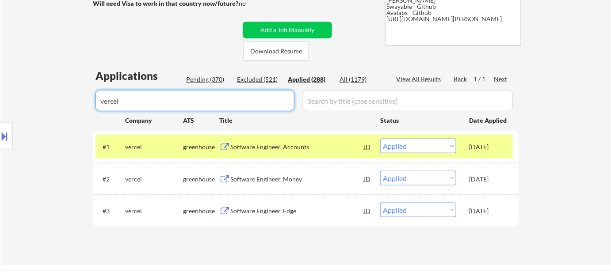
drag, startPoint x: 189, startPoint y: 104, endPoint x: 27, endPoint y: 103, distance: 162.7
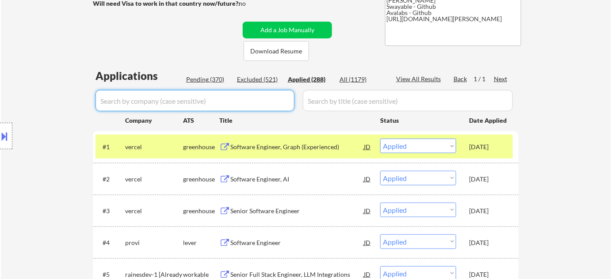
click at [173, 100] on input "input" at bounding box center [194, 100] width 199 height 21
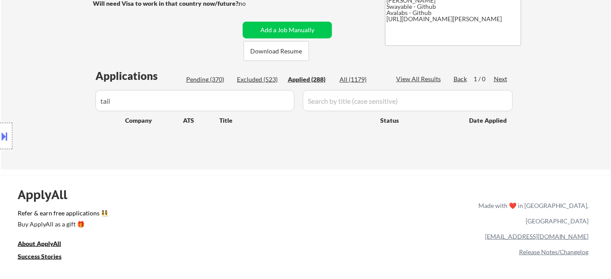
click at [55, 101] on div "Location Inclusions: Denver, CO Glendale, CO Edgewater, CO Wheat Ridge, CO Comm…" at bounding box center [79, 136] width 158 height 164
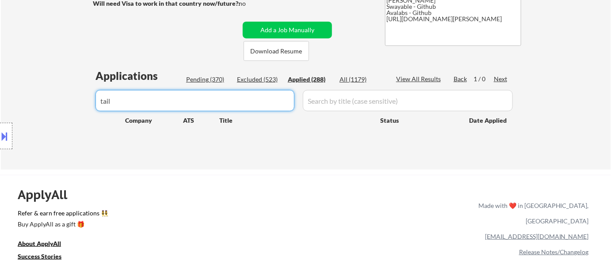
drag, startPoint x: 131, startPoint y: 103, endPoint x: 0, endPoint y: 103, distance: 130.8
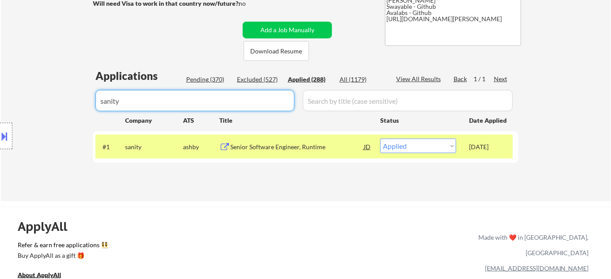
drag, startPoint x: 174, startPoint y: 95, endPoint x: 18, endPoint y: 108, distance: 157.0
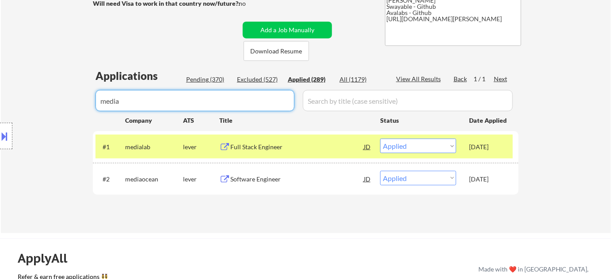
drag, startPoint x: 154, startPoint y: 107, endPoint x: 39, endPoint y: 111, distance: 115.4
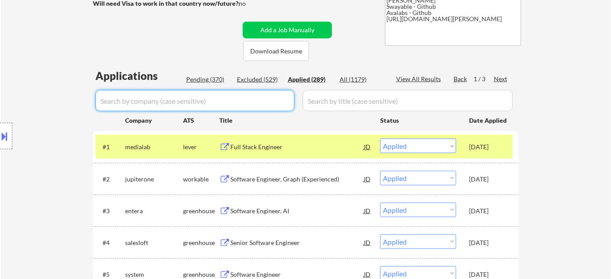
click at [155, 99] on div "Location Inclusions: Denver, CO Glendale, CO Edgewater, CO Wheat Ridge, CO Comm…" at bounding box center [79, 136] width 158 height 164
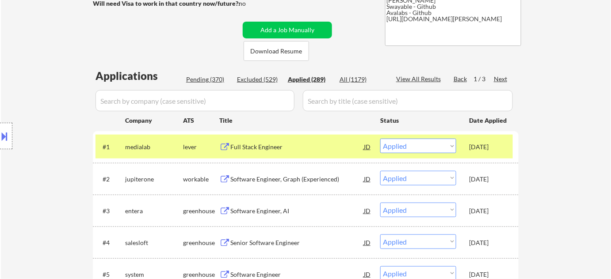
click at [155, 102] on div "Location Inclusions: Denver, CO Glendale, CO Edgewater, CO Wheat Ridge, CO Comm…" at bounding box center [79, 136] width 158 height 164
click at [166, 99] on input "input" at bounding box center [194, 100] width 199 height 21
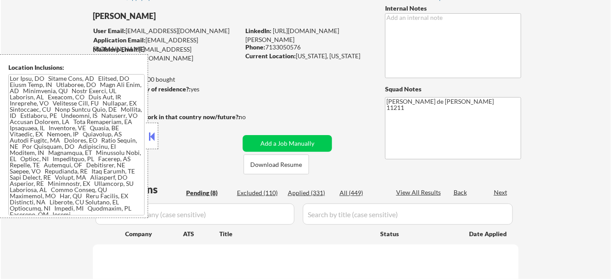
scroll to position [80, 0]
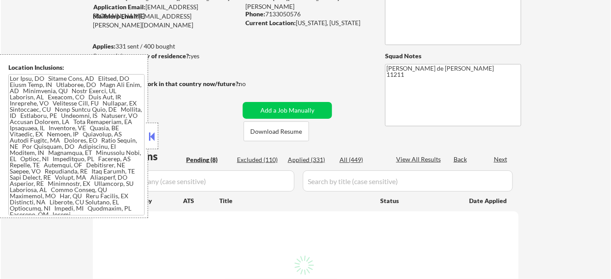
click at [153, 138] on button at bounding box center [152, 136] width 10 height 13
select select ""pending""
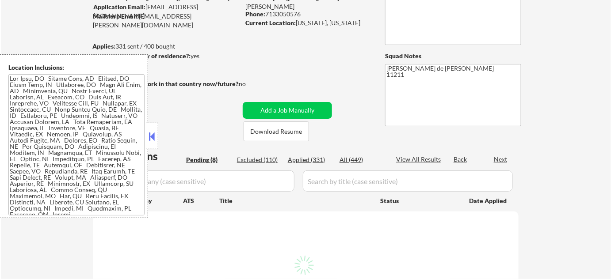
select select ""pending""
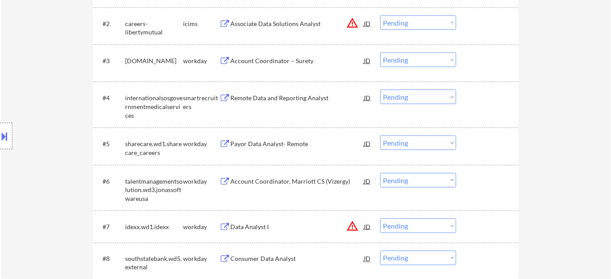
scroll to position [362, 0]
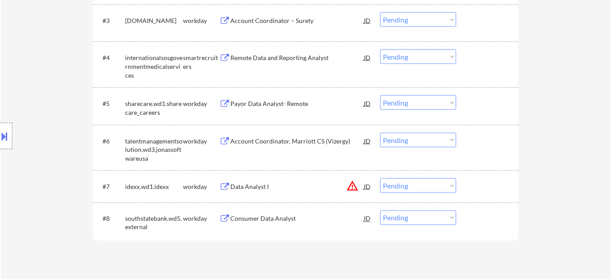
click at [287, 60] on div "Remote Data and Reporting Analyst" at bounding box center [296, 57] width 133 height 9
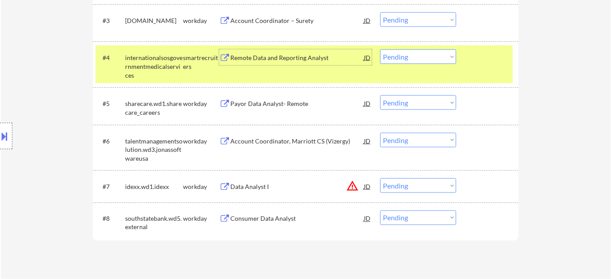
click at [417, 59] on select "Choose an option... Pending Applied Excluded (Questions) Excluded (Expired) Exc…" at bounding box center [418, 57] width 76 height 15
click at [380, 50] on select "Choose an option... Pending Applied Excluded (Questions) Excluded (Expired) Exc…" at bounding box center [418, 57] width 76 height 15
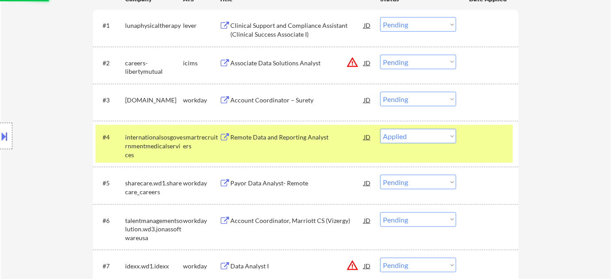
scroll to position [281, 0]
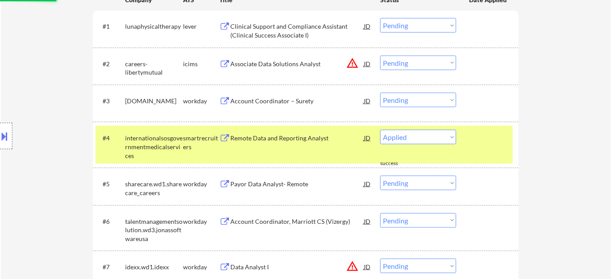
select select ""pending""
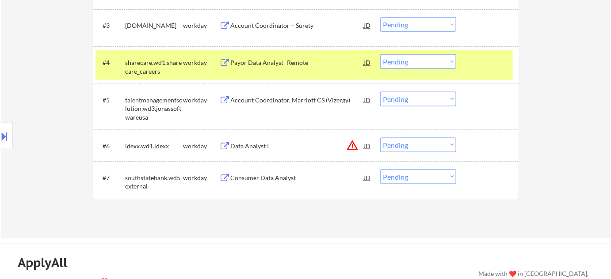
scroll to position [362, 0]
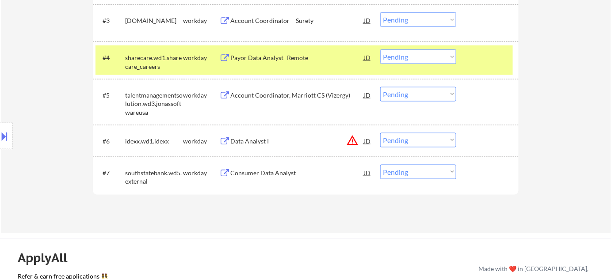
click at [296, 63] on div "Payor Data Analyst- Remote" at bounding box center [296, 58] width 133 height 16
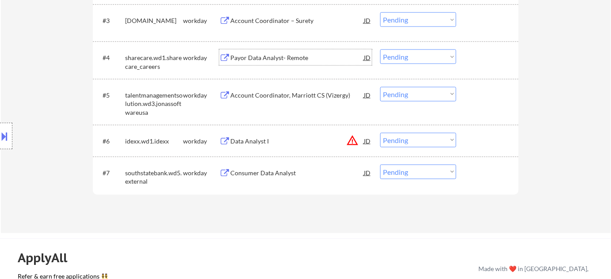
click at [355, 143] on button "warning_amber" at bounding box center [352, 140] width 12 height 12
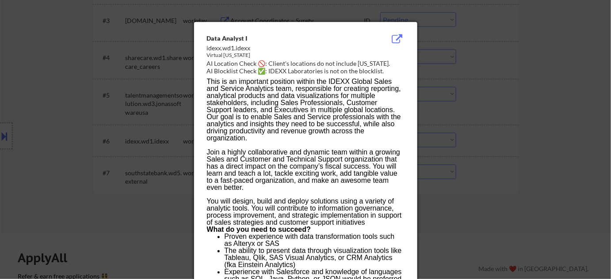
click at [516, 160] on div at bounding box center [305, 139] width 611 height 279
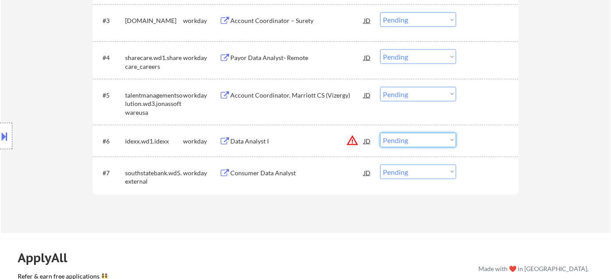
drag, startPoint x: 449, startPoint y: 141, endPoint x: 449, endPoint y: 147, distance: 5.7
click at [449, 141] on select "Choose an option... Pending Applied Excluded (Questions) Excluded (Expired) Exc…" at bounding box center [418, 140] width 76 height 15
click at [380, 133] on select "Choose an option... Pending Applied Excluded (Questions) Excluded (Expired) Exc…" at bounding box center [418, 140] width 76 height 15
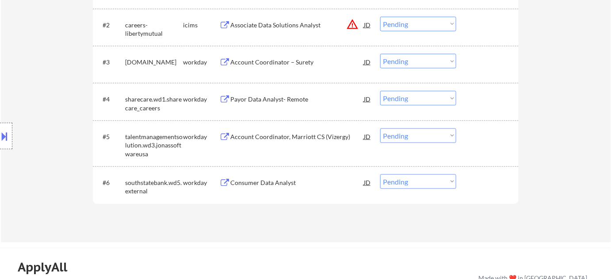
scroll to position [321, 0]
click at [271, 174] on div "Consumer Data Analyst" at bounding box center [296, 181] width 133 height 16
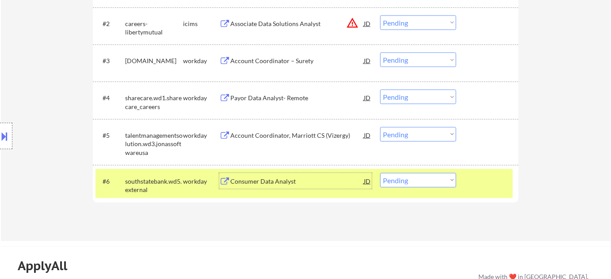
click at [431, 179] on select "Choose an option... Pending Applied Excluded (Questions) Excluded (Expired) Exc…" at bounding box center [418, 180] width 76 height 15
select select ""excluded__expired_""
click at [380, 173] on select "Choose an option... Pending Applied Excluded (Questions) Excluded (Expired) Exc…" at bounding box center [418, 180] width 76 height 15
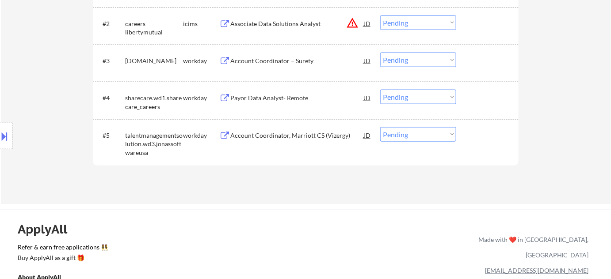
click at [391, 96] on select "Choose an option... Pending Applied Excluded (Questions) Excluded (Expired) Exc…" at bounding box center [418, 97] width 76 height 15
click at [380, 90] on select "Choose an option... Pending Applied Excluded (Questions) Excluded (Expired) Exc…" at bounding box center [418, 97] width 76 height 15
select select ""pending""
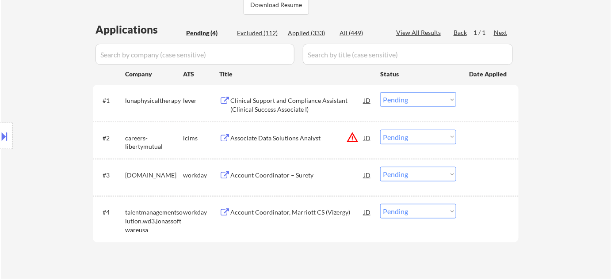
scroll to position [201, 0]
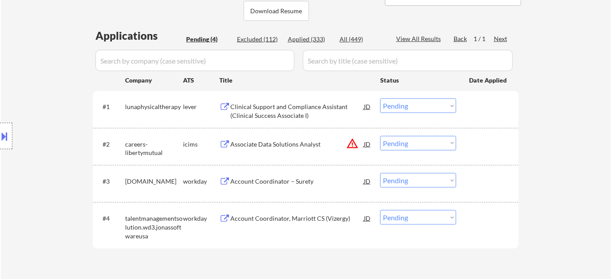
click at [257, 107] on div "Clinical Support and Compliance Assistant (Clinical Success Associate I)" at bounding box center [296, 111] width 133 height 17
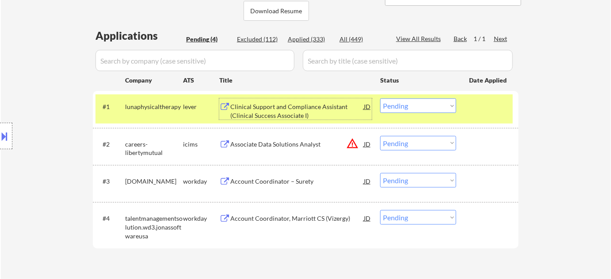
click at [403, 109] on select "Choose an option... Pending Applied Excluded (Questions) Excluded (Expired) Exc…" at bounding box center [418, 106] width 76 height 15
click at [380, 99] on select "Choose an option... Pending Applied Excluded (Questions) Excluded (Expired) Exc…" at bounding box center [418, 106] width 76 height 15
select select ""pending""
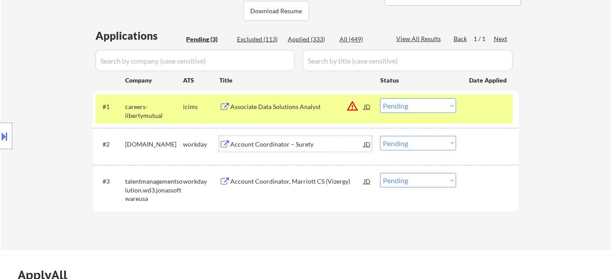
click at [276, 147] on div "Account Coordinator – Surety" at bounding box center [296, 144] width 133 height 9
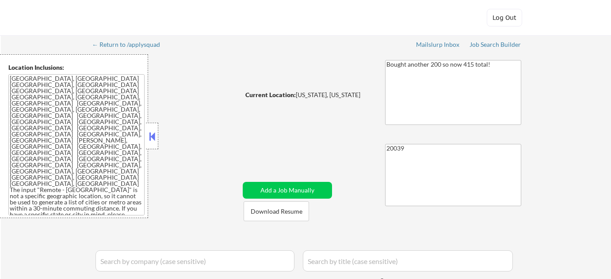
select select ""pending""
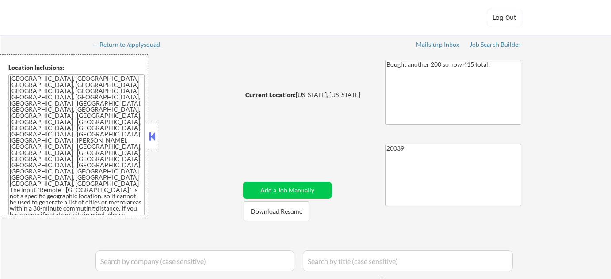
select select ""pending""
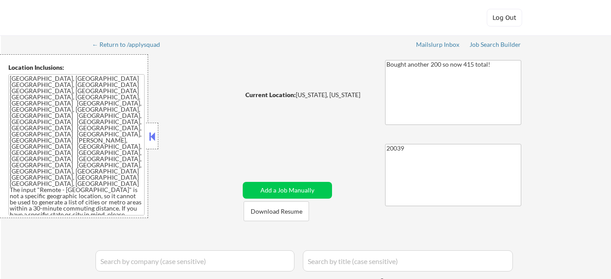
select select ""pending""
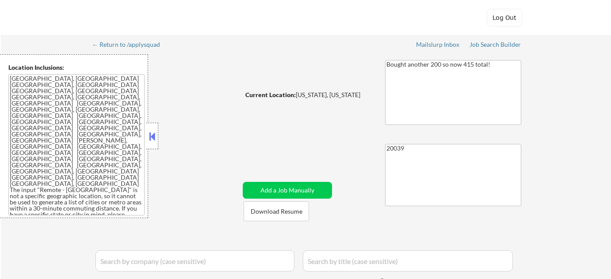
select select ""pending""
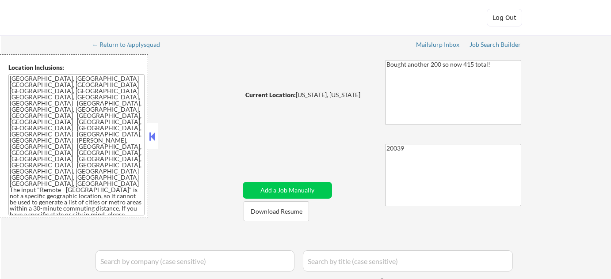
select select ""pending""
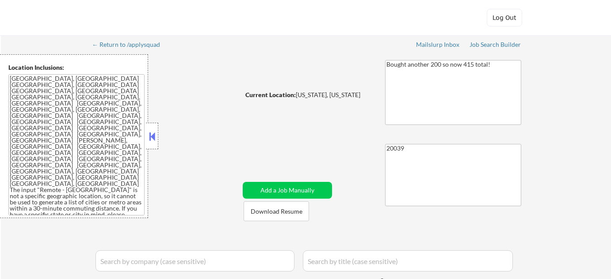
select select ""pending""
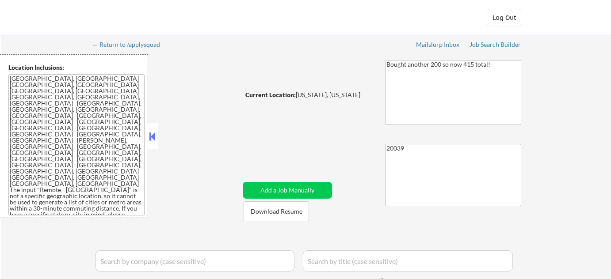
select select ""pending""
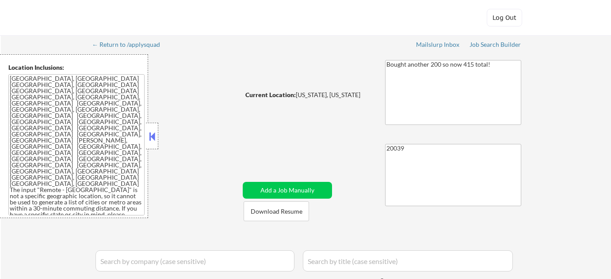
select select ""pending""
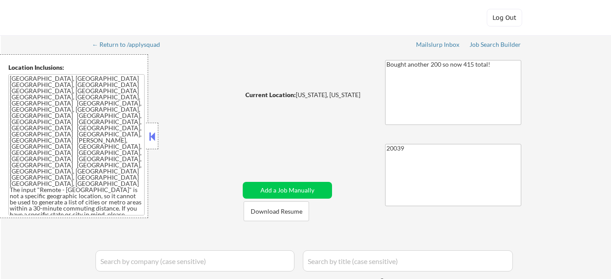
select select ""pending""
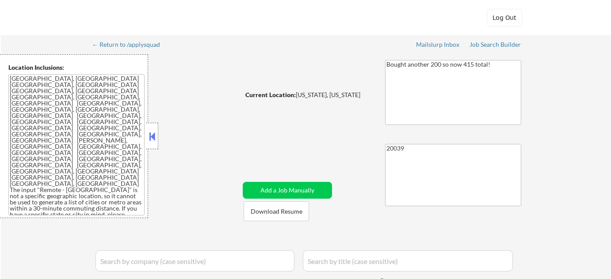
select select ""pending""
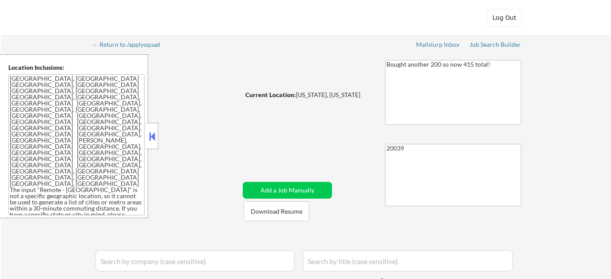
select select ""pending""
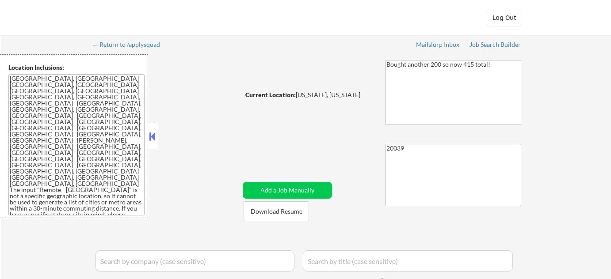
select select ""pending""
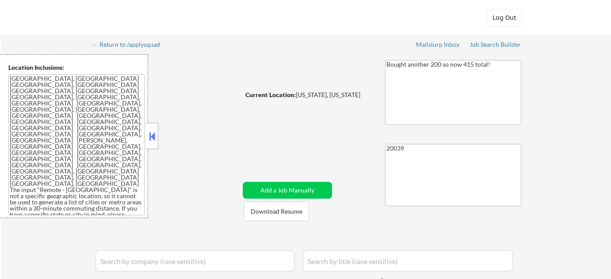
select select ""pending""
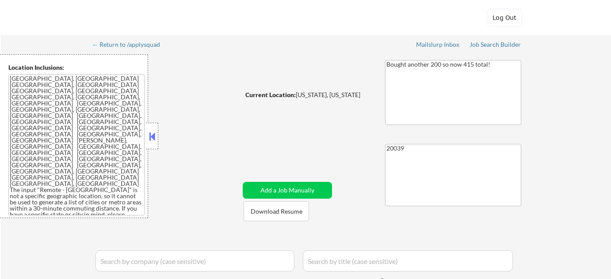
select select ""pending""
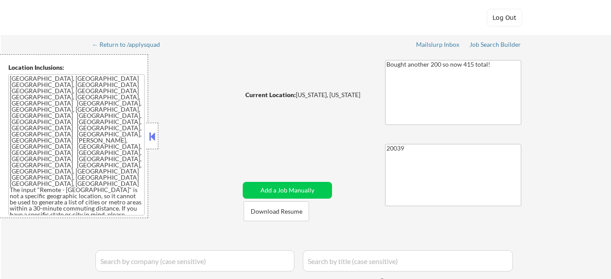
select select ""pending""
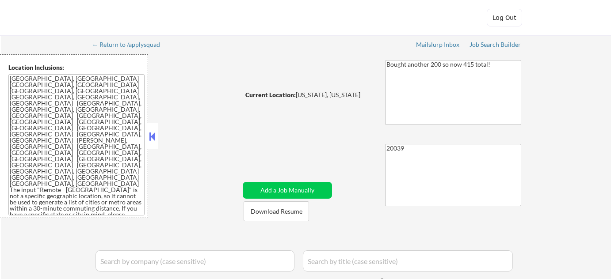
select select ""pending""
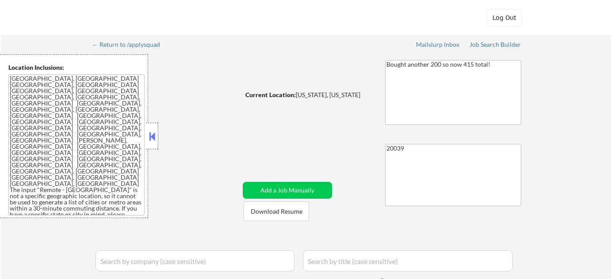
select select ""pending""
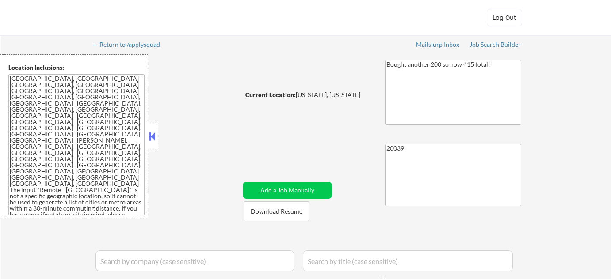
select select ""pending""
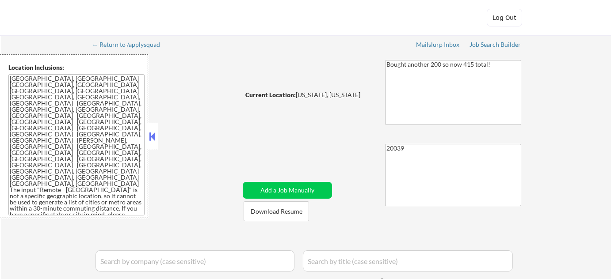
select select ""pending""
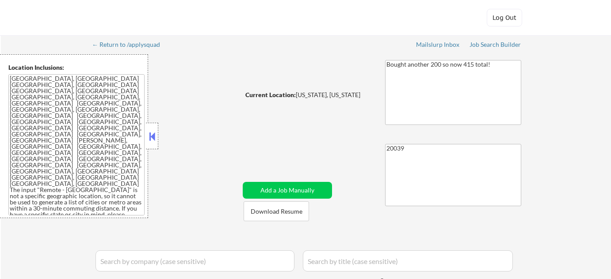
select select ""pending""
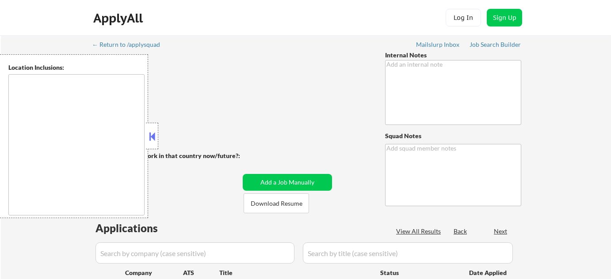
type textarea "[PERSON_NAME] de [PERSON_NAME] 78702"
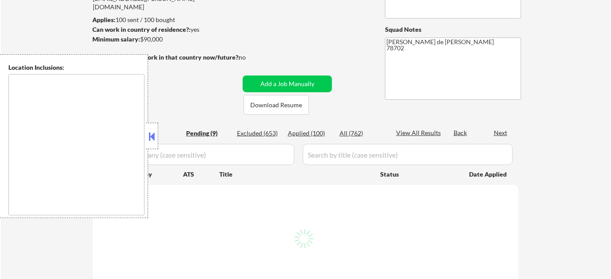
scroll to position [120, 0]
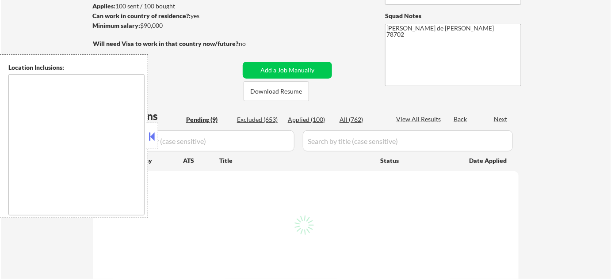
click at [151, 140] on button at bounding box center [152, 136] width 10 height 13
select select ""pending""
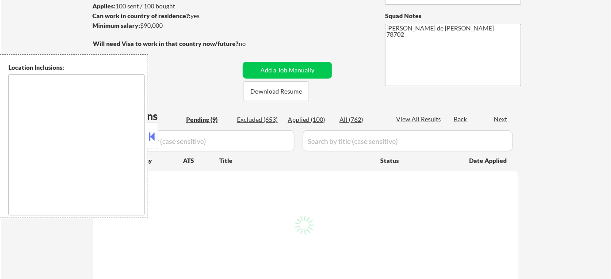
select select ""pending""
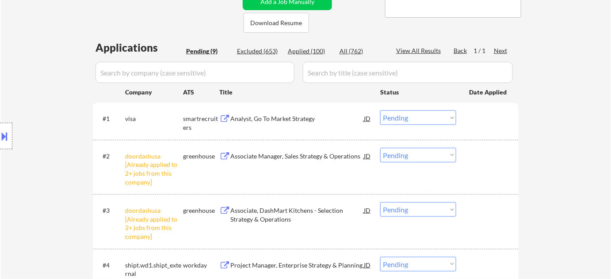
scroll to position [241, 0]
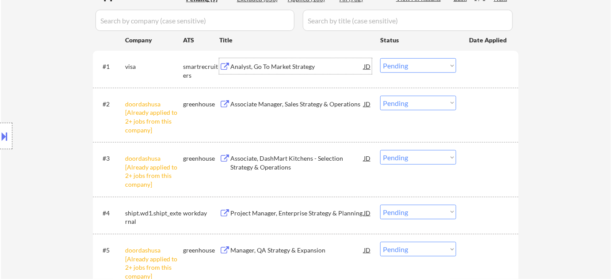
click at [290, 65] on div "Analyst, Go To Market Strategy" at bounding box center [296, 66] width 133 height 9
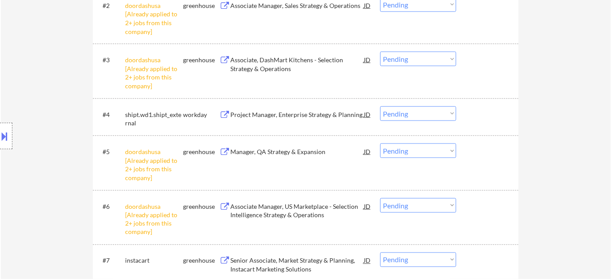
scroll to position [362, 0]
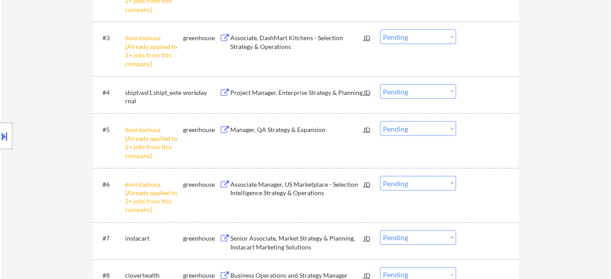
click at [408, 91] on select "Choose an option... Pending Applied Excluded (Questions) Excluded (Expired) Exc…" at bounding box center [418, 91] width 76 height 15
click at [380, 84] on select "Choose an option... Pending Applied Excluded (Questions) Excluded (Expired) Exc…" at bounding box center [418, 91] width 76 height 15
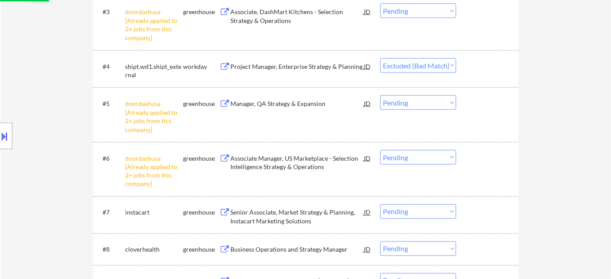
scroll to position [402, 0]
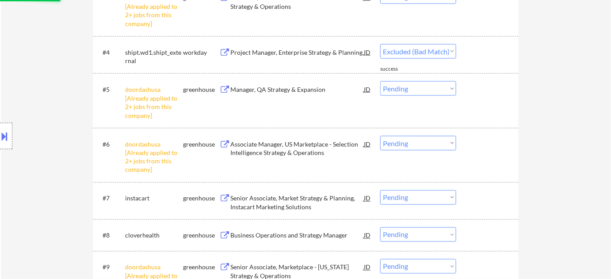
select select ""pending""
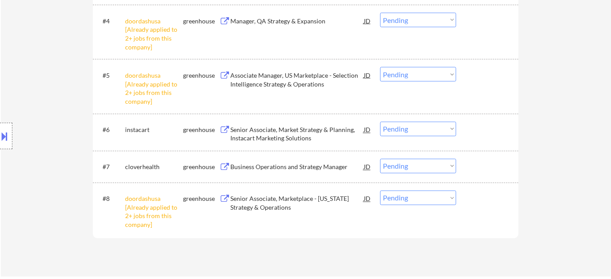
scroll to position [442, 0]
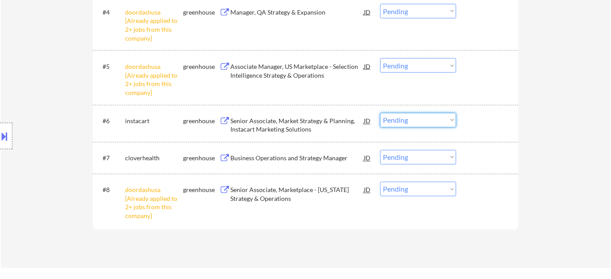
drag, startPoint x: 417, startPoint y: 118, endPoint x: 414, endPoint y: 127, distance: 9.8
click at [417, 118] on select "Choose an option... Pending Applied Excluded (Questions) Excluded (Expired) Exc…" at bounding box center [418, 120] width 76 height 15
click at [380, 113] on select "Choose an option... Pending Applied Excluded (Questions) Excluded (Expired) Exc…" at bounding box center [418, 120] width 76 height 15
select select ""pending""
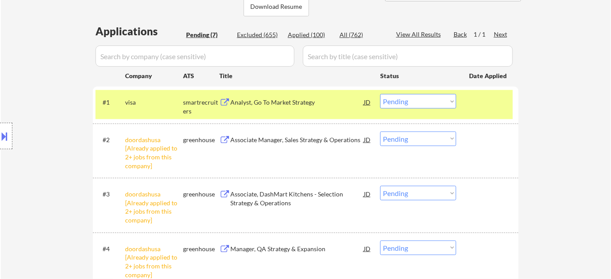
scroll to position [201, 0]
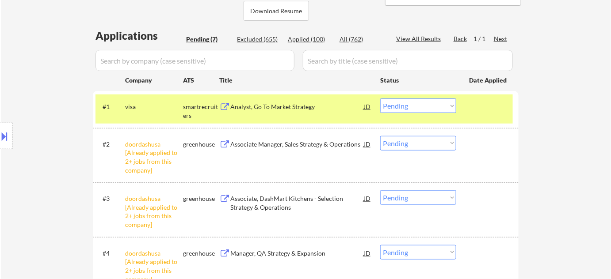
click at [406, 112] on select "Choose an option... Pending Applied Excluded (Questions) Excluded (Expired) Exc…" at bounding box center [418, 106] width 76 height 15
click at [380, 99] on select "Choose an option... Pending Applied Excluded (Questions) Excluded (Expired) Exc…" at bounding box center [418, 106] width 76 height 15
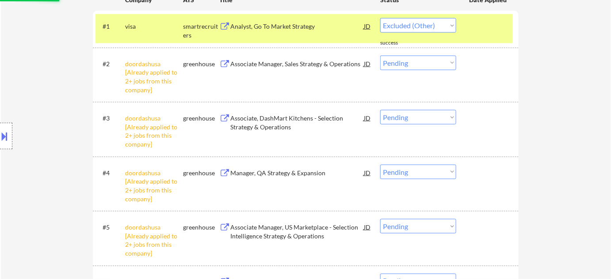
select select ""pending""
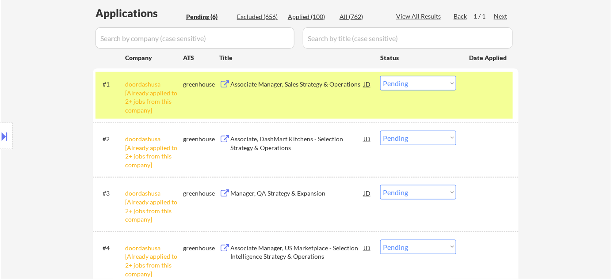
scroll to position [201, 0]
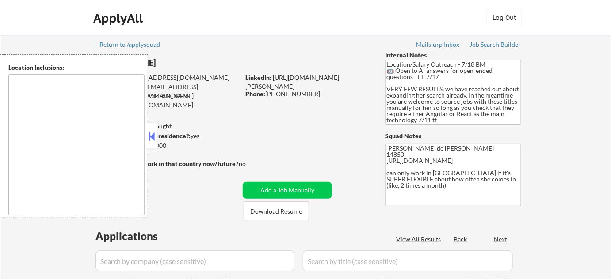
type textarea "[GEOGRAPHIC_DATA], [GEOGRAPHIC_DATA] [GEOGRAPHIC_DATA], [GEOGRAPHIC_DATA] [GEOG…"
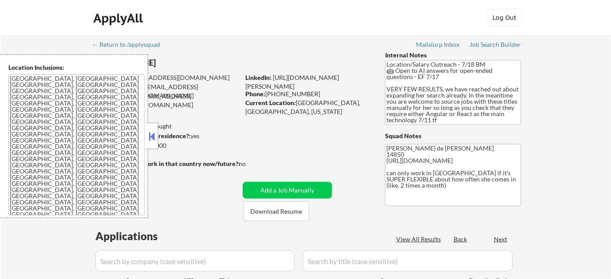
scroll to position [2, 0]
select select ""pending""
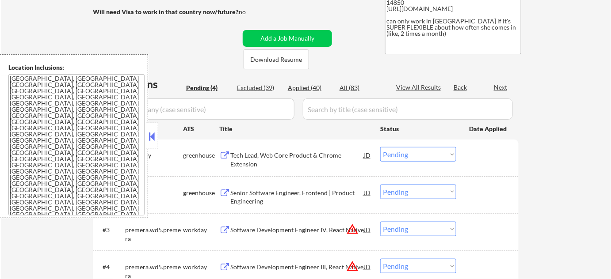
scroll to position [160, 0]
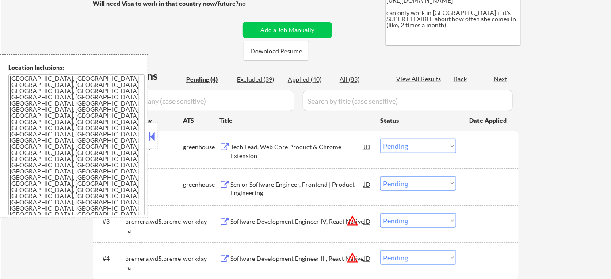
click at [151, 137] on button at bounding box center [152, 136] width 10 height 13
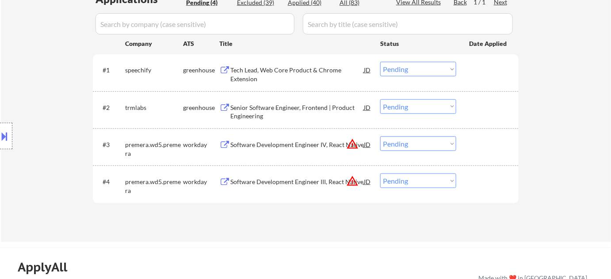
scroll to position [241, 0]
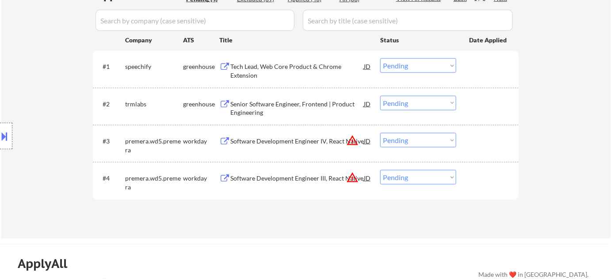
click at [352, 137] on button "warning_amber" at bounding box center [352, 140] width 12 height 12
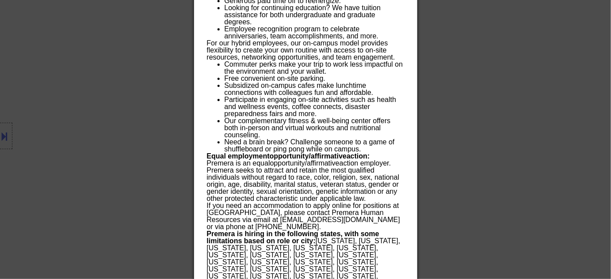
scroll to position [1152, 0]
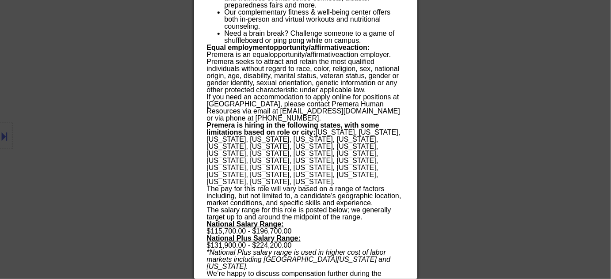
click at [464, 140] on div at bounding box center [305, 139] width 611 height 279
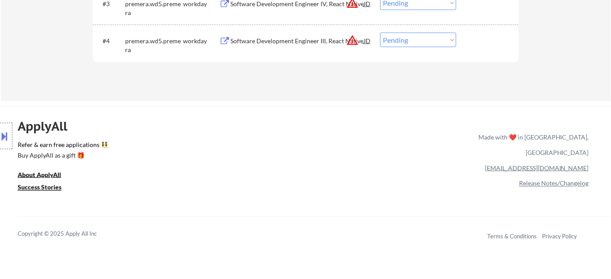
scroll to position [291, 0]
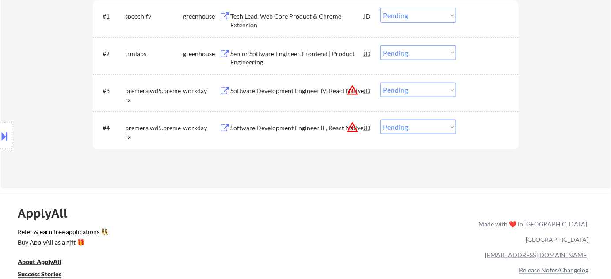
click at [423, 91] on select "Choose an option... Pending Applied Excluded (Questions) Excluded (Expired) Exc…" at bounding box center [418, 90] width 76 height 15
click at [380, 83] on select "Choose an option... Pending Applied Excluded (Questions) Excluded (Expired) Exc…" at bounding box center [418, 90] width 76 height 15
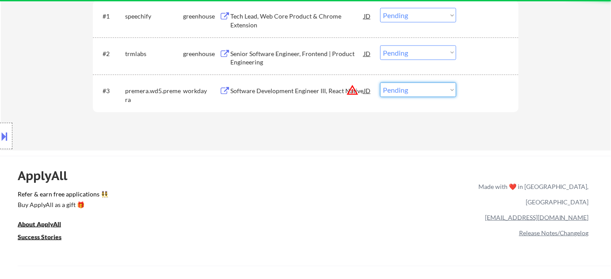
click at [428, 85] on select "Choose an option... Pending Applied Excluded (Questions) Excluded (Expired) Exc…" at bounding box center [418, 90] width 76 height 15
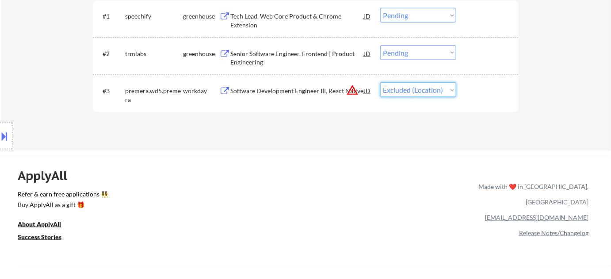
click at [380, 83] on select "Choose an option... Pending Applied Excluded (Questions) Excluded (Expired) Exc…" at bounding box center [418, 90] width 76 height 15
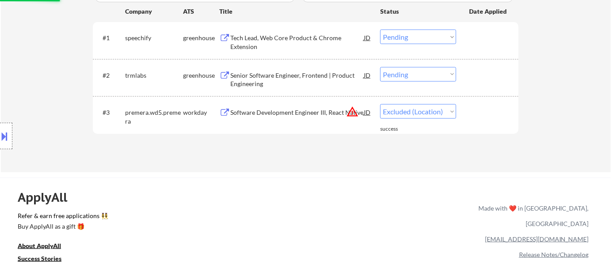
scroll to position [251, 0]
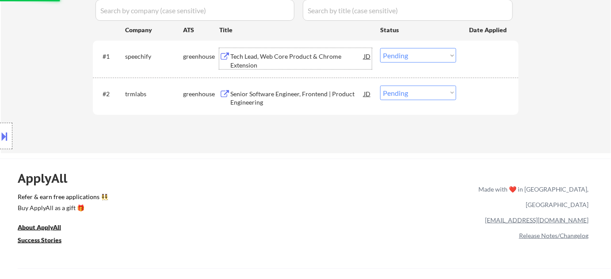
click at [258, 62] on div "Tech Lead, Web Core Product & Chrome Extension" at bounding box center [296, 60] width 133 height 17
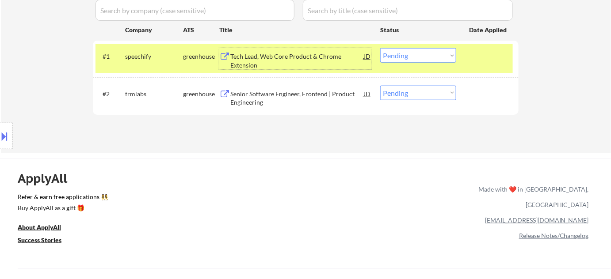
click at [268, 99] on div "Senior Software Engineer, Frontend | Product Engineering" at bounding box center [296, 98] width 133 height 17
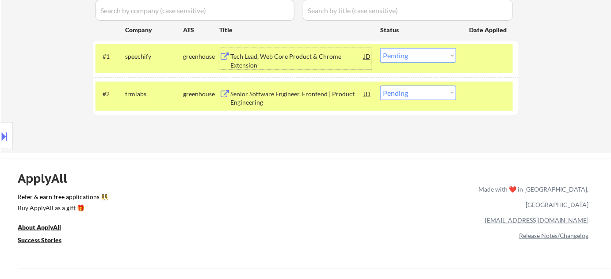
click at [242, 60] on div "Tech Lead, Web Core Product & Chrome Extension" at bounding box center [296, 60] width 133 height 17
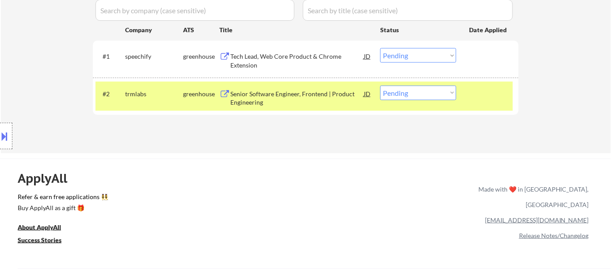
select select ""pending""
